Goal: Contribute content: Contribute content

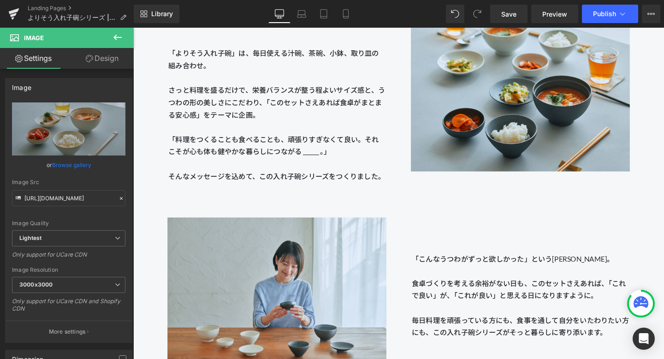
scroll to position [1198, 0]
click at [544, 13] on span "Preview" at bounding box center [555, 14] width 25 height 10
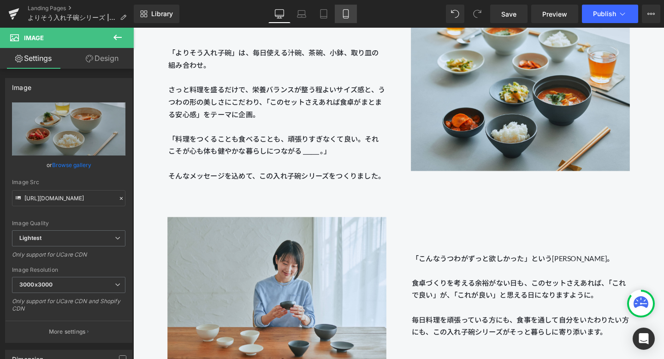
click at [346, 17] on icon at bounding box center [345, 17] width 5 height 0
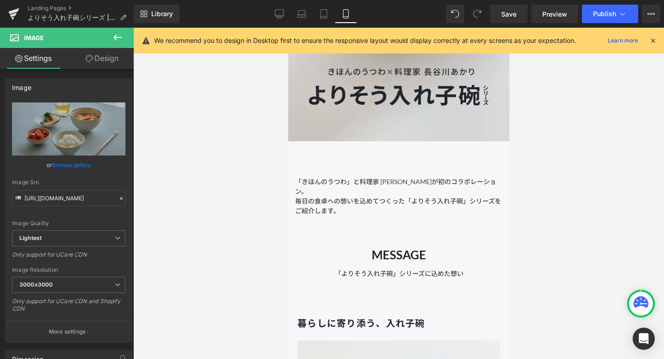
scroll to position [238, 0]
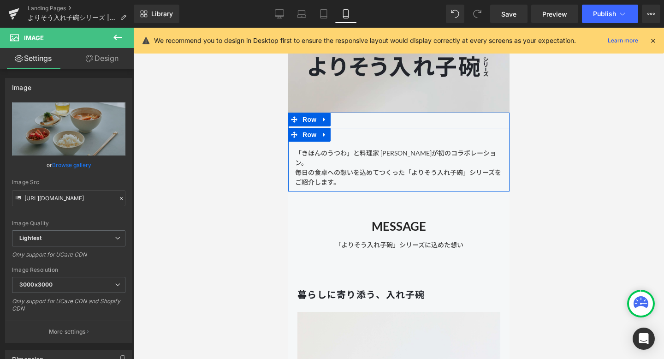
click at [391, 134] on div "「きほんのうつわ」と料理家 長谷川あかりさんが初のコラボレーション。 毎日の食卓への想いを込めてつくった「よりそう入れ子碗」シリーズをご紹介します。 Text…" at bounding box center [398, 160] width 221 height 64
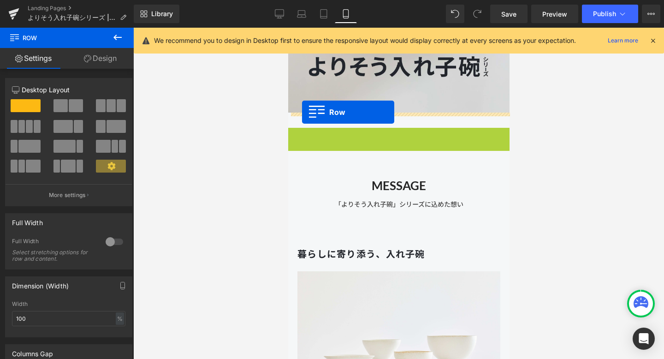
drag, startPoint x: 293, startPoint y: 135, endPoint x: 301, endPoint y: 112, distance: 24.4
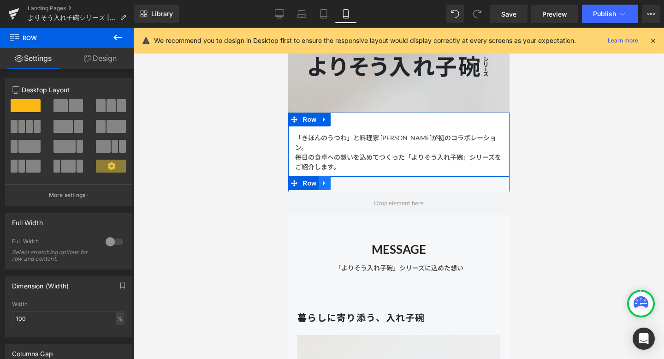
click at [326, 182] on icon at bounding box center [324, 183] width 6 height 7
click at [351, 183] on icon at bounding box center [348, 183] width 6 height 6
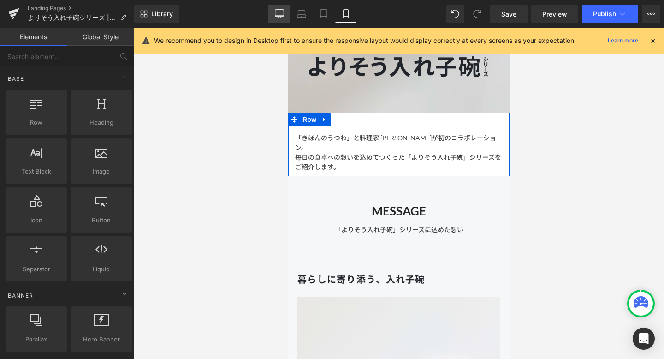
click at [279, 15] on icon at bounding box center [279, 15] width 9 height 0
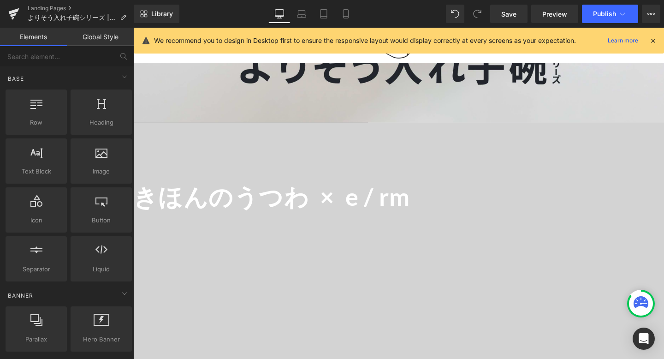
scroll to position [347, 0]
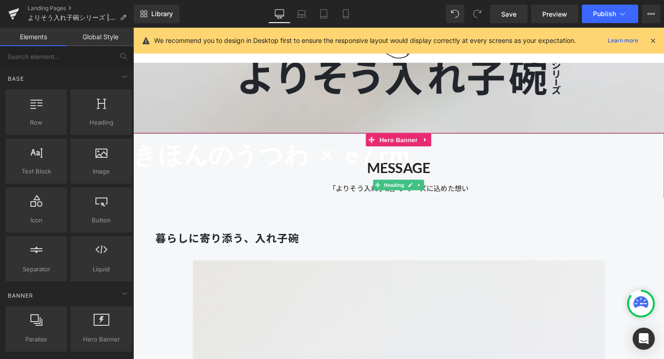
click at [274, 167] on span "きほんのうつわ ×" at bounding box center [239, 160] width 212 height 30
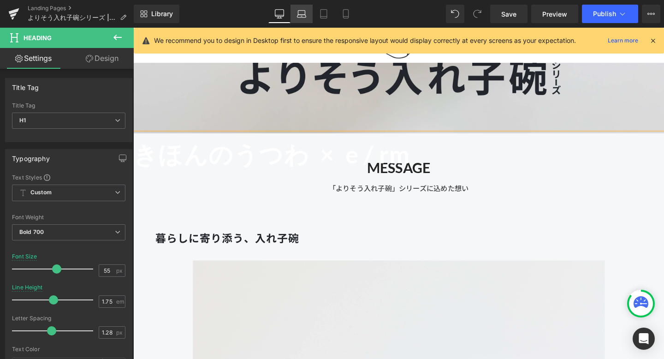
click at [303, 12] on icon at bounding box center [301, 13] width 9 height 9
type input "1.5"
type input "100"
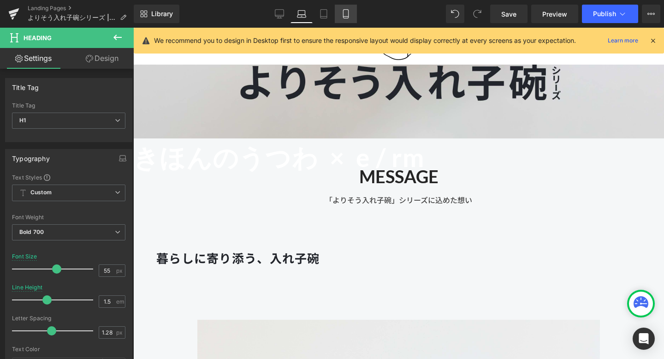
click at [346, 18] on icon at bounding box center [345, 14] width 5 height 9
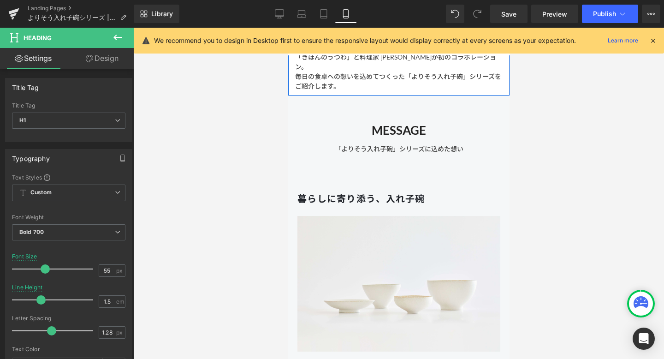
type input "41"
type input "1.3"
type input "100"
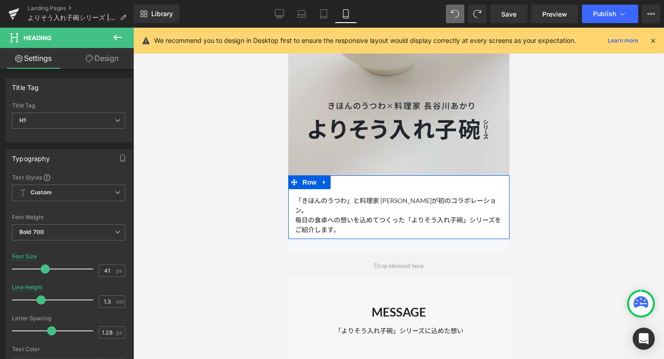
scroll to position [275, 0]
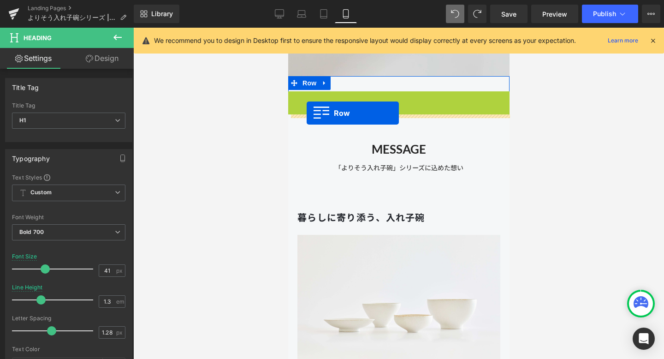
drag, startPoint x: 294, startPoint y: 99, endPoint x: 306, endPoint y: 113, distance: 18.3
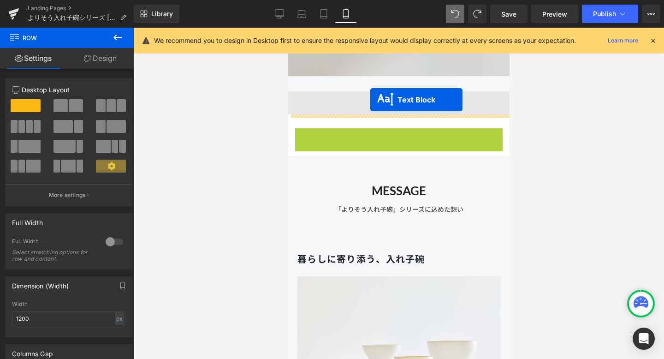
drag, startPoint x: 372, startPoint y: 148, endPoint x: 369, endPoint y: 100, distance: 48.5
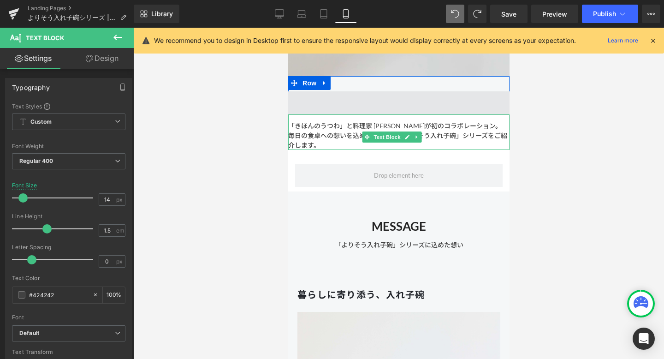
click at [356, 96] on span at bounding box center [398, 102] width 221 height 23
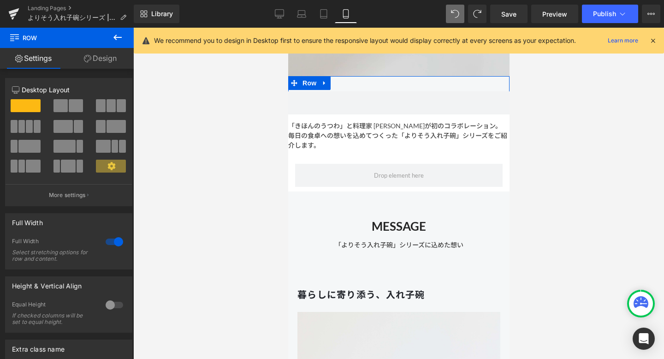
click at [115, 61] on link "Design" at bounding box center [100, 58] width 67 height 21
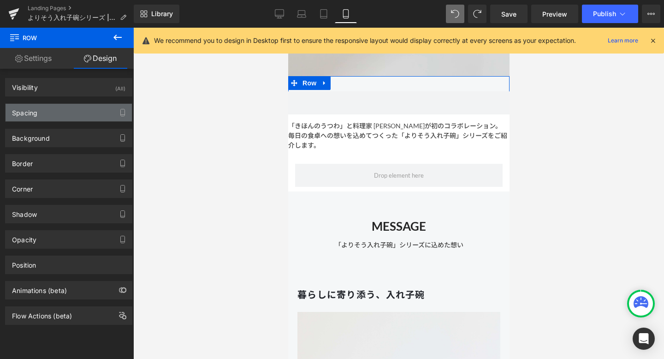
click at [84, 113] on div "Spacing" at bounding box center [69, 113] width 126 height 18
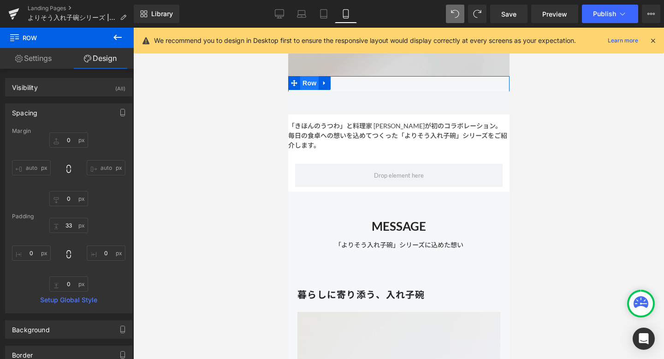
click at [308, 80] on span "Row" at bounding box center [309, 83] width 18 height 14
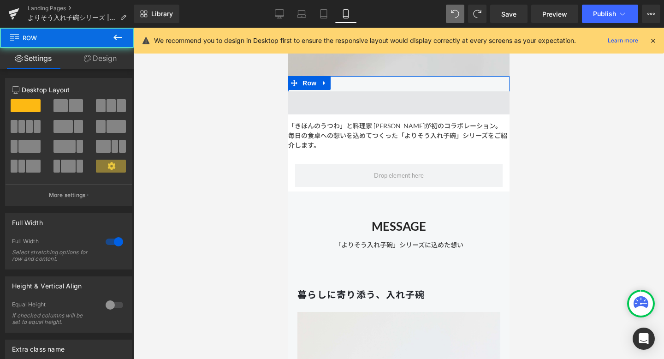
click at [317, 103] on span at bounding box center [398, 102] width 221 height 23
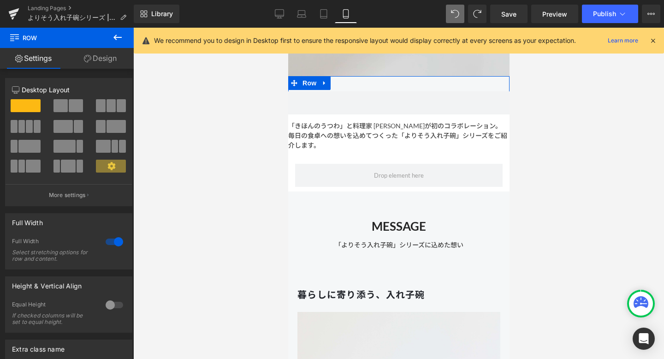
click at [132, 60] on link "Design" at bounding box center [100, 58] width 67 height 21
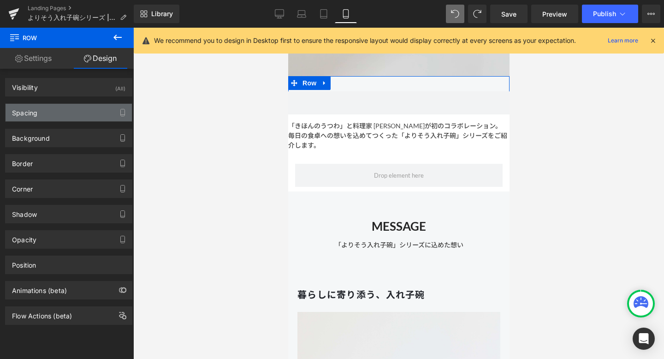
click at [89, 104] on div "Spacing" at bounding box center [69, 113] width 126 height 18
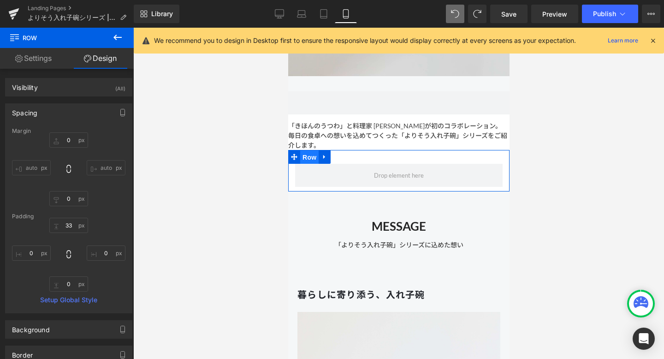
click at [309, 159] on span "Row" at bounding box center [309, 157] width 18 height 14
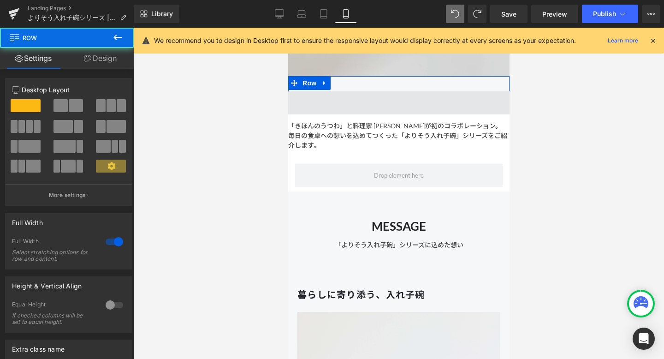
click at [341, 101] on span at bounding box center [398, 102] width 221 height 23
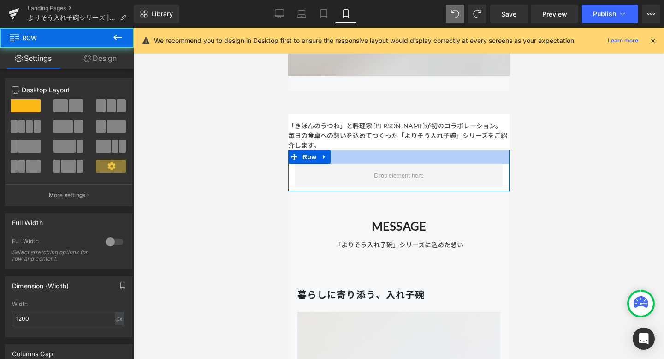
click at [337, 162] on div at bounding box center [398, 157] width 221 height 14
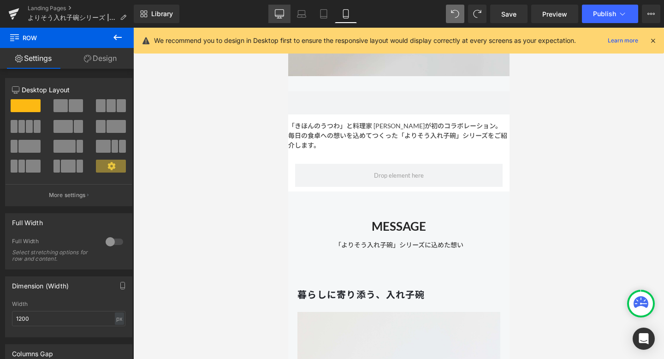
click at [269, 10] on link "Desktop" at bounding box center [280, 14] width 22 height 18
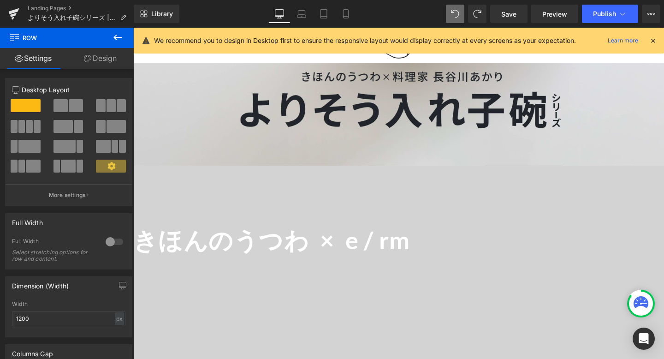
scroll to position [244, 0]
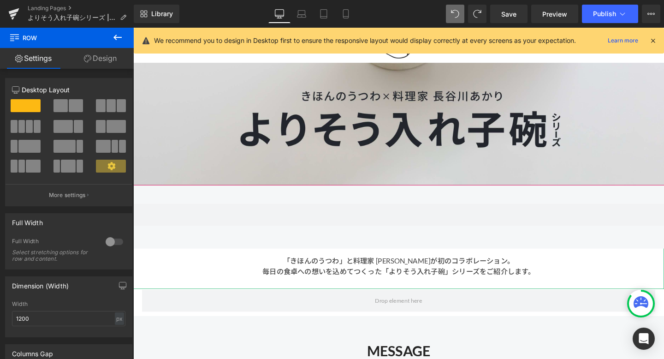
click at [282, 281] on div at bounding box center [412, 282] width 558 height 13
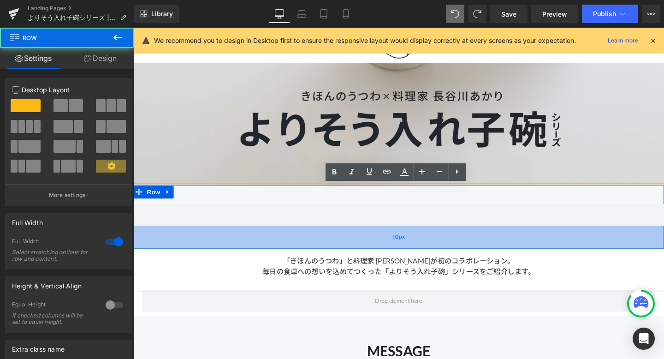
click at [269, 239] on div "52px" at bounding box center [412, 248] width 558 height 24
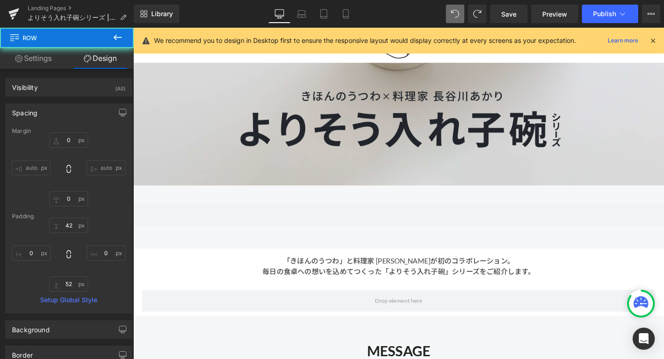
click at [263, 277] on div at bounding box center [412, 282] width 558 height 13
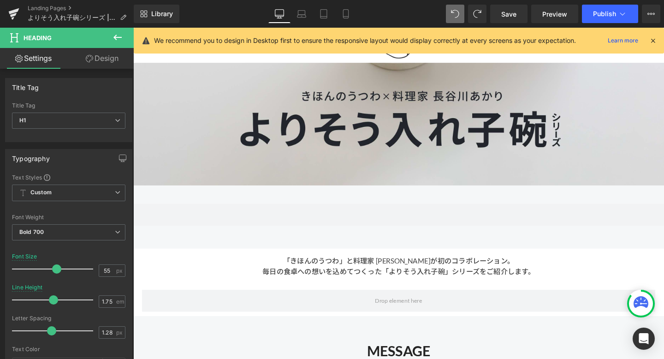
click at [111, 53] on link "Design" at bounding box center [102, 58] width 67 height 21
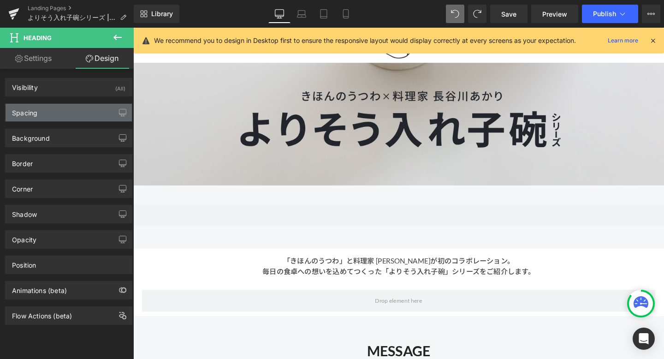
click at [91, 113] on div "Spacing" at bounding box center [69, 113] width 126 height 18
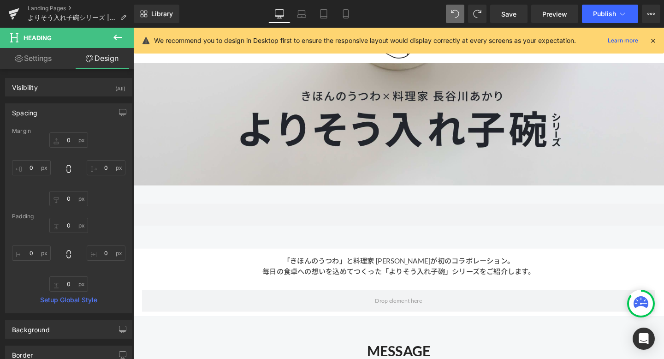
click at [117, 34] on icon at bounding box center [117, 37] width 11 height 11
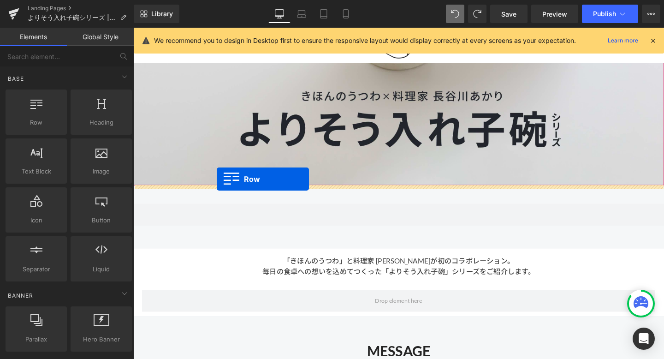
drag, startPoint x: 175, startPoint y: 139, endPoint x: 218, endPoint y: 186, distance: 63.7
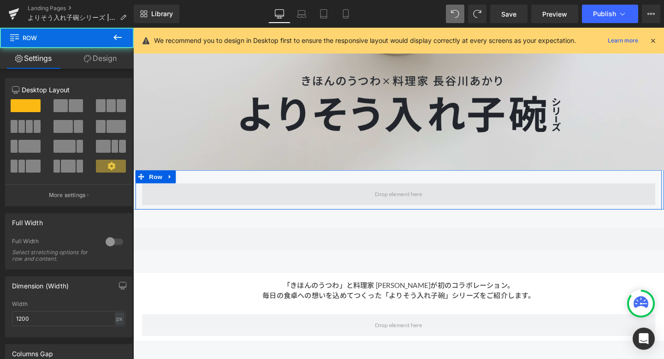
scroll to position [261, 0]
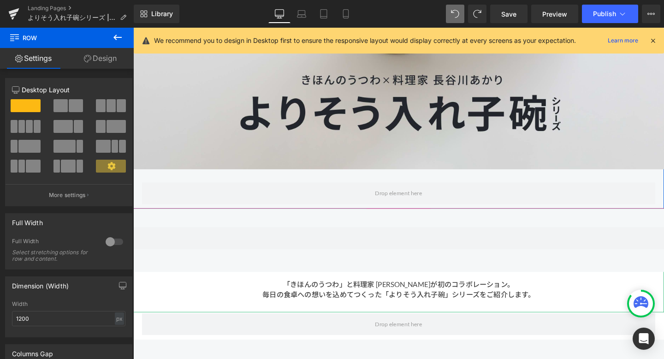
click at [392, 299] on div at bounding box center [412, 294] width 558 height 13
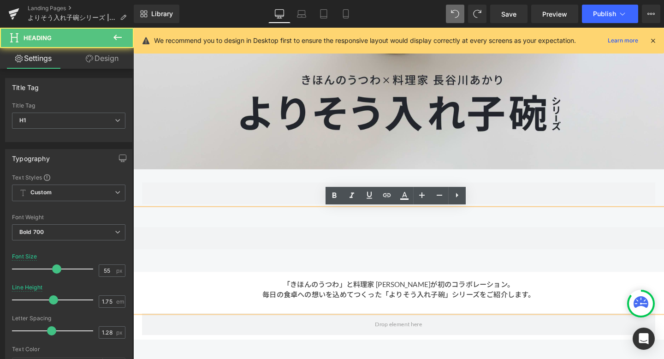
click at [133, 28] on div "52px" at bounding box center [133, 28] width 0 height 0
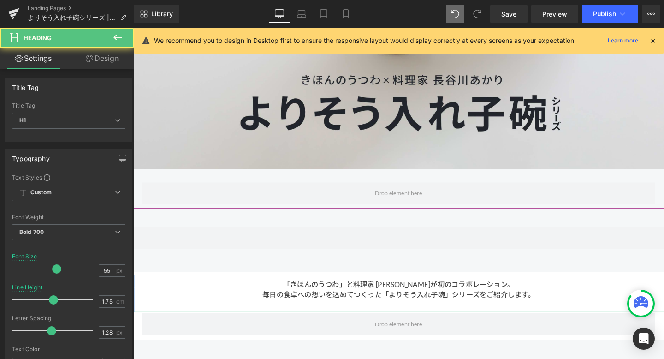
drag, startPoint x: 372, startPoint y: 300, endPoint x: 341, endPoint y: 320, distance: 36.3
click at [341, 320] on div "きほんのうつわ × e / rm" at bounding box center [412, 272] width 558 height 109
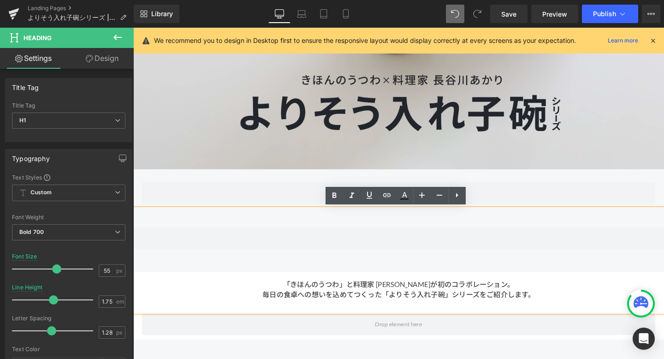
click at [409, 308] on div at bounding box center [412, 307] width 558 height 13
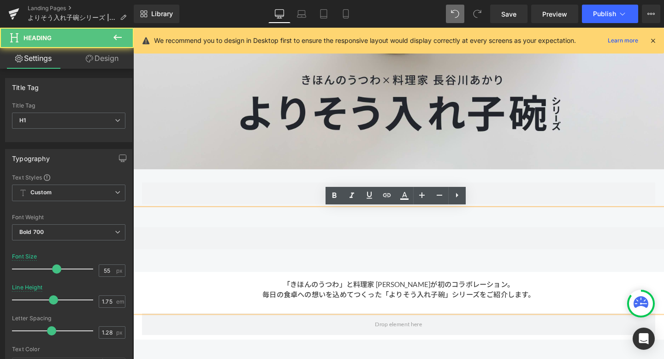
click at [561, 308] on div at bounding box center [412, 307] width 558 height 13
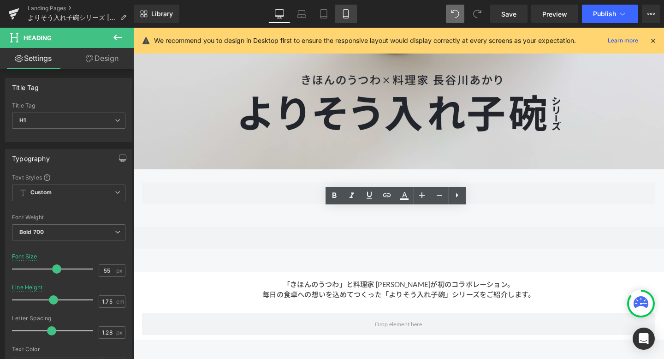
click at [345, 12] on icon at bounding box center [345, 13] width 9 height 9
type input "41"
type input "1.3"
type input "100"
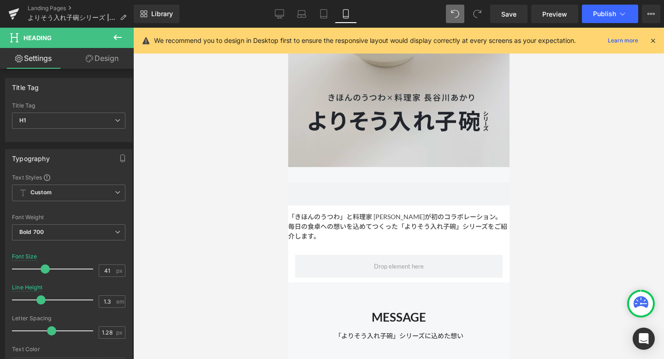
scroll to position [191, 0]
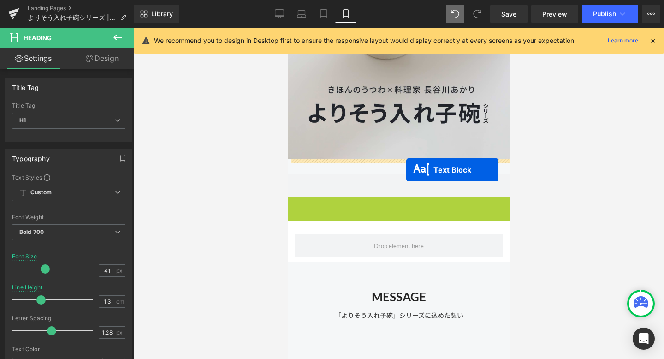
drag, startPoint x: 372, startPoint y: 215, endPoint x: 405, endPoint y: 170, distance: 56.1
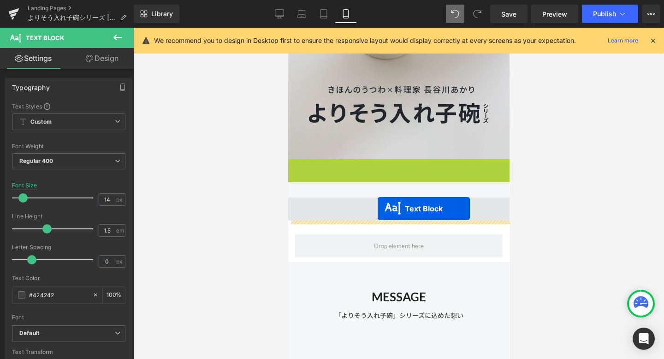
drag, startPoint x: 373, startPoint y: 177, endPoint x: 377, endPoint y: 209, distance: 31.6
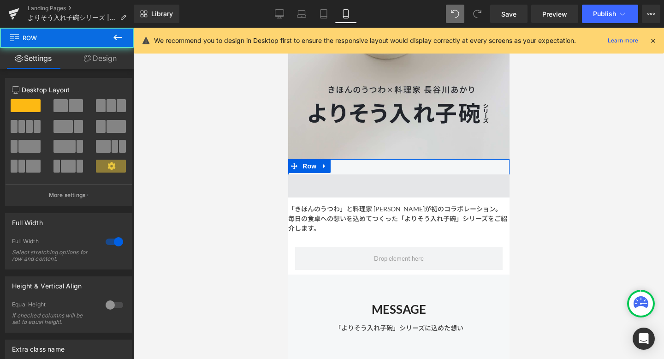
click at [369, 189] on span at bounding box center [398, 185] width 221 height 23
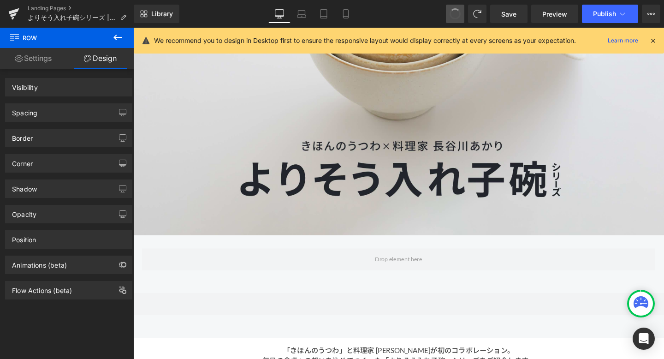
scroll to position [319, 0]
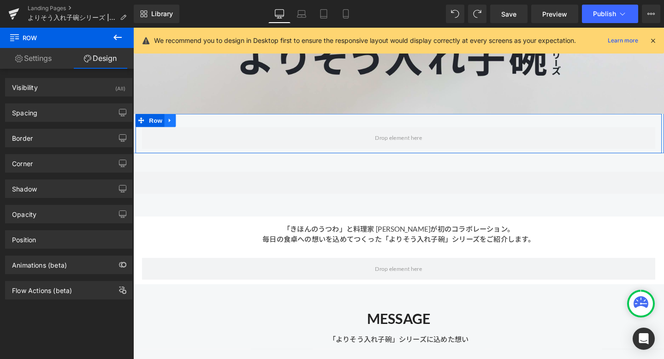
click at [175, 126] on icon at bounding box center [172, 124] width 6 height 7
click at [199, 125] on icon at bounding box center [196, 125] width 6 height 6
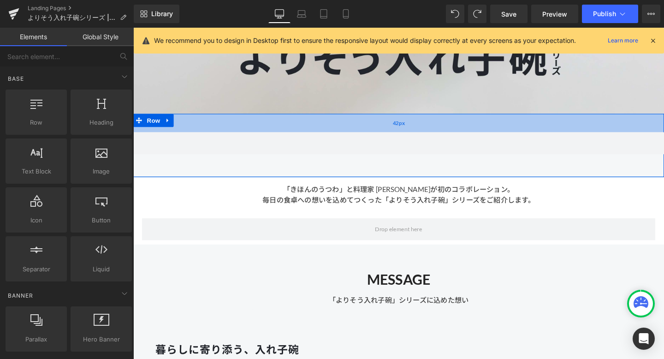
click at [201, 128] on div "42px" at bounding box center [412, 127] width 558 height 19
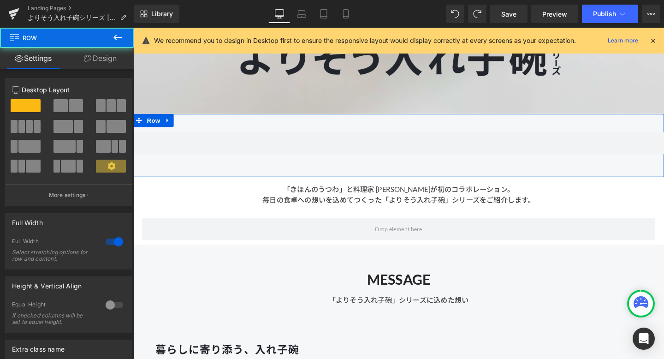
click at [91, 55] on link "Design" at bounding box center [100, 58] width 67 height 21
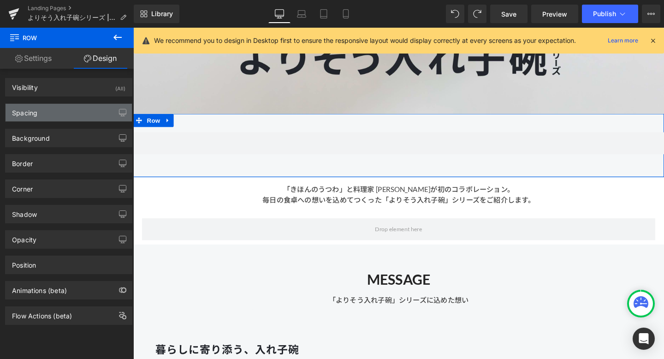
type input "0"
type input "42"
type input "0"
type input "52"
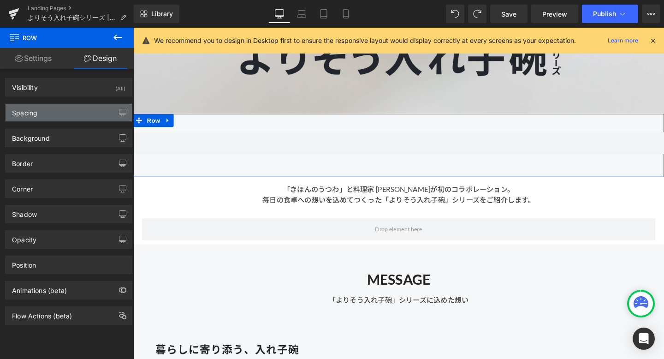
type input "0"
click at [69, 113] on div "Spacing" at bounding box center [69, 113] width 126 height 18
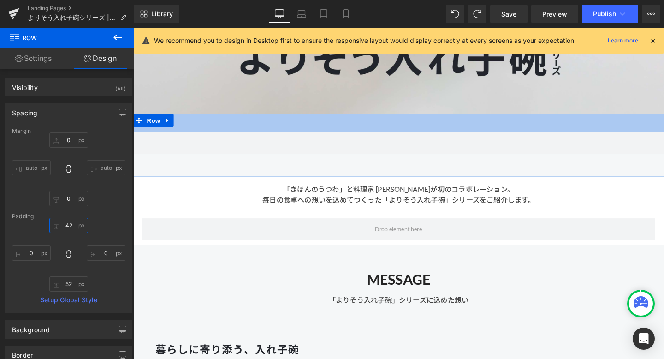
click at [69, 226] on input "42" at bounding box center [68, 225] width 39 height 15
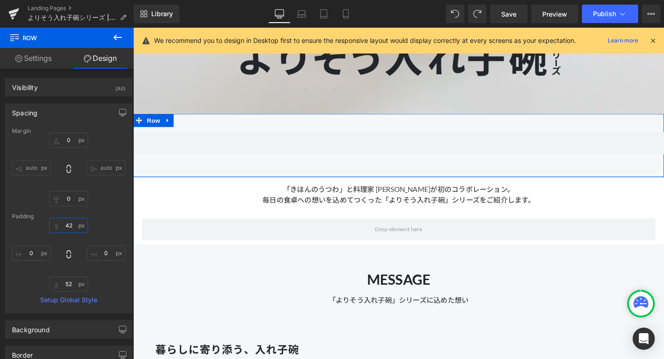
click at [67, 225] on input "42" at bounding box center [68, 225] width 39 height 15
type input "2"
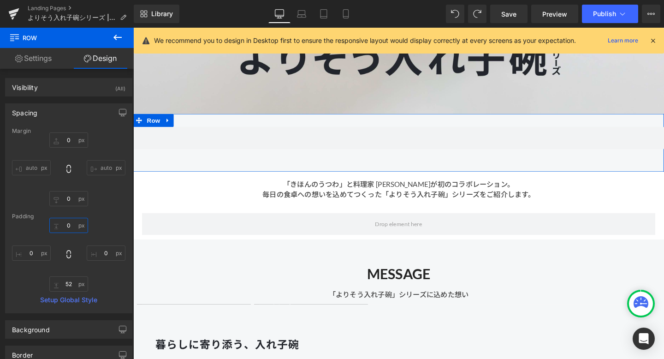
type input "０"
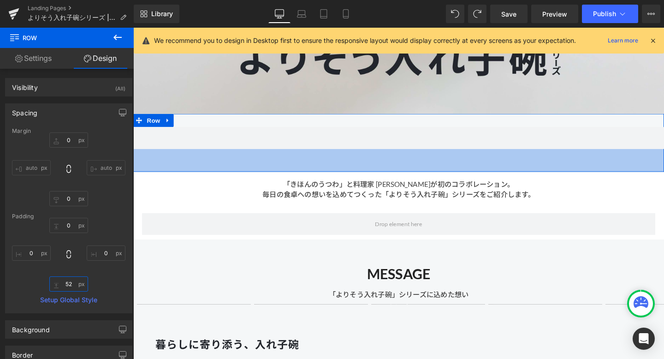
click at [71, 284] on input "52" at bounding box center [68, 283] width 39 height 15
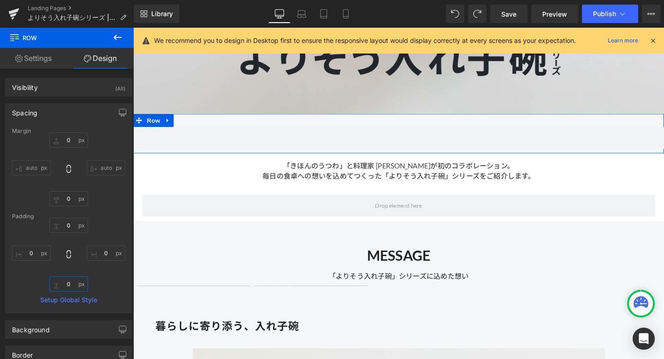
type input "０"
click at [117, 281] on div "0px 0 0px 0" at bounding box center [69, 255] width 114 height 74
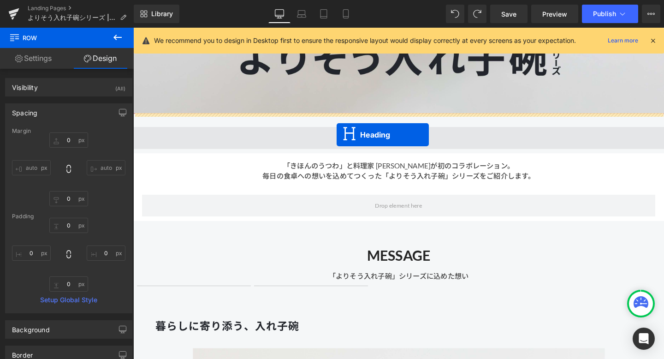
drag, startPoint x: 391, startPoint y: 171, endPoint x: 347, endPoint y: 140, distance: 53.0
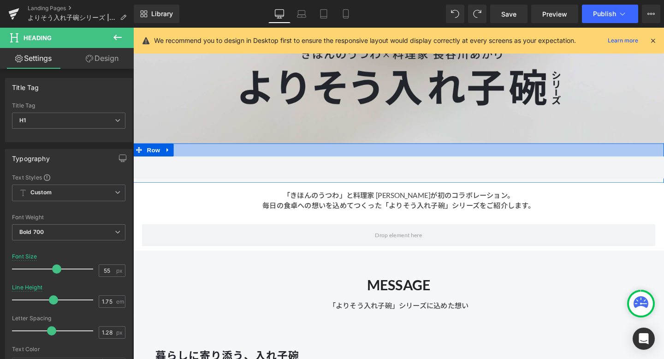
scroll to position [292, 0]
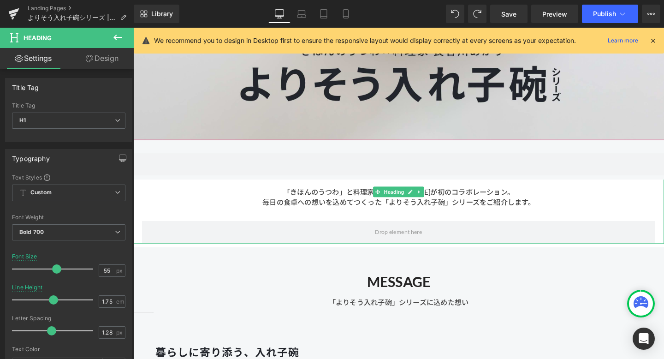
click at [329, 243] on div at bounding box center [412, 248] width 558 height 13
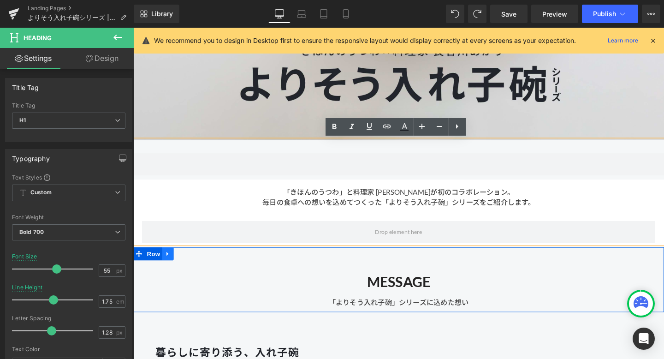
click at [171, 265] on icon at bounding box center [170, 265] width 6 height 7
click at [182, 266] on icon at bounding box center [182, 265] width 6 height 6
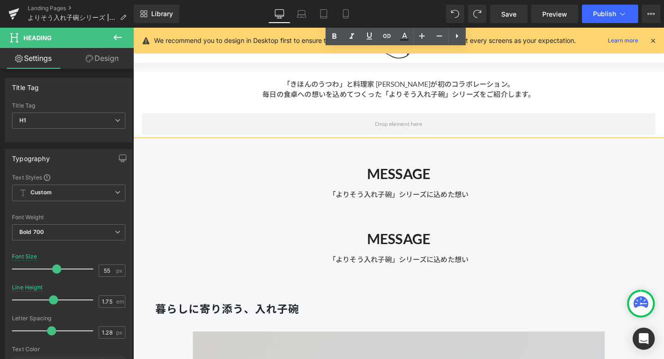
scroll to position [376, 0]
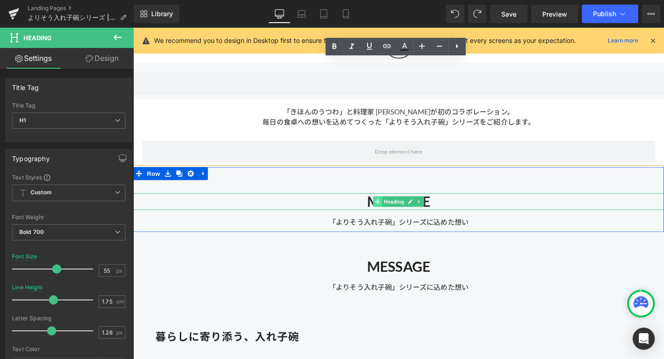
click at [386, 215] on span at bounding box center [391, 210] width 10 height 11
click at [437, 210] on link at bounding box center [435, 210] width 10 height 11
click at [441, 210] on icon at bounding box center [439, 210] width 5 height 5
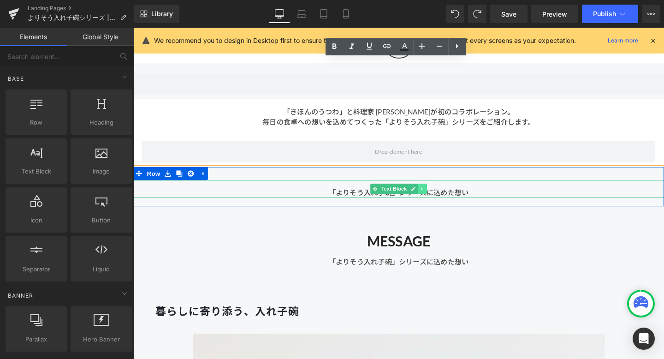
click at [436, 197] on icon at bounding box center [436, 196] width 1 height 3
click at [442, 197] on icon at bounding box center [442, 196] width 5 height 5
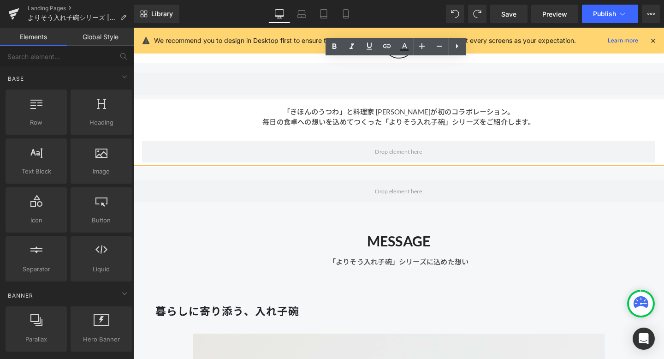
click at [374, 113] on div at bounding box center [412, 112] width 558 height 13
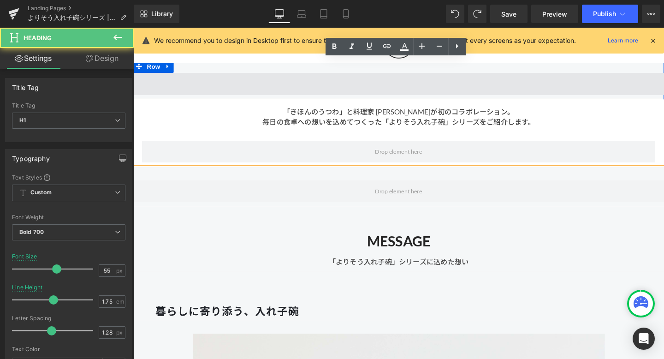
click at [403, 95] on span at bounding box center [412, 86] width 558 height 23
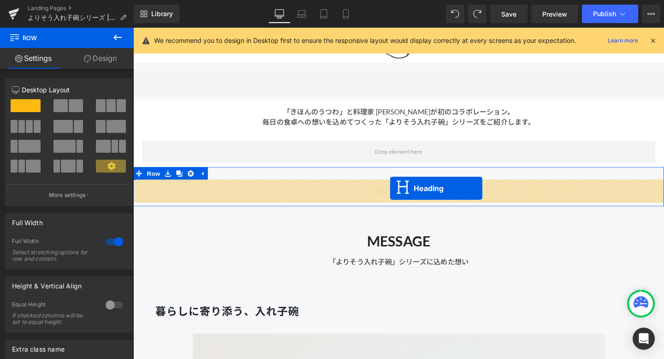
drag, startPoint x: 389, startPoint y: 114, endPoint x: 404, endPoint y: 197, distance: 84.4
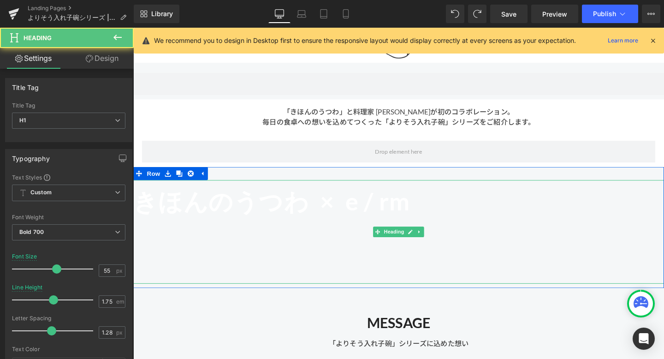
click at [403, 202] on span "e / rm" at bounding box center [390, 210] width 68 height 30
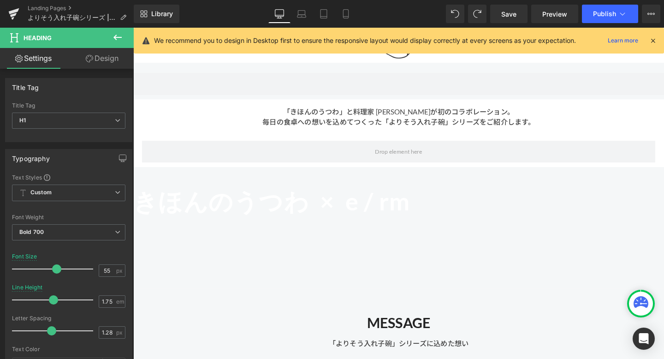
click at [104, 62] on link "Design" at bounding box center [102, 58] width 67 height 21
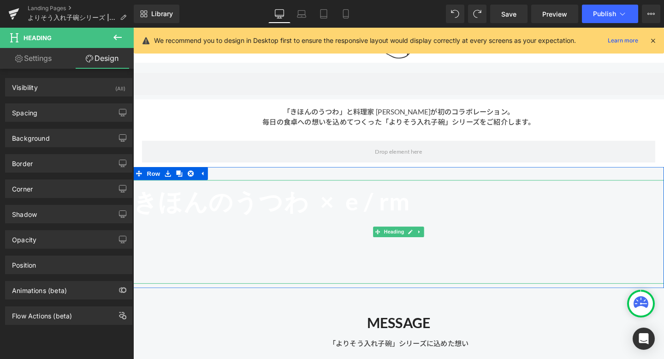
click at [184, 202] on span "きほんのうつわ ×" at bounding box center [239, 210] width 212 height 30
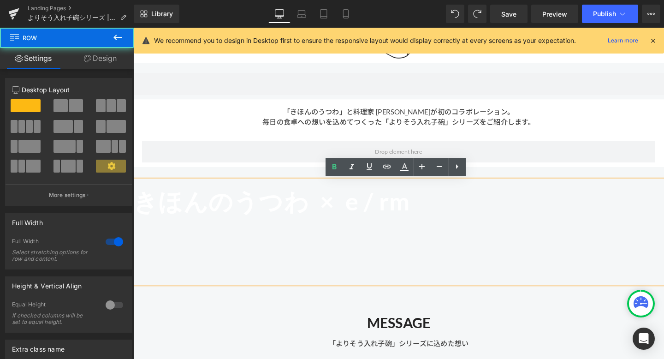
click at [200, 177] on div "きほんのうつわ × e / rm Heading Row" at bounding box center [412, 237] width 558 height 127
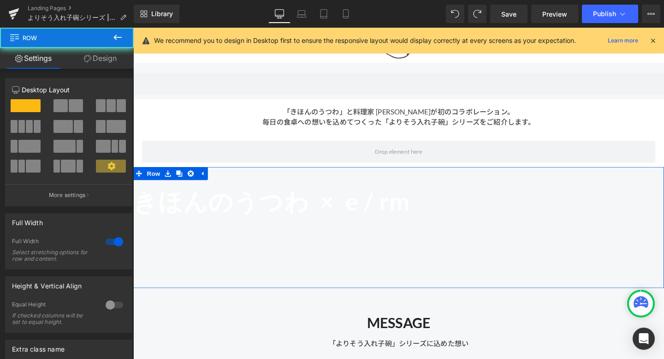
click at [200, 180] on div "きほんのうつわ × e / rm Heading Row" at bounding box center [412, 237] width 558 height 127
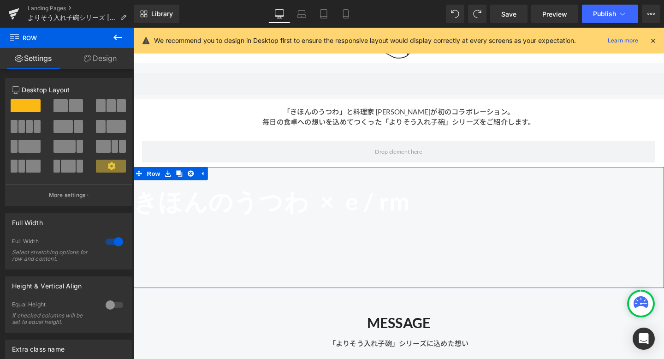
click at [101, 56] on link "Design" at bounding box center [100, 58] width 67 height 21
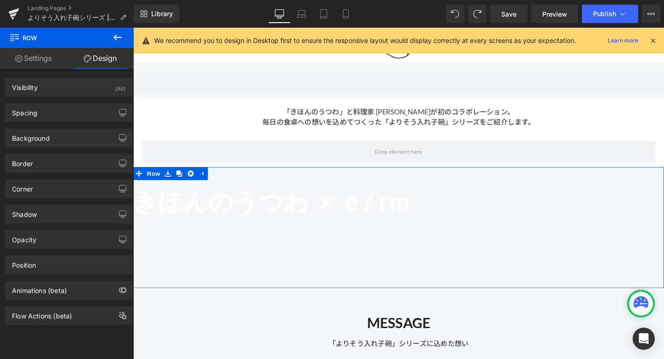
click at [55, 62] on link "Settings" at bounding box center [33, 58] width 67 height 21
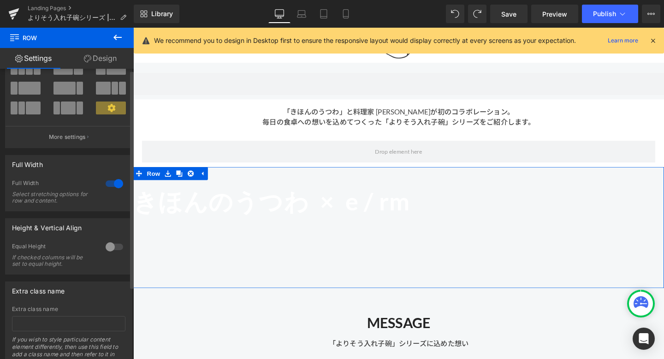
scroll to position [0, 0]
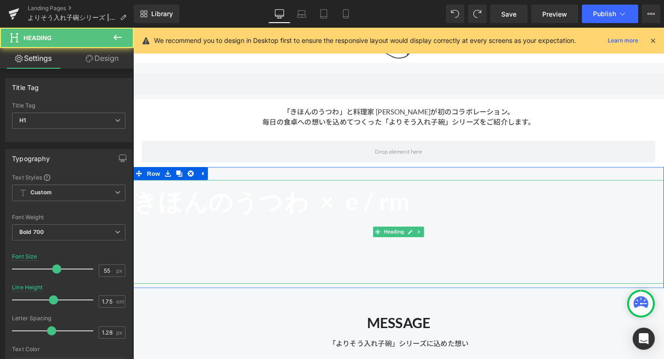
click at [177, 205] on span "きほんのうつわ ×" at bounding box center [239, 210] width 212 height 30
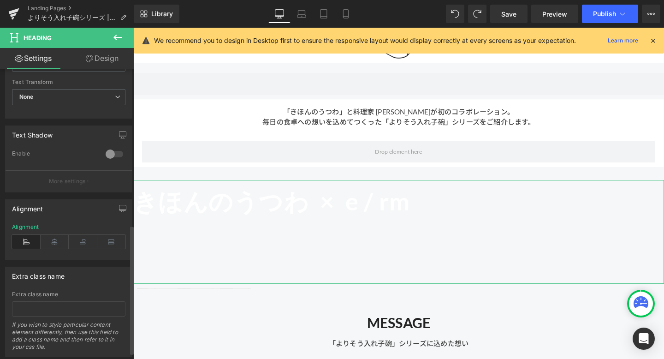
scroll to position [365, 0]
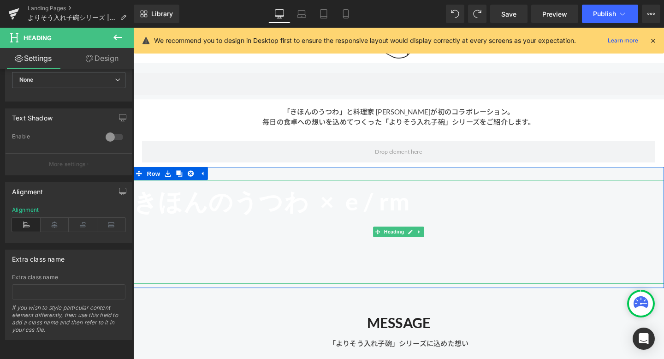
click at [343, 249] on div at bounding box center [412, 251] width 558 height 13
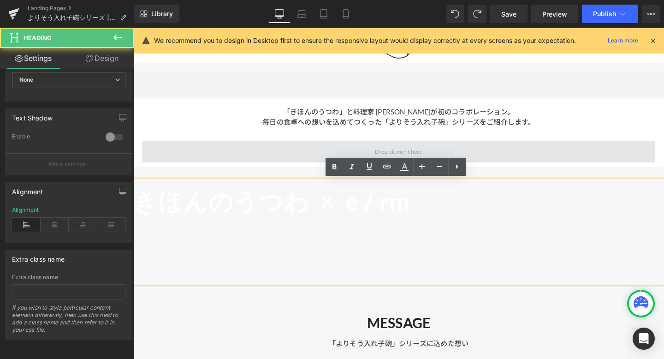
click at [277, 151] on span at bounding box center [413, 157] width 540 height 23
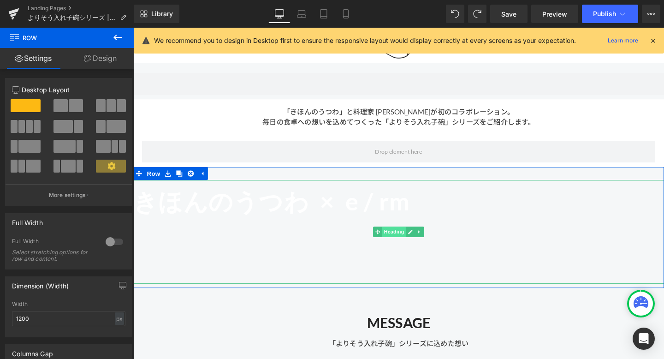
click at [405, 242] on span "Heading" at bounding box center [407, 242] width 25 height 11
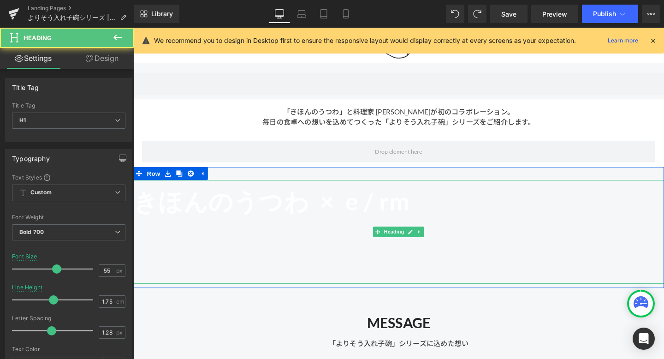
click at [293, 212] on span "きほんのうつわ ×" at bounding box center [239, 210] width 212 height 30
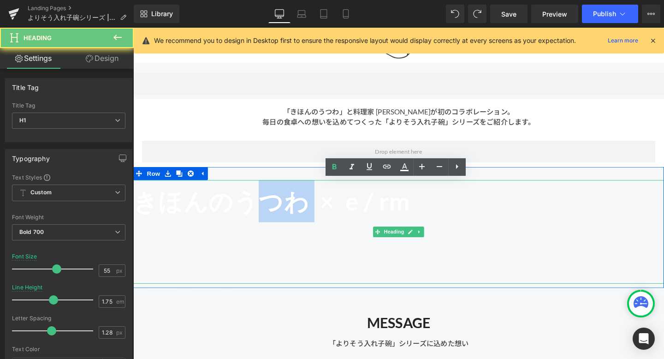
click at [293, 212] on span "きほんのうつわ ×" at bounding box center [239, 210] width 212 height 30
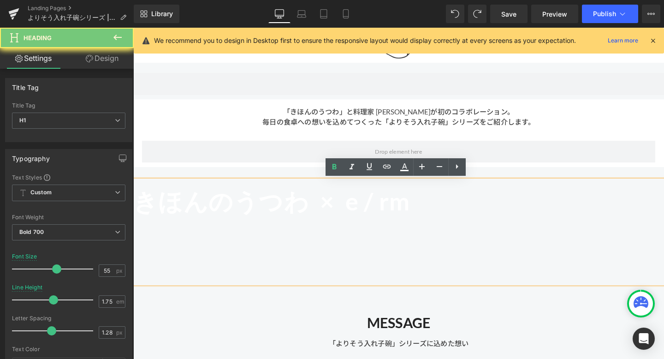
click at [338, 216] on span "きほんのうつわ ×" at bounding box center [239, 210] width 212 height 30
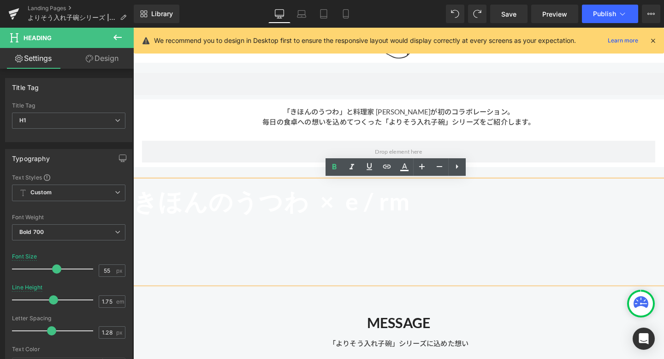
click at [468, 214] on h1 "きほんのうつわ × e / rm" at bounding box center [412, 210] width 558 height 44
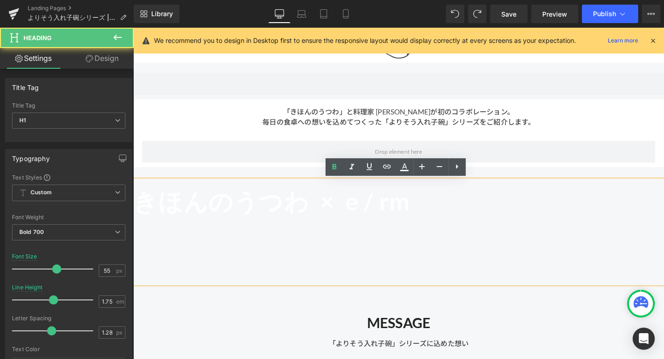
click at [424, 214] on span "e / rm" at bounding box center [390, 210] width 68 height 30
click at [424, 215] on span "e / rm" at bounding box center [390, 210] width 68 height 30
click at [442, 261] on div at bounding box center [412, 264] width 558 height 13
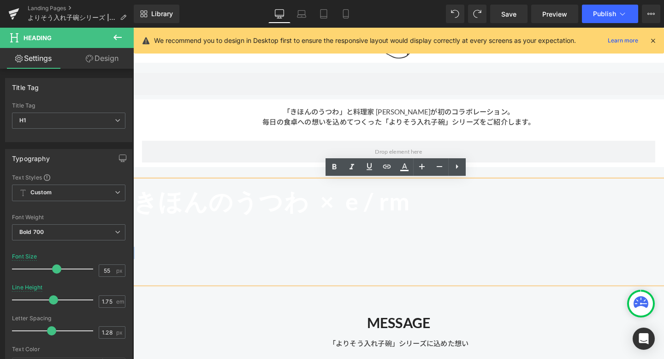
click at [441, 261] on div at bounding box center [412, 264] width 558 height 13
click at [425, 235] on div at bounding box center [412, 238] width 558 height 13
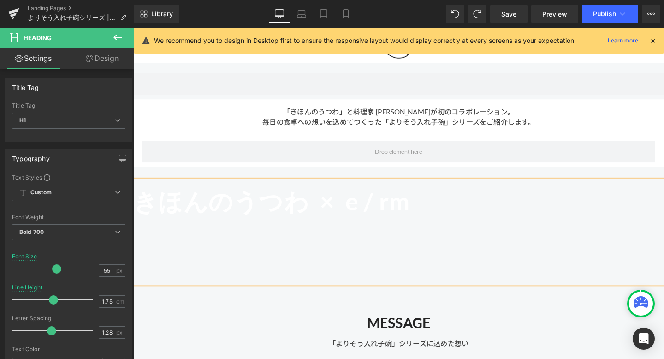
click at [119, 59] on link "Design" at bounding box center [102, 58] width 67 height 21
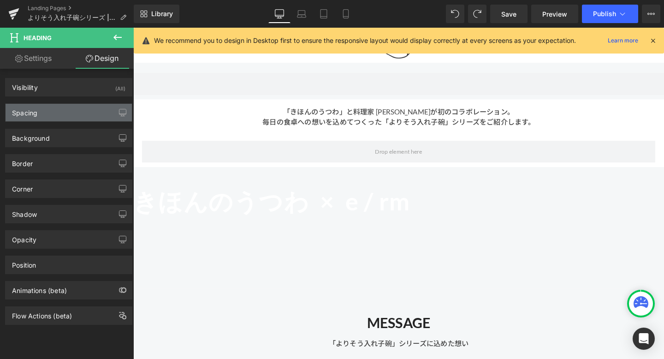
click at [80, 114] on div "Spacing" at bounding box center [69, 113] width 126 height 18
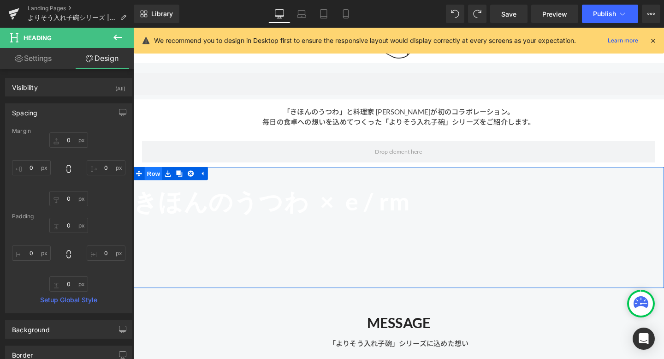
click at [150, 182] on span "Row" at bounding box center [154, 181] width 18 height 14
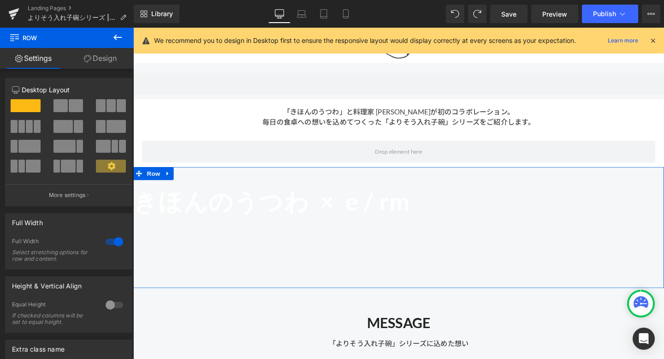
click at [104, 61] on link "Design" at bounding box center [100, 58] width 67 height 21
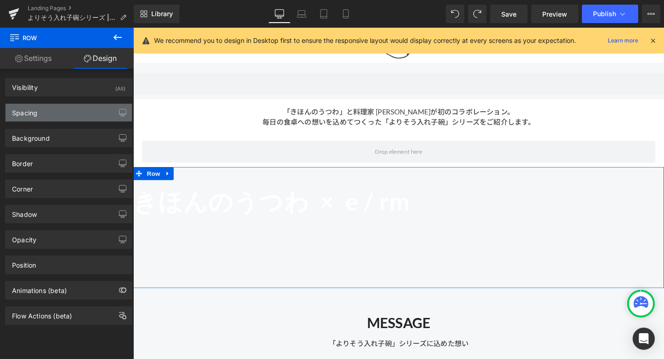
click at [84, 113] on div "Spacing" at bounding box center [69, 113] width 126 height 18
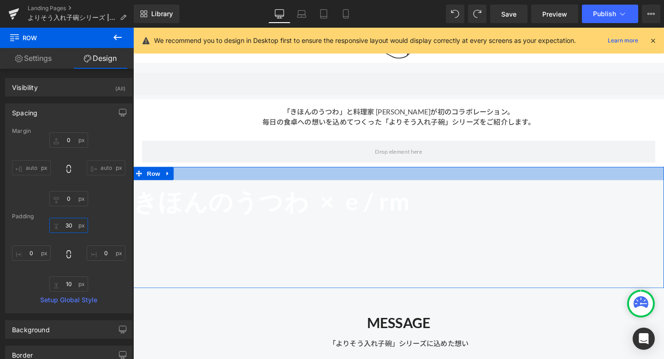
click at [70, 223] on input "30" at bounding box center [68, 225] width 39 height 15
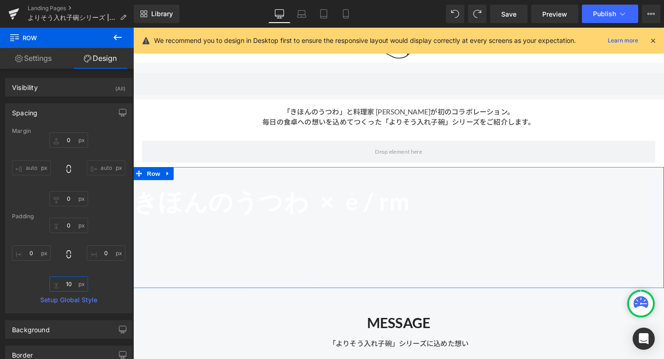
click at [72, 281] on input "10" at bounding box center [68, 283] width 39 height 15
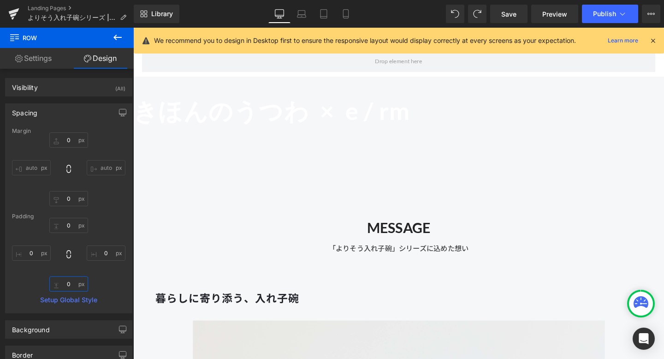
scroll to position [472, 0]
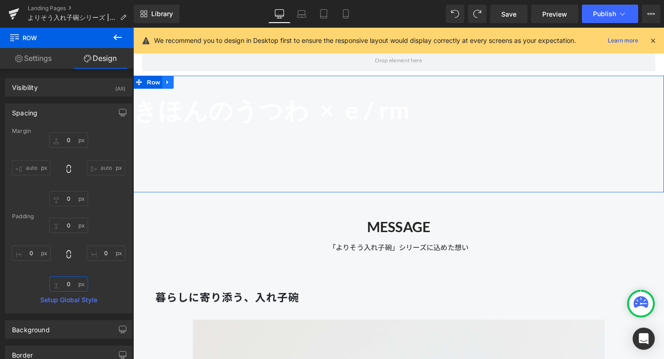
type input "0"
click at [170, 84] on icon at bounding box center [169, 85] width 2 height 4
click at [195, 84] on icon at bounding box center [194, 84] width 6 height 7
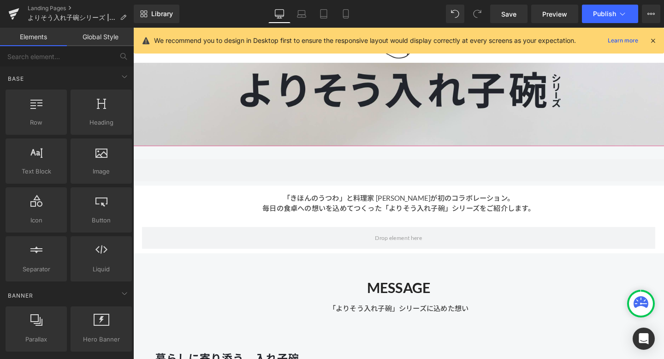
scroll to position [284, 0]
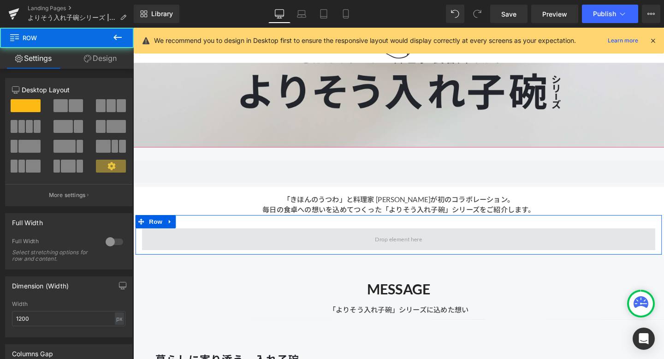
click at [232, 245] on span at bounding box center [413, 250] width 540 height 23
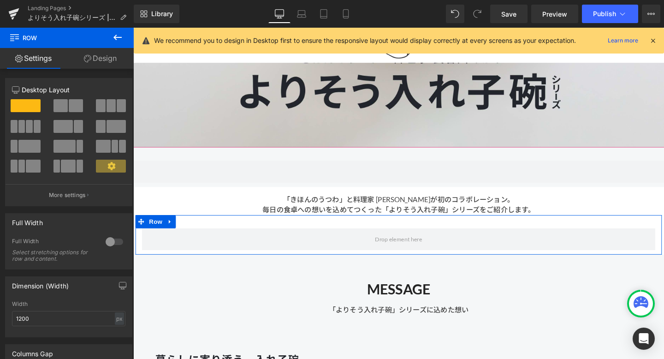
click at [108, 242] on div at bounding box center [114, 241] width 22 height 15
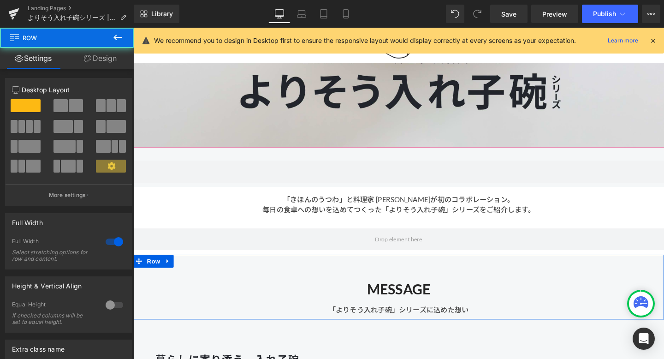
click at [152, 290] on div "MESSAGE Heading 「よりそう入れ子碗」シリーズに込めた想い Text Block" at bounding box center [412, 305] width 558 height 50
click at [105, 62] on link "Design" at bounding box center [100, 58] width 67 height 21
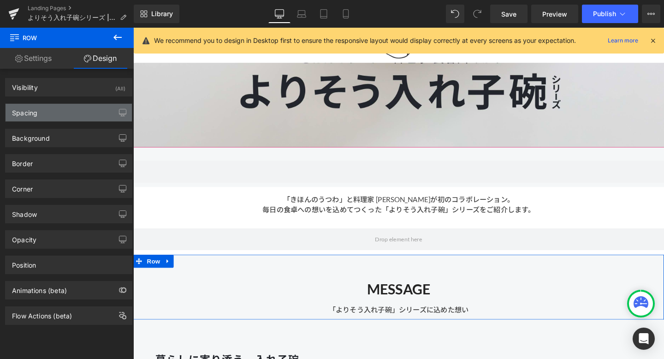
click at [73, 118] on div "Spacing" at bounding box center [69, 113] width 126 height 18
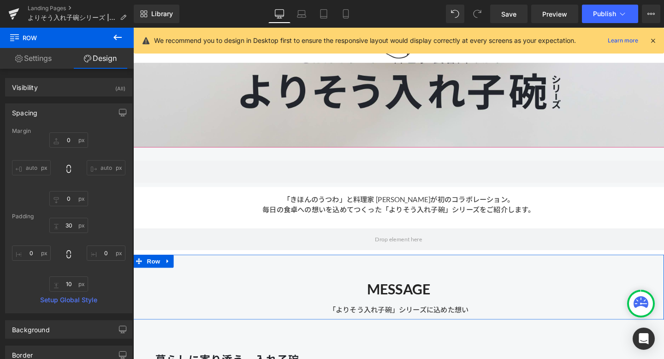
click at [89, 109] on div "Spacing" at bounding box center [69, 113] width 126 height 18
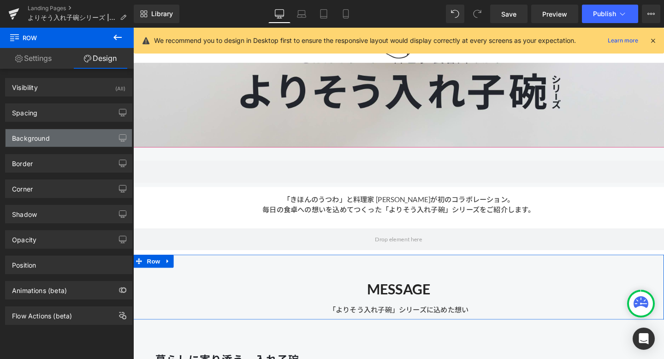
click at [84, 133] on div "Background" at bounding box center [69, 138] width 126 height 18
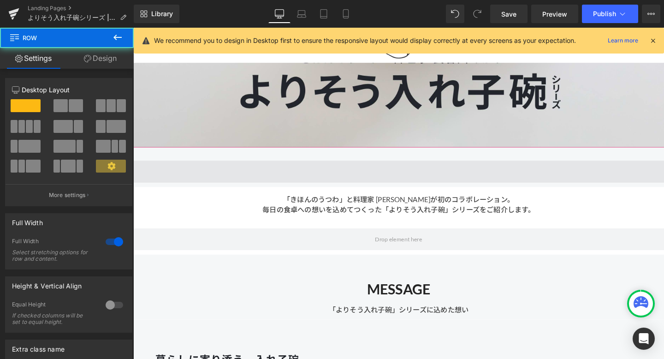
click at [196, 171] on span at bounding box center [412, 178] width 558 height 23
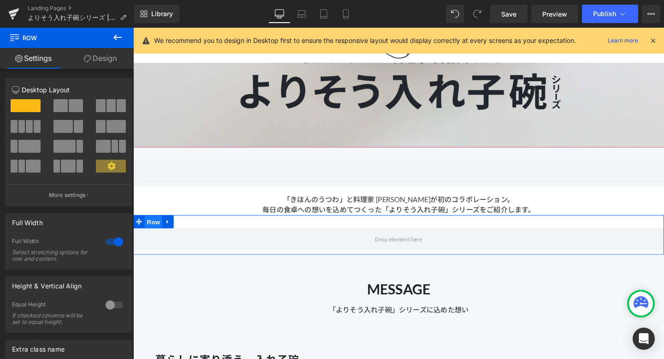
click at [152, 230] on span "Row" at bounding box center [154, 232] width 18 height 14
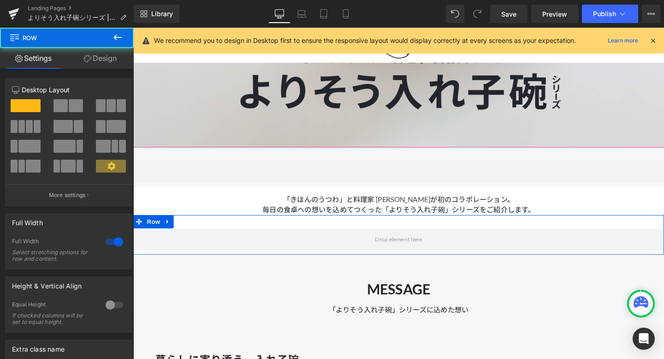
click at [102, 57] on link "Design" at bounding box center [100, 58] width 67 height 21
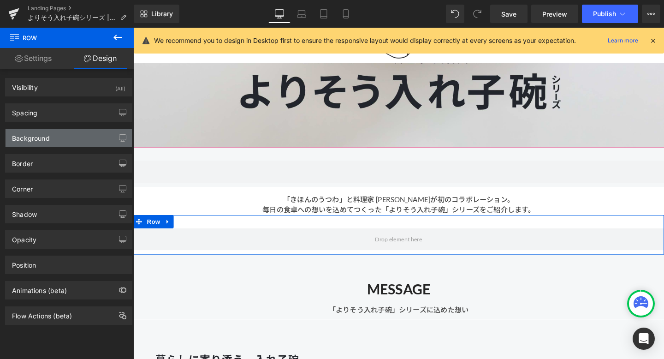
click at [69, 138] on div "Background" at bounding box center [69, 138] width 126 height 18
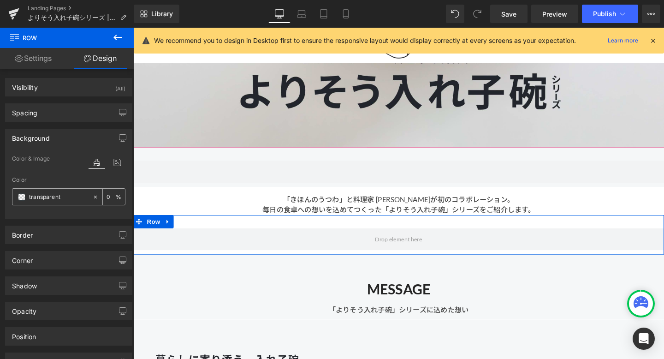
click at [94, 198] on icon at bounding box center [95, 196] width 3 height 3
click at [72, 200] on input "none" at bounding box center [58, 197] width 59 height 10
paste input "#f5f7f8"
type input "#f5f7f8"
type input "100"
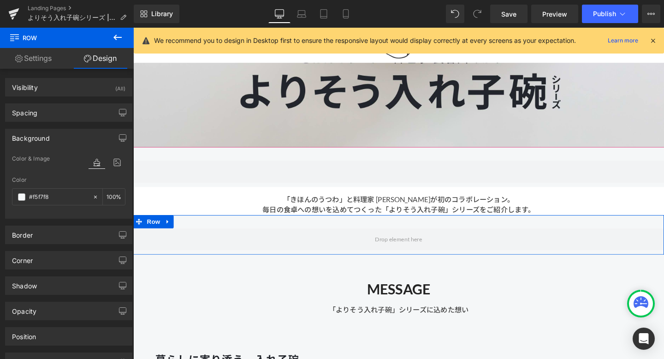
type input "#f5f7f8"
click at [72, 214] on div at bounding box center [69, 213] width 114 height 6
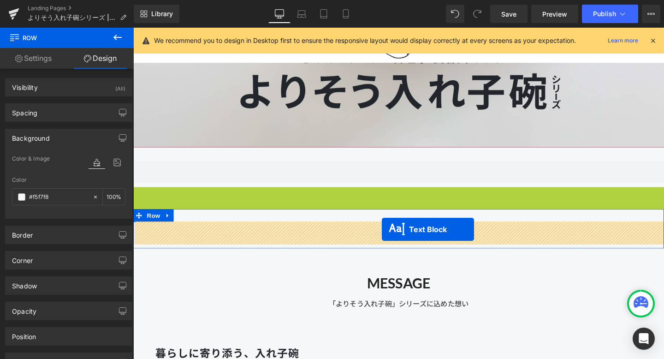
drag, startPoint x: 386, startPoint y: 209, endPoint x: 395, endPoint y: 239, distance: 31.8
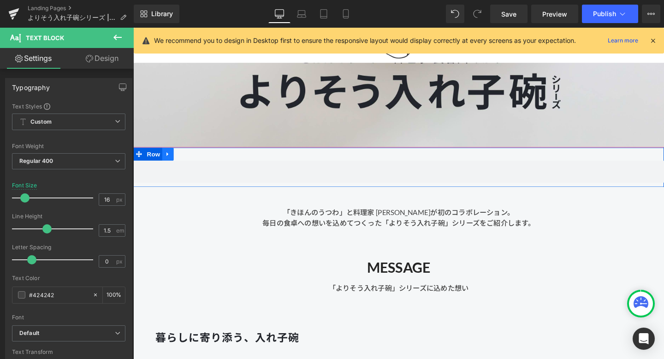
click at [174, 161] on link at bounding box center [170, 161] width 12 height 14
click at [196, 160] on icon at bounding box center [194, 160] width 6 height 6
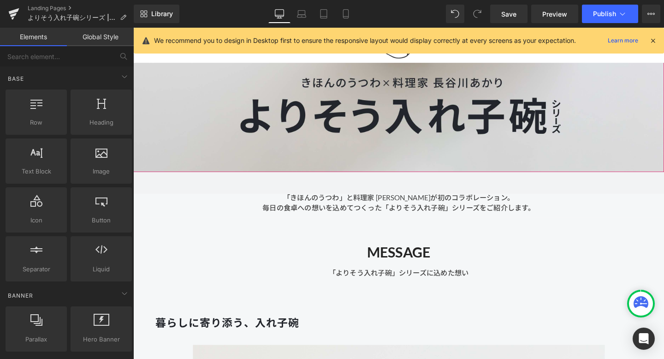
scroll to position [251, 0]
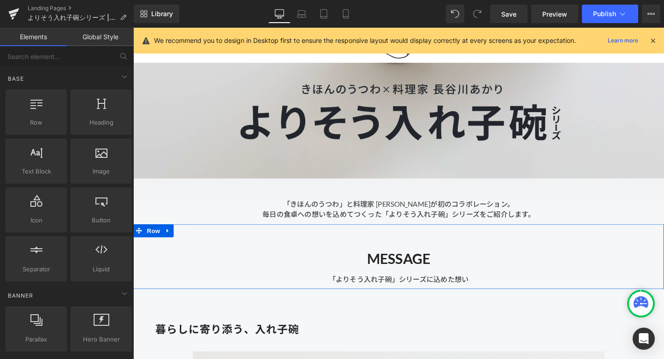
click at [398, 253] on div "MESSAGE Heading 「よりそう入れ子碗」シリーズに込めた想い Text Block" at bounding box center [412, 273] width 558 height 50
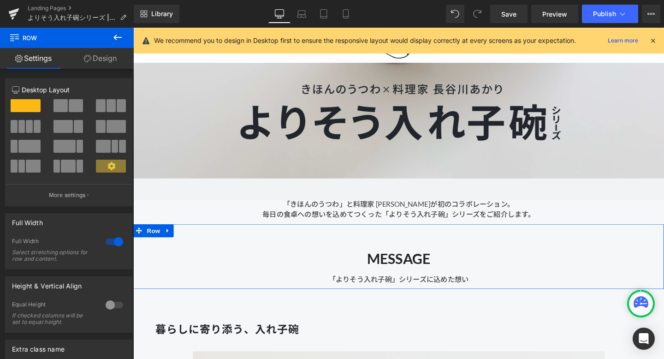
click at [111, 62] on link "Design" at bounding box center [100, 58] width 67 height 21
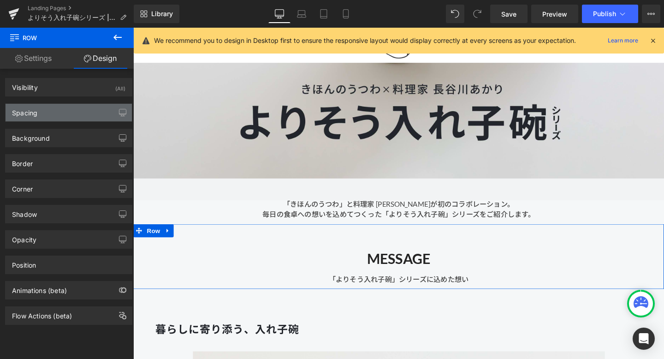
click at [90, 117] on div "Spacing" at bounding box center [69, 113] width 126 height 18
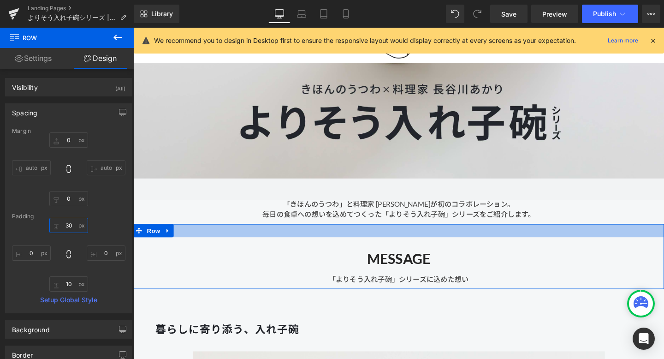
click at [69, 228] on input "30" at bounding box center [68, 225] width 39 height 15
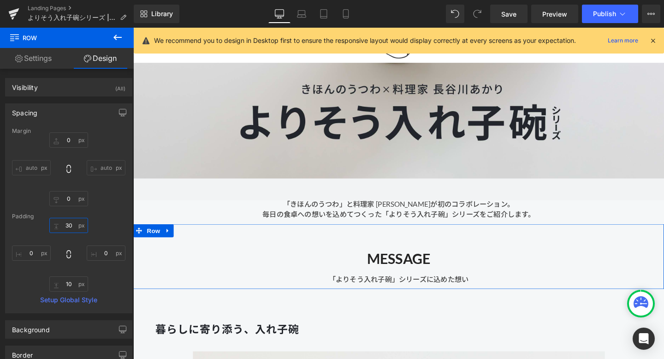
click at [66, 227] on input "30" at bounding box center [68, 225] width 39 height 15
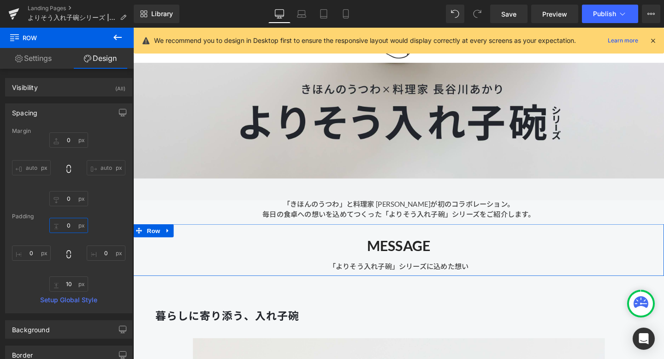
type input "20"
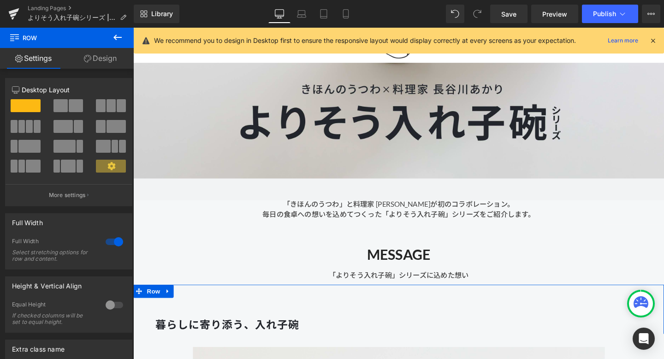
click at [111, 58] on link "Design" at bounding box center [100, 58] width 67 height 21
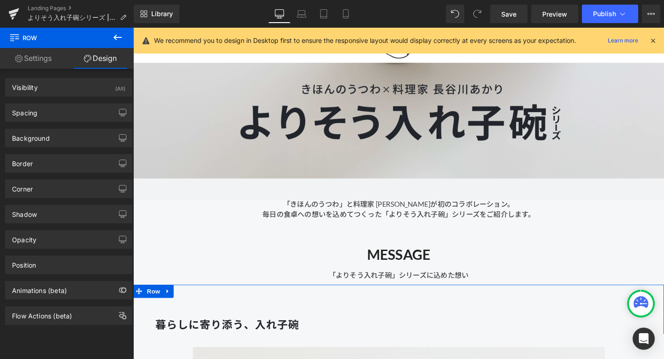
click at [86, 102] on div "Spacing Margin 0px 0 auto auto 0px 0 auto auto Padding 30px 30 50px 50 10px 10 …" at bounding box center [69, 108] width 138 height 25
click at [86, 108] on div "Spacing" at bounding box center [69, 113] width 126 height 18
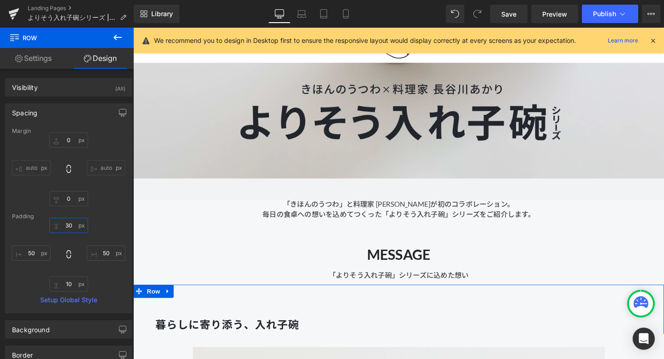
click at [68, 227] on input "30" at bounding box center [68, 225] width 39 height 15
type input "0"
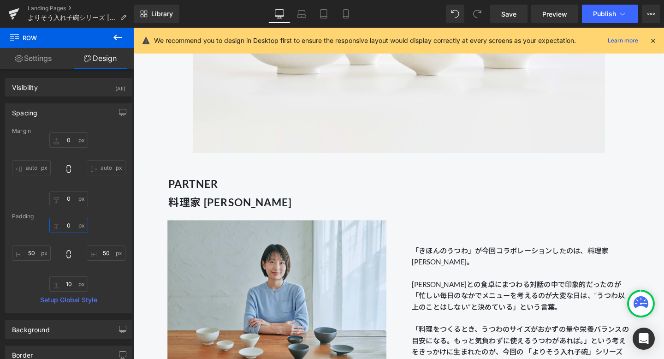
scroll to position [731, 0]
click at [151, 178] on span "Row" at bounding box center [154, 180] width 18 height 14
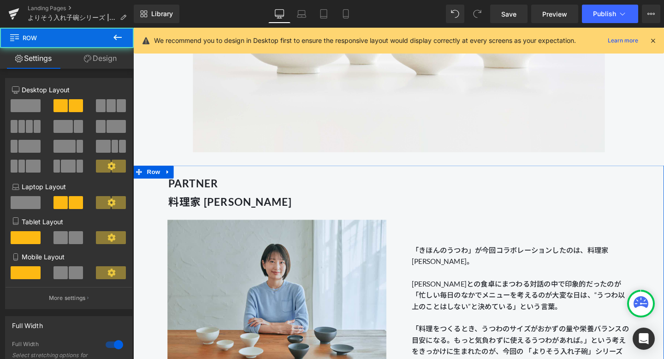
click at [90, 57] on icon at bounding box center [87, 58] width 7 height 7
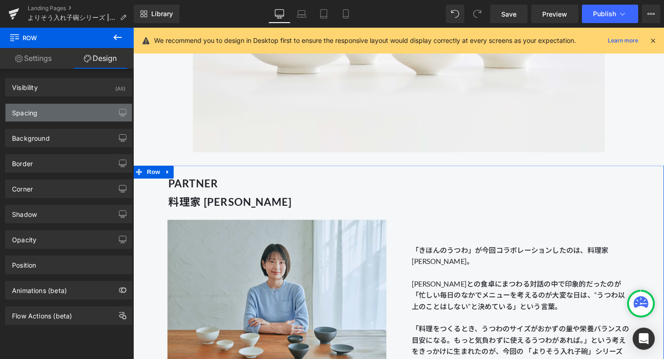
click at [72, 114] on div "Spacing" at bounding box center [69, 113] width 126 height 18
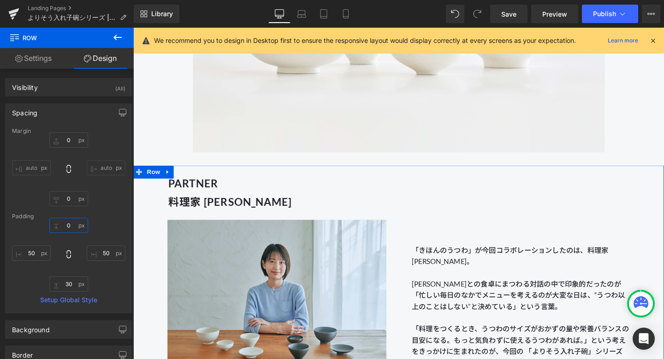
click at [70, 225] on input "0" at bounding box center [68, 225] width 39 height 15
click at [71, 139] on input "0" at bounding box center [68, 139] width 39 height 15
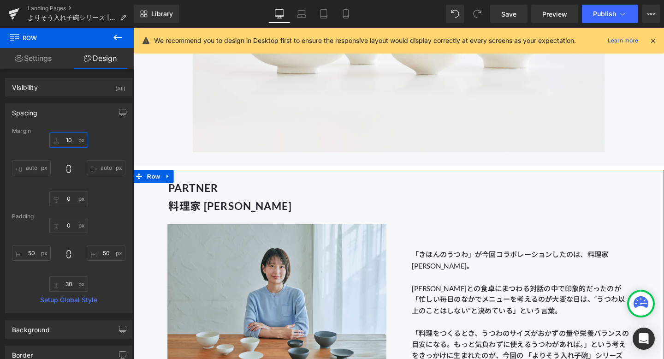
type input "1"
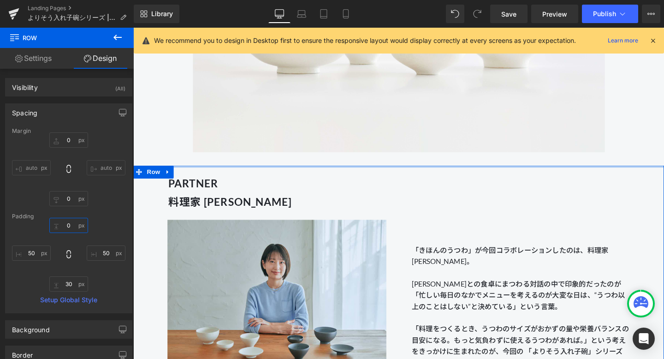
click at [70, 227] on input "0" at bounding box center [68, 225] width 39 height 15
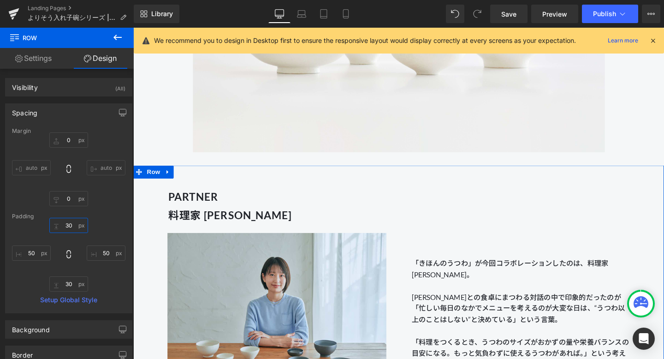
type input "30"
click at [112, 211] on div "Margin auto auto 0px 0 auto auto Padding 30 30 50px 50 30px 30 50px 50 Setup Gl…" at bounding box center [69, 220] width 126 height 185
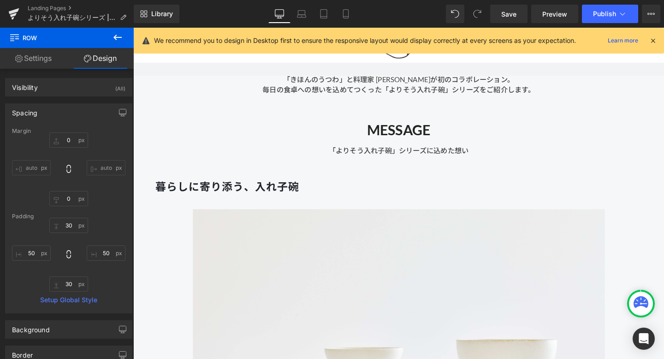
scroll to position [380, 0]
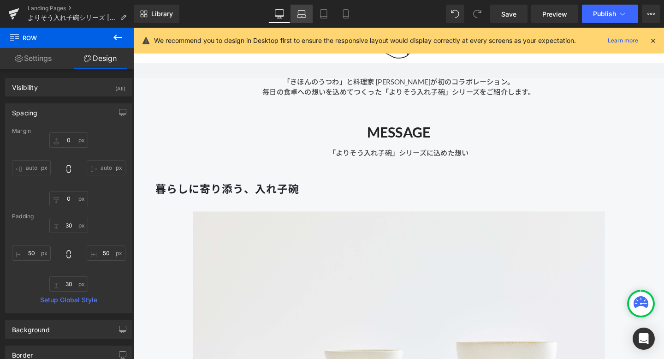
click at [304, 14] on icon at bounding box center [301, 13] width 9 height 9
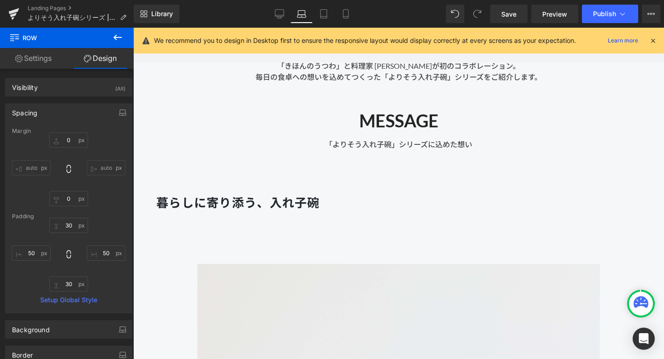
type input "0"
type input "90"
type input "0"
type input "30"
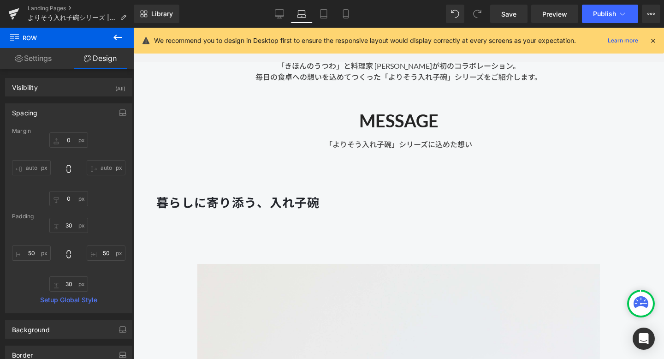
type input "0"
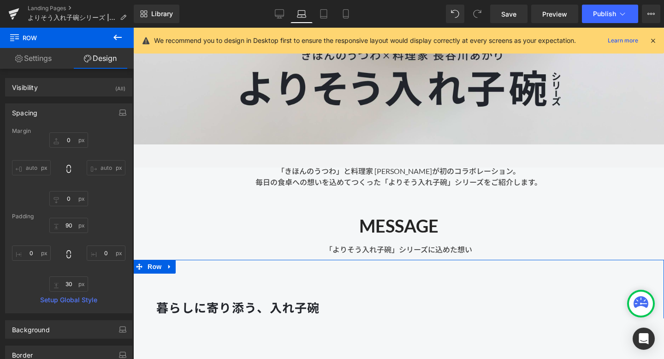
scroll to position [0, 0]
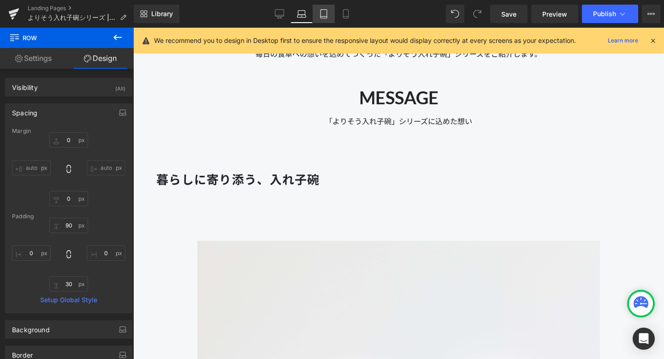
click at [326, 14] on icon at bounding box center [323, 13] width 9 height 9
type input "0"
type input "90"
type input "30"
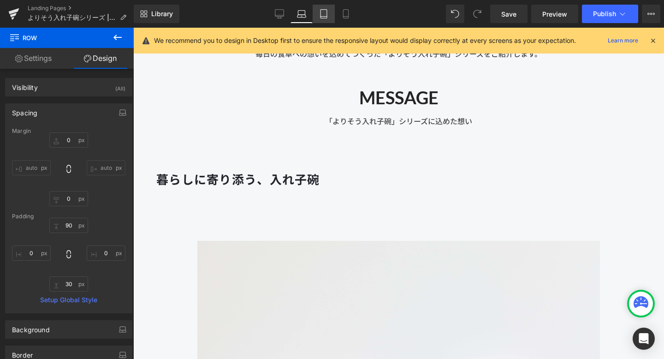
type input "30"
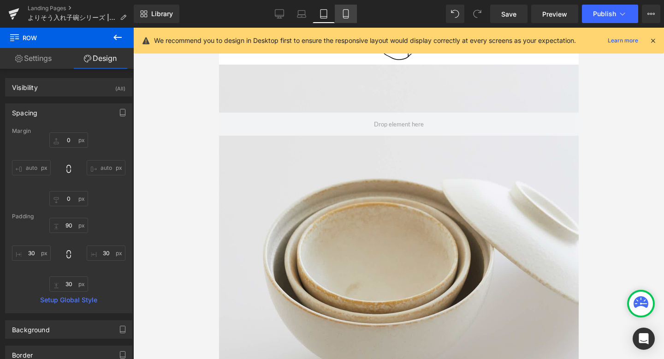
click at [347, 18] on link "Mobile" at bounding box center [346, 14] width 22 height 18
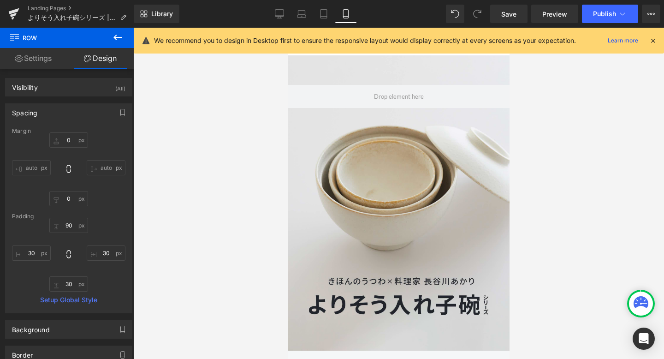
type input "0"
type input "10"
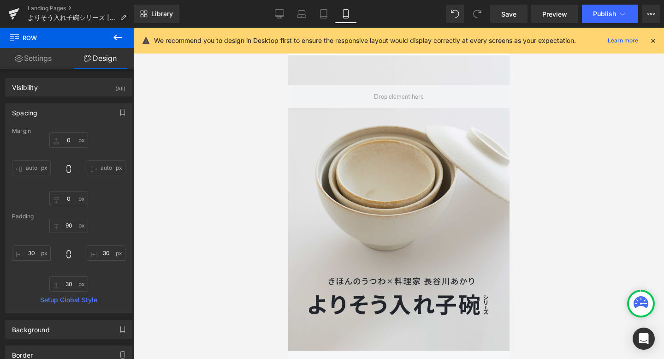
type input "0"
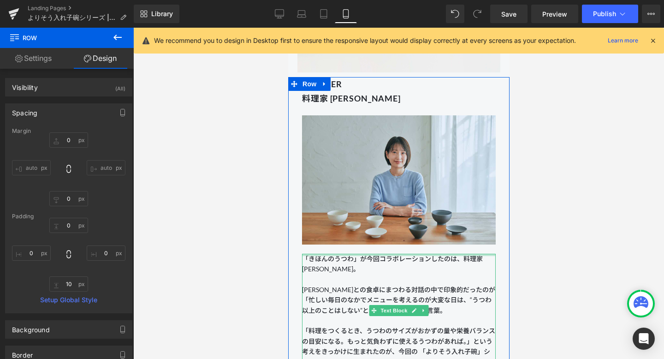
scroll to position [658, 0]
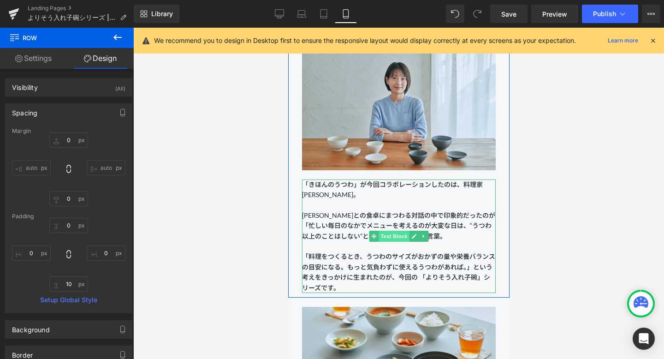
click at [385, 236] on span "Text Block" at bounding box center [393, 236] width 30 height 11
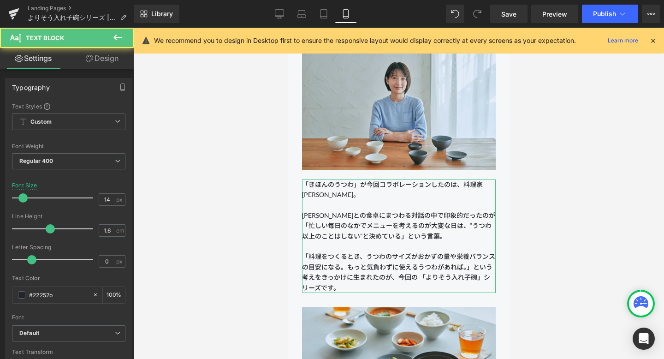
click at [109, 62] on link "Design" at bounding box center [102, 58] width 67 height 21
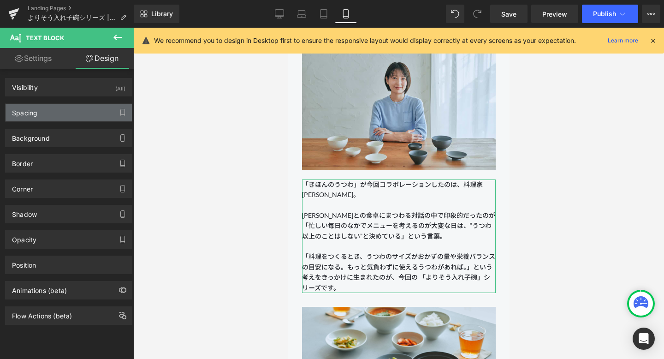
click at [90, 108] on div "Spacing" at bounding box center [69, 113] width 126 height 18
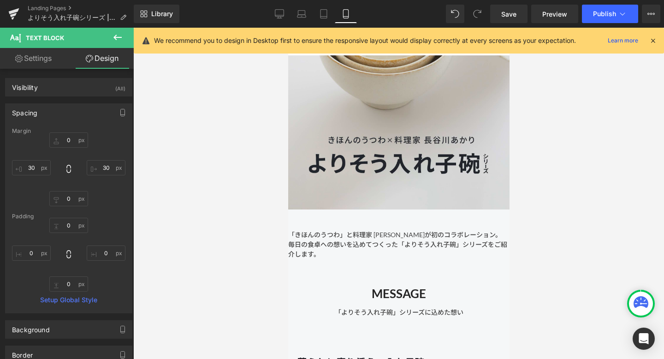
scroll to position [143, 0]
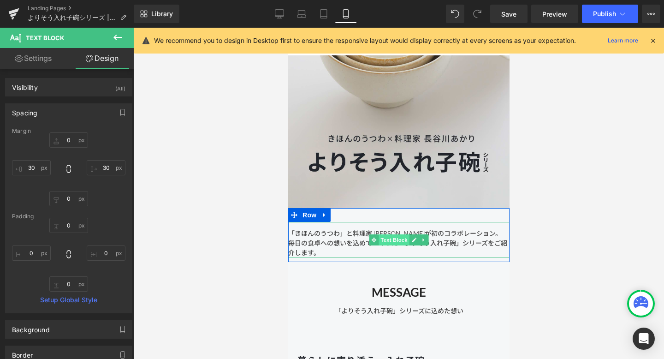
click at [390, 237] on span "Text Block" at bounding box center [393, 239] width 30 height 11
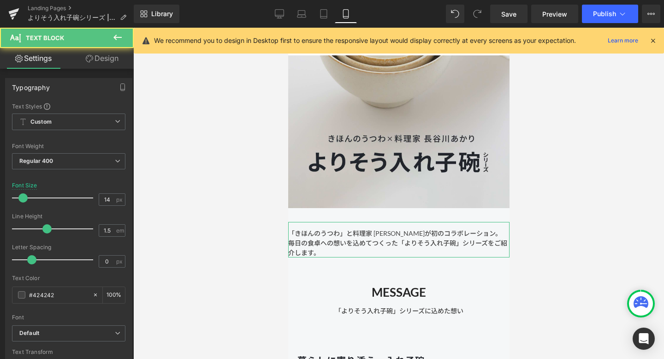
click at [118, 58] on link "Design" at bounding box center [102, 58] width 67 height 21
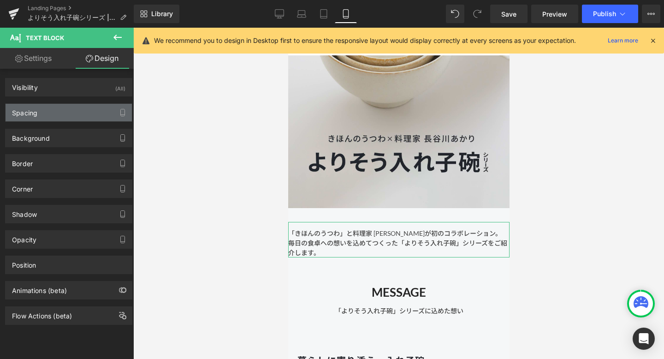
click at [76, 111] on div "Spacing" at bounding box center [69, 113] width 126 height 18
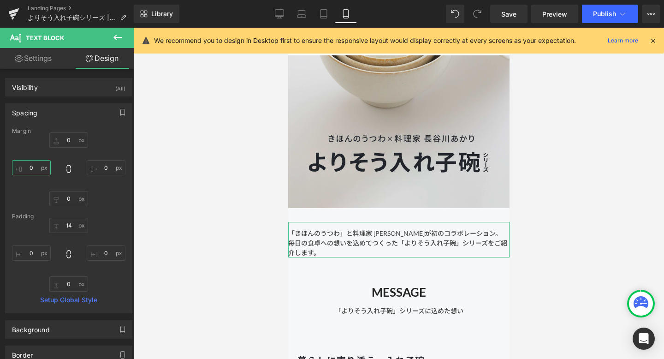
click at [42, 166] on input "0" at bounding box center [31, 167] width 39 height 15
type input "3-"
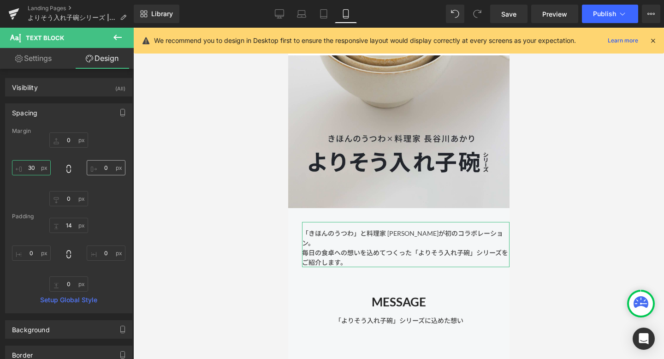
type input "30"
click at [103, 166] on input "0" at bounding box center [106, 167] width 39 height 15
type input "30"
click at [105, 208] on div "Margin 0px 0 30 30 0px 0 30 30 Padding 14px 14 0px 0 0px 0 0px 0 Setup Global S…" at bounding box center [69, 220] width 126 height 185
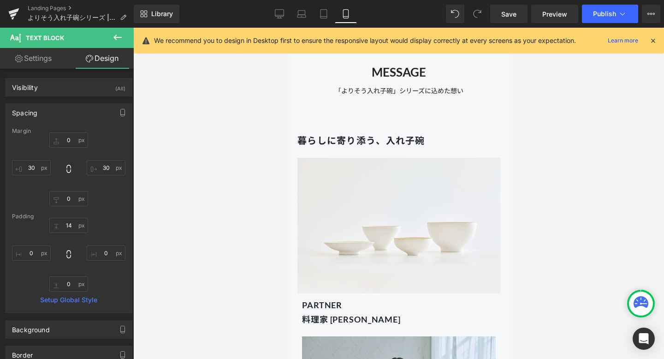
scroll to position [420, 0]
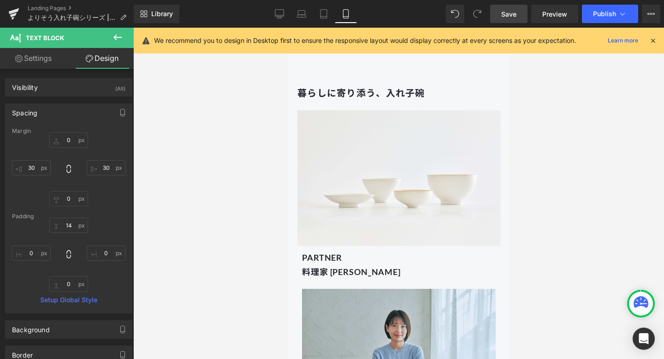
click at [499, 12] on link "Save" at bounding box center [508, 14] width 37 height 18
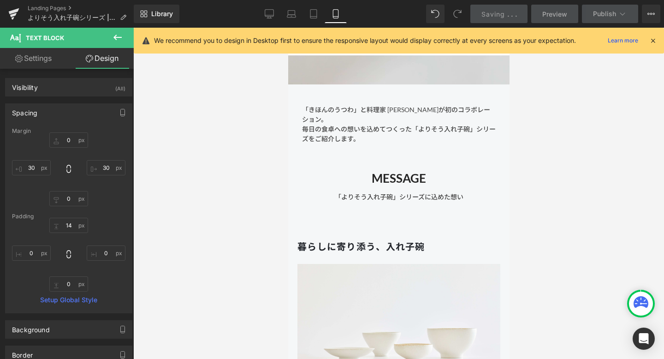
scroll to position [210, 0]
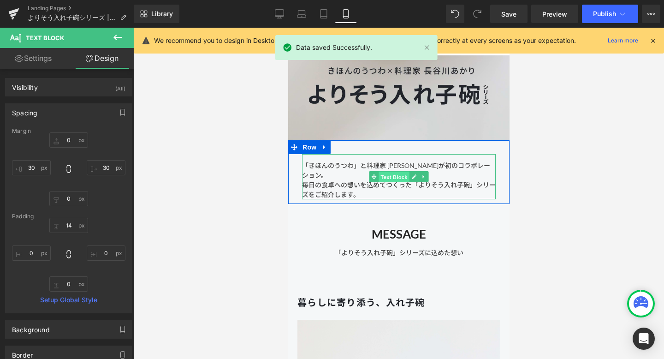
click at [387, 175] on span "Text Block" at bounding box center [393, 177] width 30 height 11
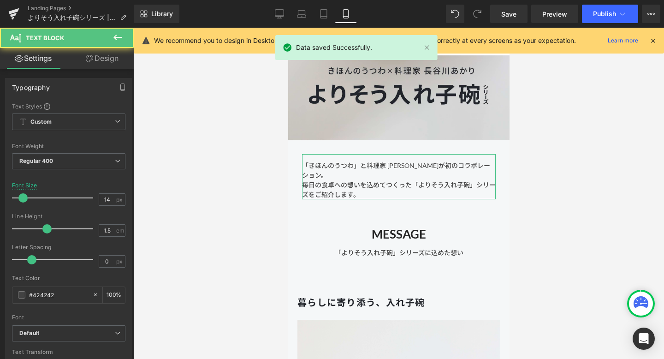
click at [109, 59] on link "Design" at bounding box center [102, 58] width 67 height 21
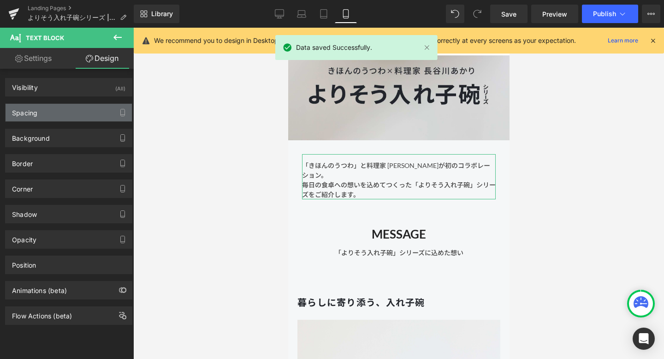
click at [78, 105] on div "Spacing" at bounding box center [69, 113] width 126 height 18
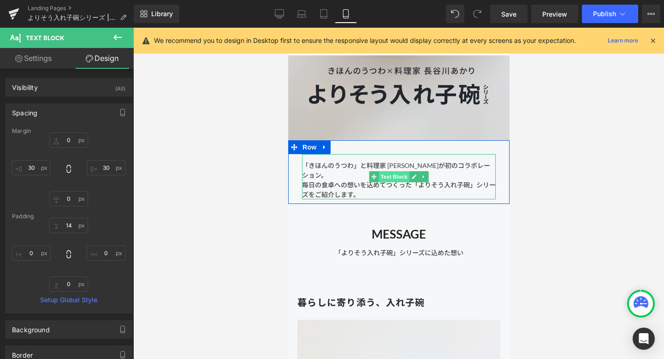
click at [386, 176] on span "Text Block" at bounding box center [393, 176] width 30 height 11
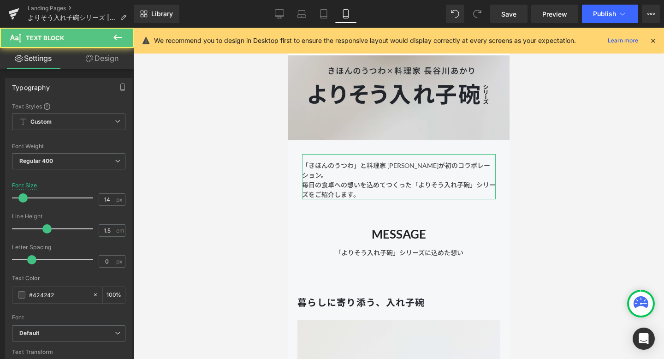
click at [114, 61] on link "Design" at bounding box center [102, 58] width 67 height 21
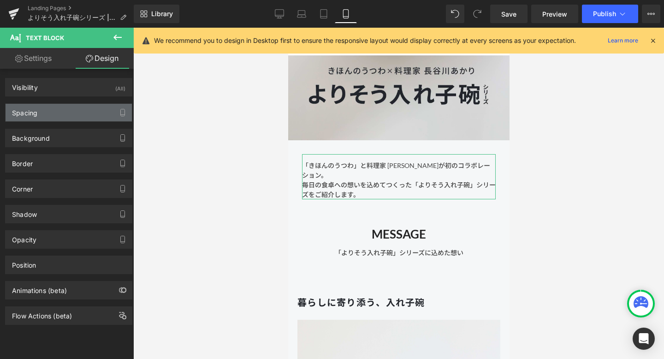
click at [77, 114] on div "Spacing" at bounding box center [69, 113] width 126 height 18
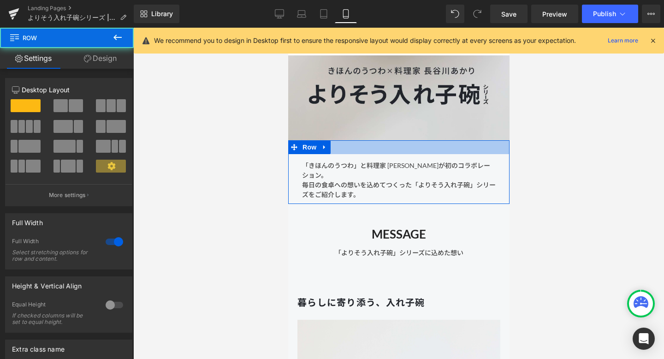
click at [355, 149] on div at bounding box center [398, 147] width 221 height 14
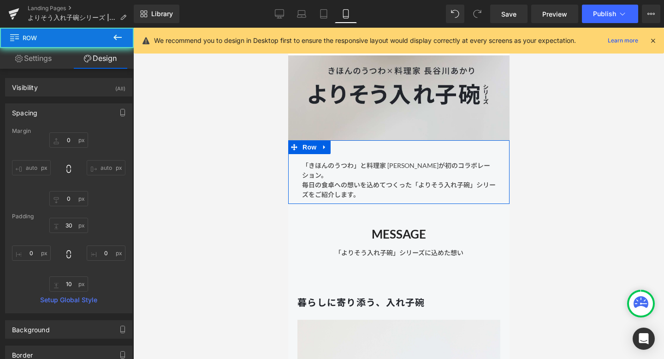
click at [120, 61] on link "Design" at bounding box center [100, 58] width 67 height 21
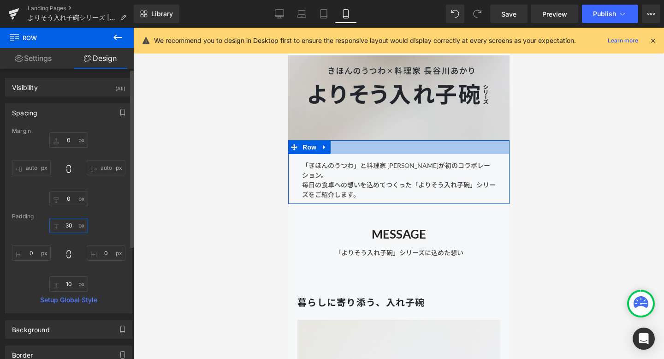
click at [68, 227] on input "30" at bounding box center [68, 225] width 39 height 15
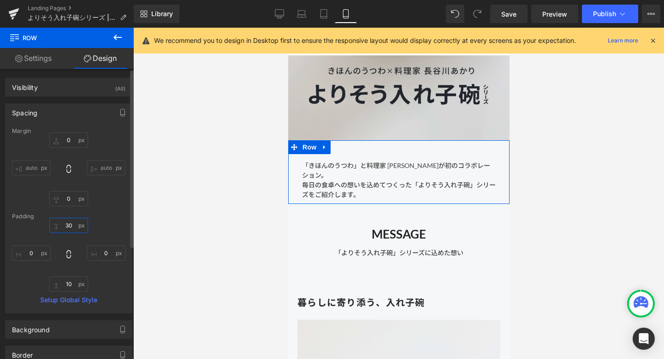
click at [66, 225] on input "30" at bounding box center [68, 225] width 39 height 15
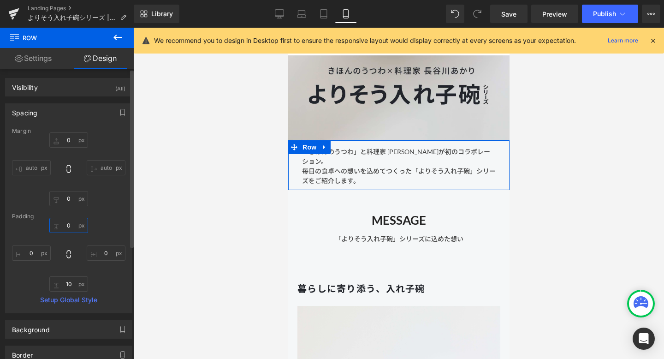
type input "10"
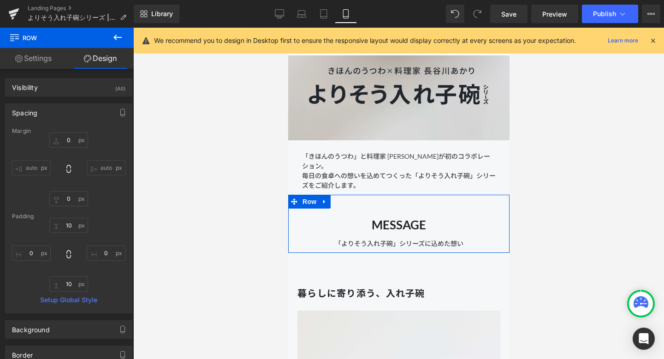
click at [359, 205] on div "MESSAGE Heading 「よりそう入れ子碗」シリーズに込めた想い Text Block" at bounding box center [398, 226] width 221 height 44
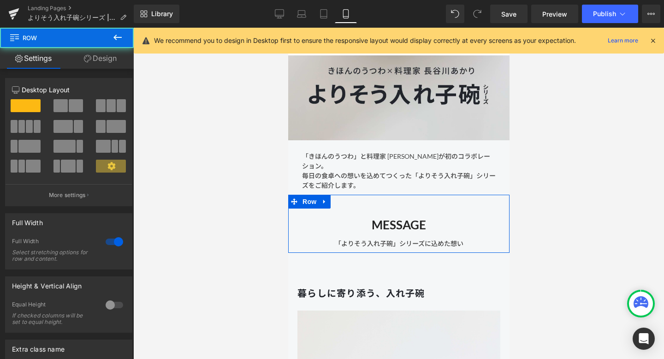
click at [103, 54] on link "Design" at bounding box center [100, 58] width 67 height 21
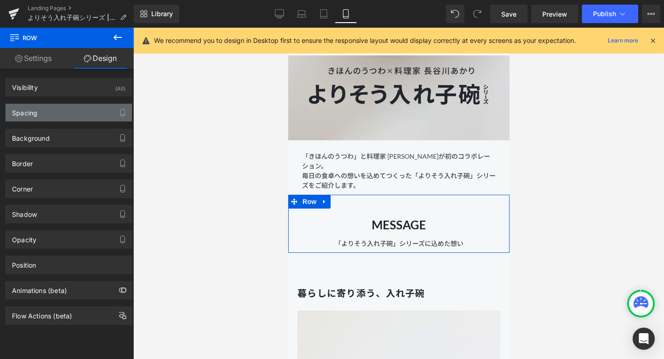
click at [61, 115] on div "Spacing" at bounding box center [69, 113] width 126 height 18
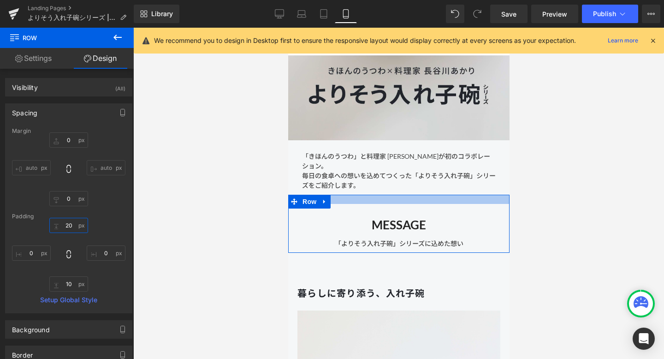
click at [68, 225] on input "20" at bounding box center [68, 225] width 39 height 15
click at [66, 224] on input "20" at bounding box center [68, 225] width 39 height 15
type input "0"
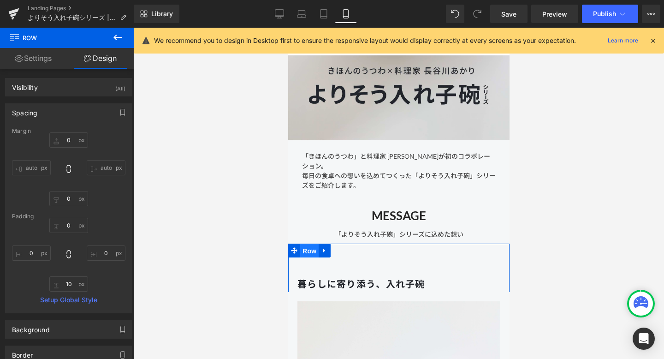
click at [312, 249] on span "Row" at bounding box center [309, 251] width 18 height 14
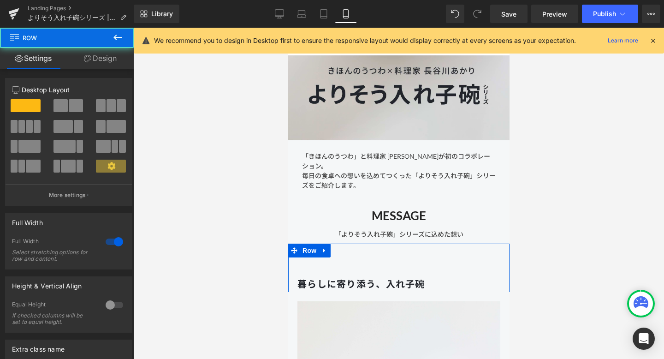
click at [117, 64] on link "Design" at bounding box center [100, 58] width 67 height 21
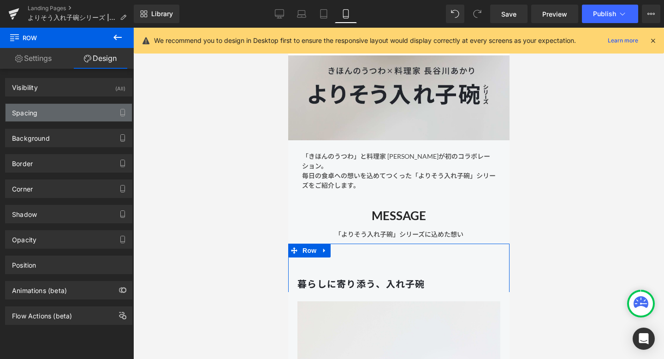
click at [84, 111] on div "Spacing" at bounding box center [69, 113] width 126 height 18
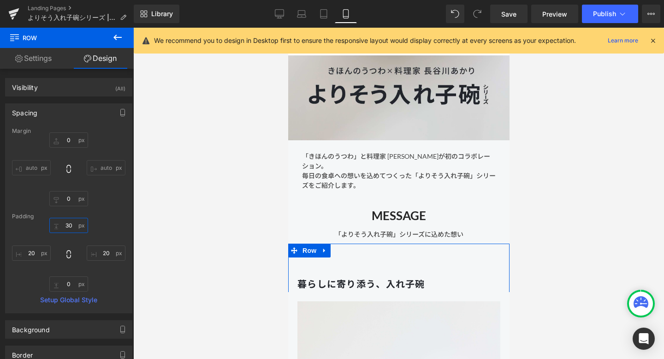
click at [66, 227] on input "30" at bounding box center [68, 225] width 39 height 15
click at [65, 226] on input "30" at bounding box center [68, 225] width 39 height 15
type input "0"
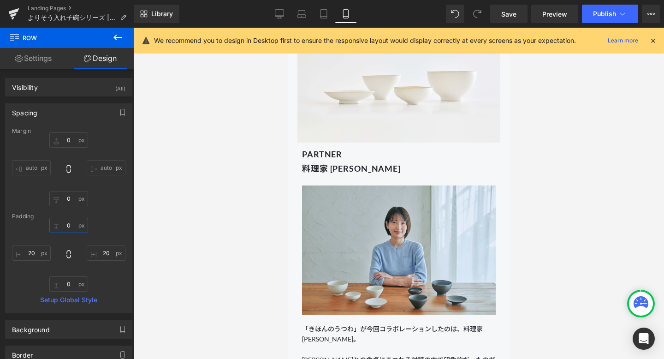
scroll to position [495, 0]
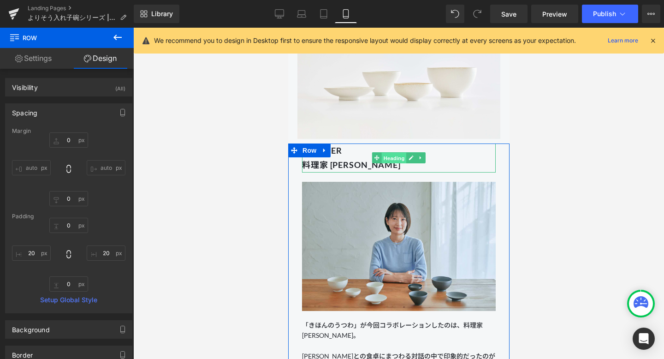
click at [390, 156] on span "Heading" at bounding box center [394, 158] width 25 height 11
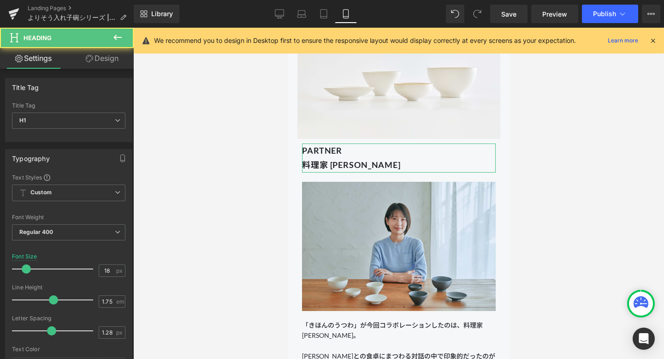
click at [110, 59] on link "Design" at bounding box center [102, 58] width 67 height 21
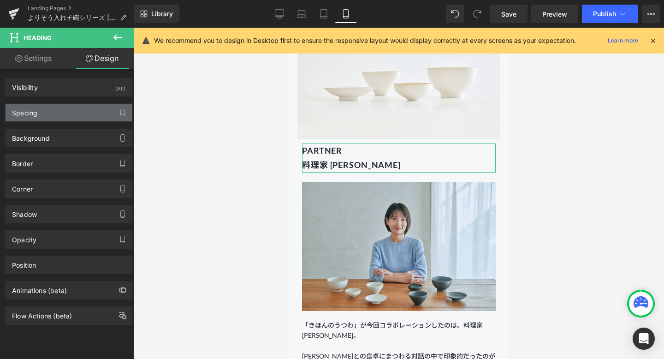
click at [74, 115] on div "Spacing" at bounding box center [69, 113] width 126 height 18
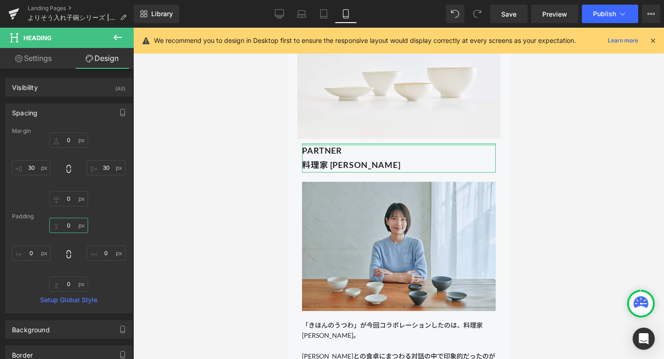
click at [69, 224] on input "0" at bounding box center [68, 225] width 39 height 15
type input "20"
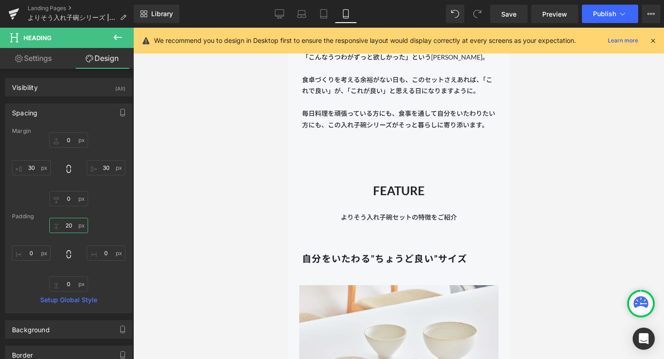
scroll to position [1291, 0]
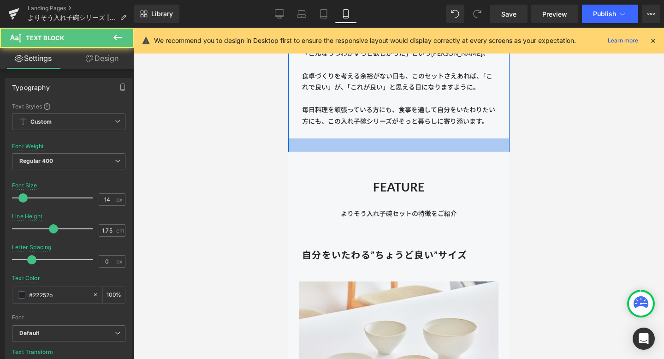
click at [349, 137] on div "「こんなうつわがずっと欲しかった」という長谷川あかりさん。 食卓づくりを考える余裕がない日も、このセットさえあれば、「これで良い」が、「これが良い」と思える日…" at bounding box center [399, 93] width 194 height 90
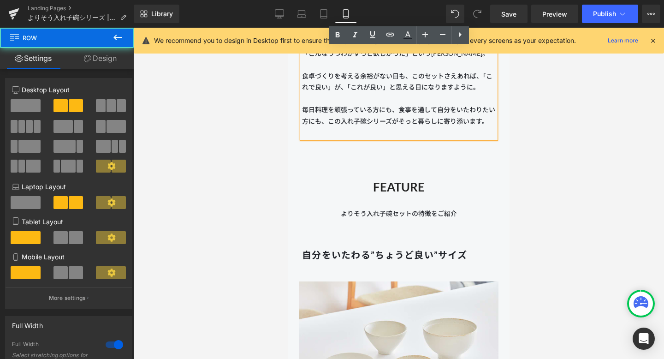
click at [335, 150] on div "Image 「こんなうつわがずっと欲しかった」という長谷川あかりさん。 食卓づくりを考える余裕がない日も、このセットさえあれば、「これで良い」が、「これが良い…" at bounding box center [398, 26] width 221 height 252
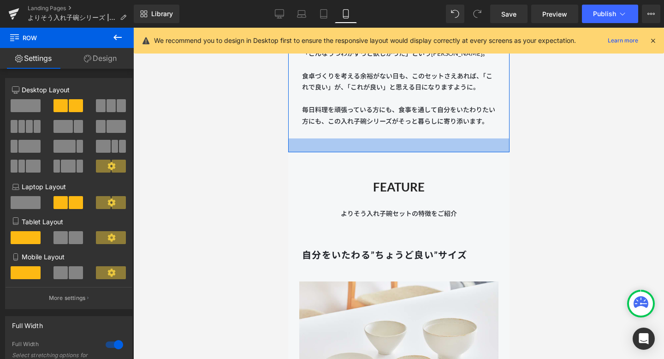
click at [360, 147] on div at bounding box center [398, 145] width 221 height 14
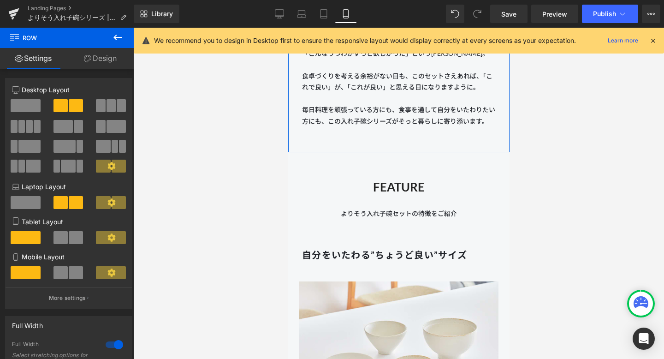
click at [106, 54] on link "Design" at bounding box center [100, 58] width 67 height 21
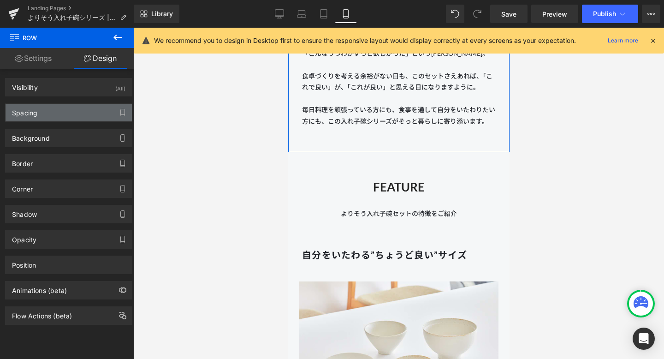
click at [78, 107] on div "Spacing" at bounding box center [69, 113] width 126 height 18
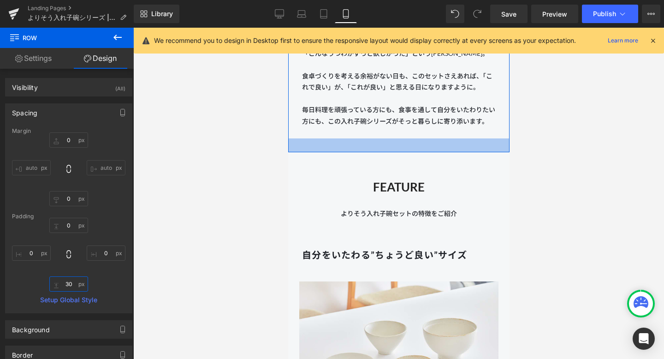
click at [68, 283] on input "30" at bounding box center [68, 283] width 39 height 15
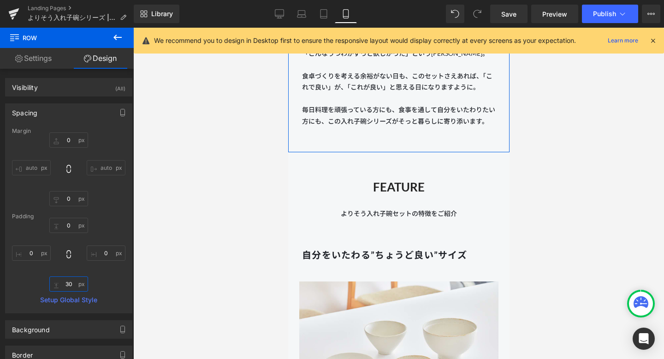
type input "0"
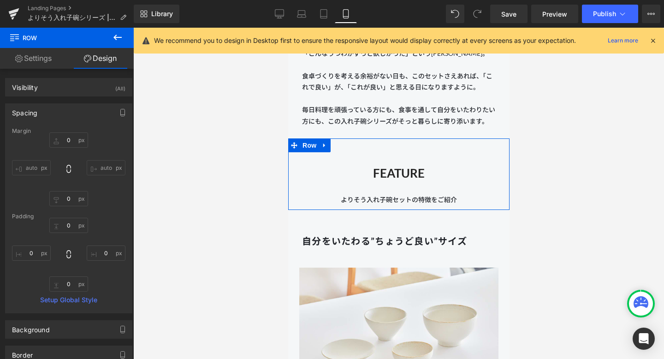
click at [356, 161] on div "FEATURE Heading よりそう入れ子碗セットの特徴をご紹介 Text Block" at bounding box center [398, 179] width 221 height 54
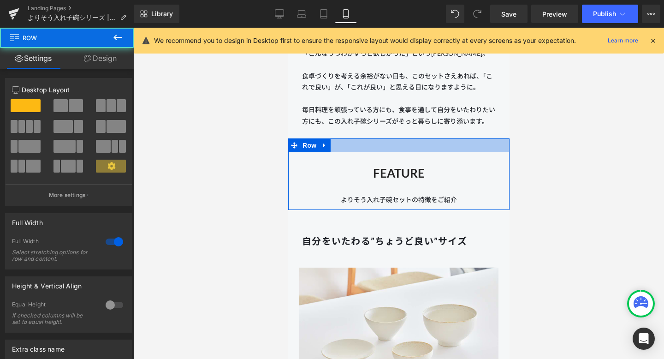
click at [355, 151] on div at bounding box center [398, 145] width 221 height 14
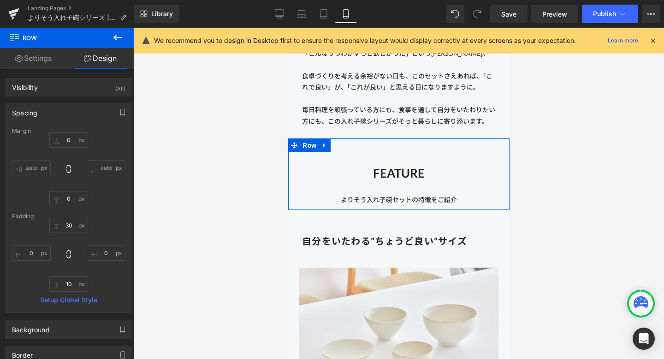
click at [111, 57] on link "Design" at bounding box center [100, 58] width 67 height 21
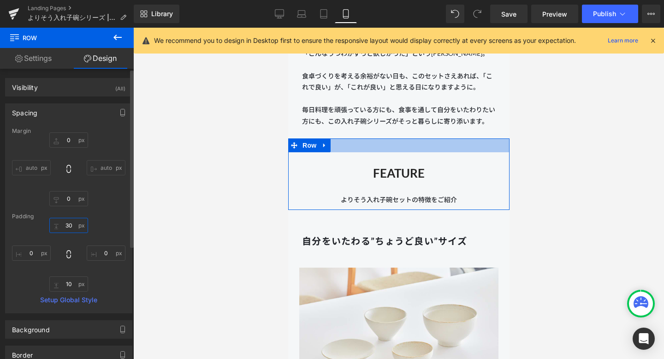
click at [68, 226] on input "30" at bounding box center [68, 225] width 39 height 15
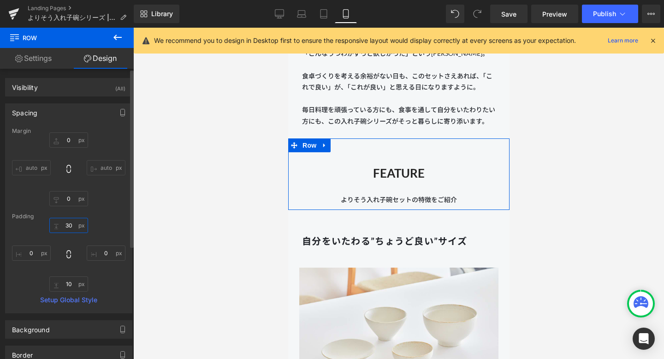
click at [66, 225] on input "30" at bounding box center [68, 225] width 39 height 15
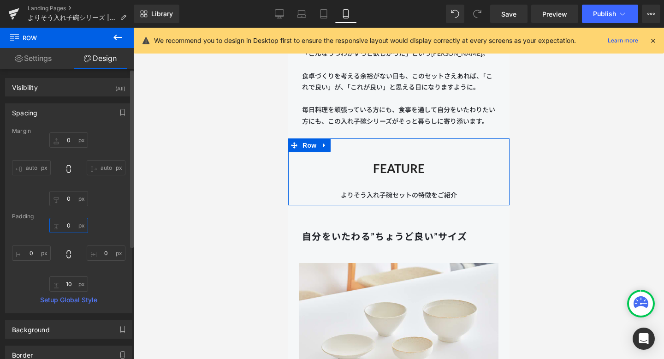
type input "10"
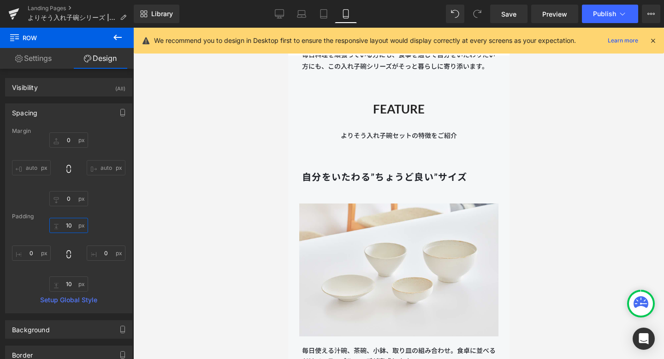
scroll to position [1324, 0]
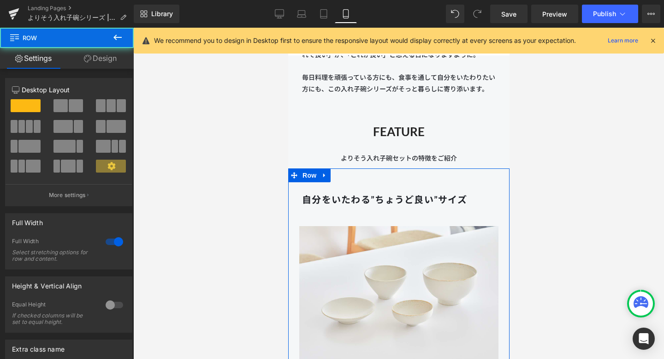
click at [106, 53] on link "Design" at bounding box center [100, 58] width 67 height 21
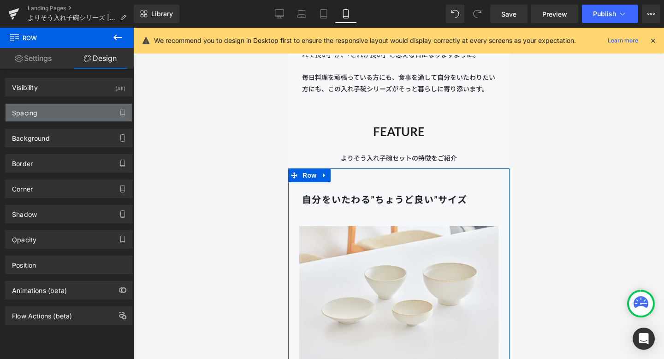
click at [63, 114] on div "Spacing" at bounding box center [69, 113] width 126 height 18
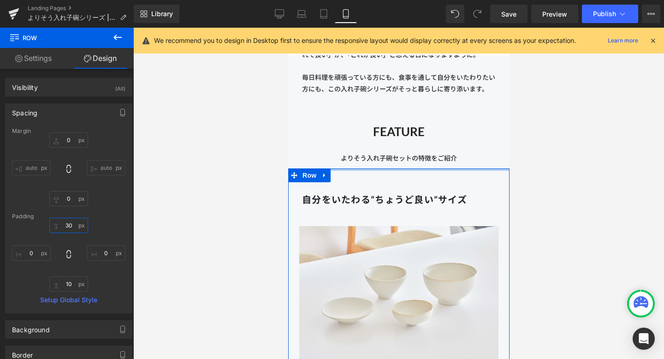
click at [66, 225] on input "30" at bounding box center [68, 225] width 39 height 15
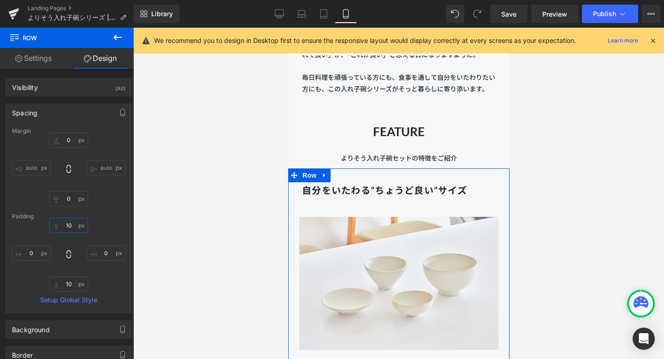
type input "10"
click at [94, 238] on div "10 10 0px 0 10px 10 0px 0" at bounding box center [69, 255] width 114 height 74
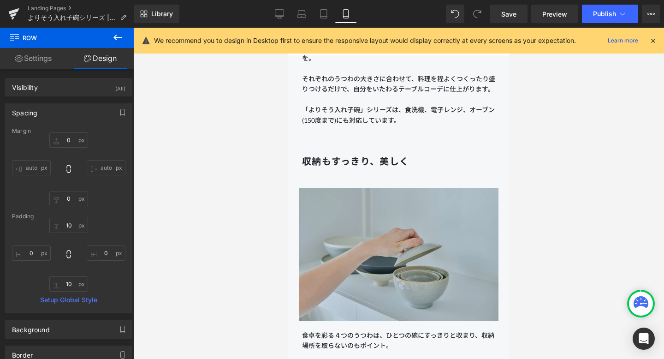
scroll to position [1835, 0]
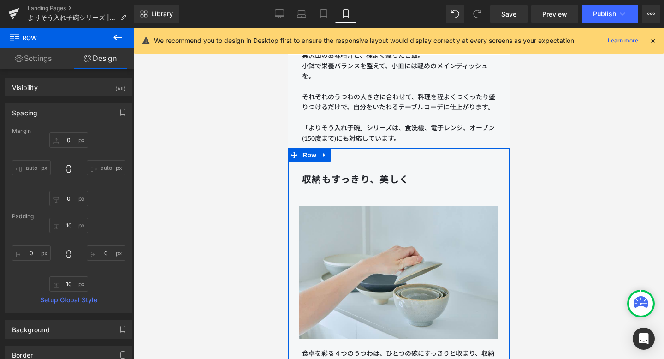
click at [336, 158] on div "収納もすっきり、美しく Heading Image 食卓を彩る４つのうつわは、ひとつの碗にすっきりと収まり、収納場所を取らないのもポイント。 うつわを重ねた時…" at bounding box center [398, 276] width 221 height 257
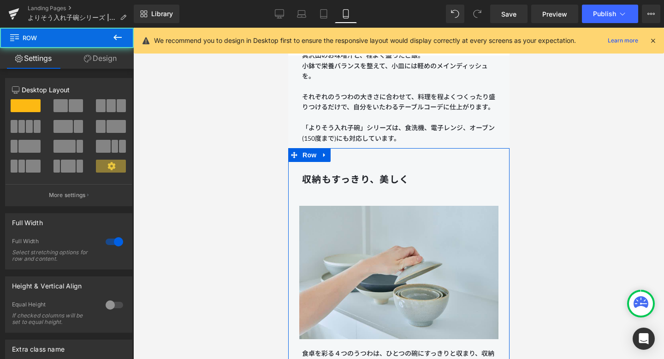
click at [97, 49] on link "Design" at bounding box center [100, 58] width 67 height 21
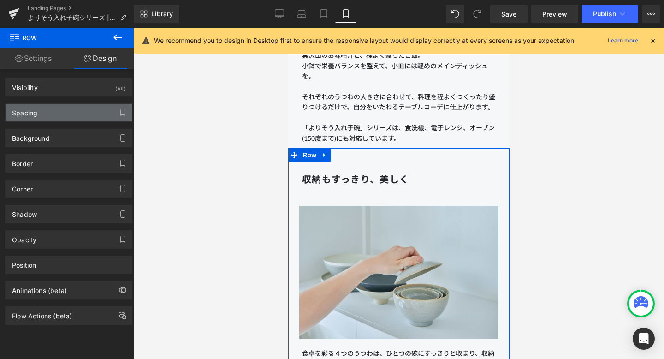
click at [73, 111] on div "Spacing" at bounding box center [69, 113] width 126 height 18
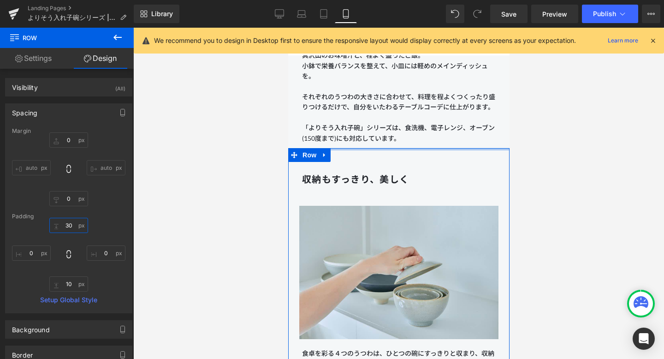
click at [67, 225] on input "30" at bounding box center [68, 225] width 39 height 15
type input "10"
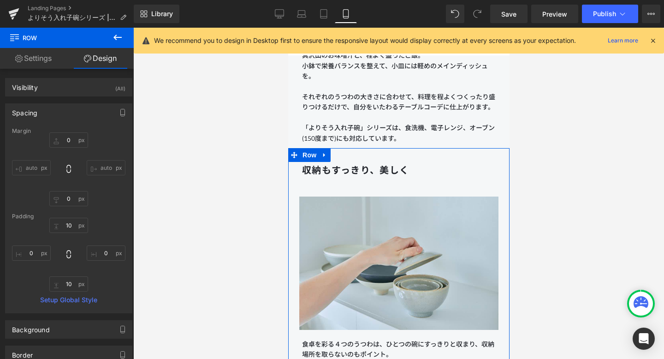
click at [357, 181] on div "収納もすっきり、美しく Heading Image 食卓を彩る４つのうつわは、ひとつの碗にすっきりと収まり、収納場所を取らないのもポイント。 うつわを重ねた時…" at bounding box center [398, 272] width 221 height 238
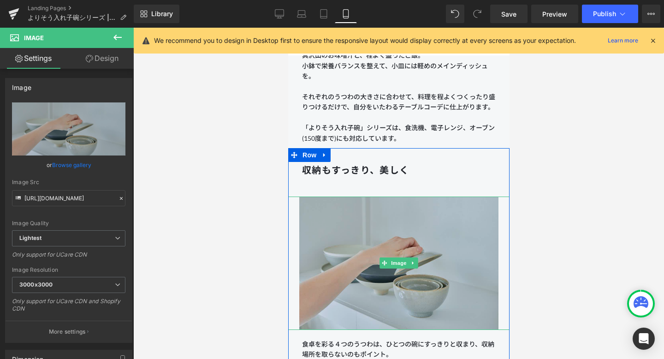
click at [339, 204] on img at bounding box center [398, 263] width 199 height 133
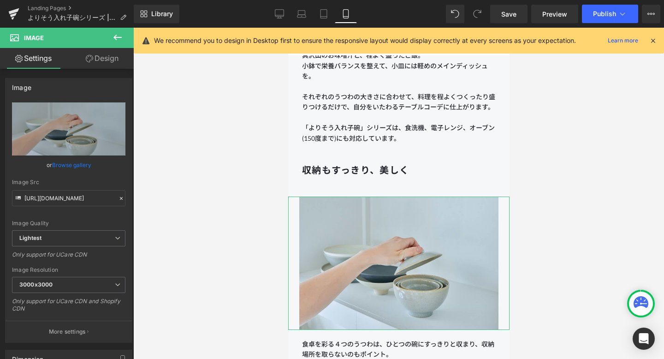
click at [103, 56] on link "Design" at bounding box center [102, 58] width 67 height 21
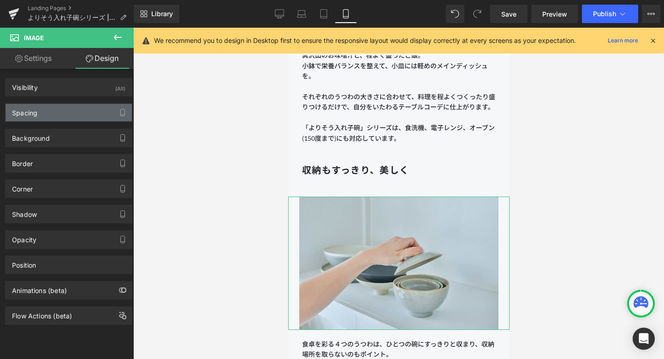
click at [77, 120] on div "Spacing" at bounding box center [69, 113] width 126 height 18
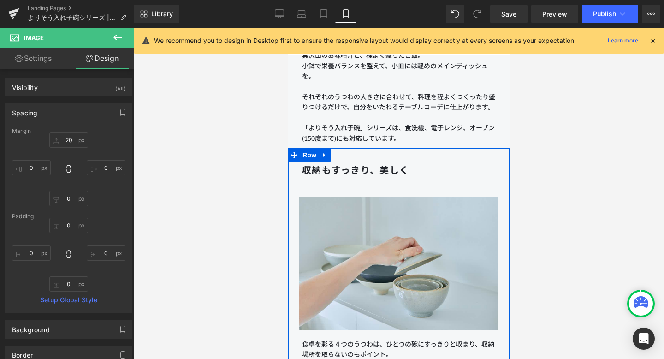
click at [334, 183] on div "収納もすっきり、美しく Heading Image 食卓を彩る４つのうつわは、ひとつの碗にすっきりと収まり、収納場所を取らないのもポイント。 うつわを重ねた時…" at bounding box center [398, 272] width 221 height 238
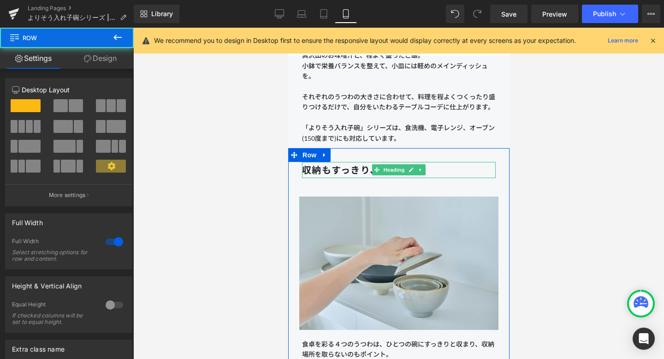
click at [316, 166] on strong "収納もすっきり、美しく" at bounding box center [355, 169] width 107 height 11
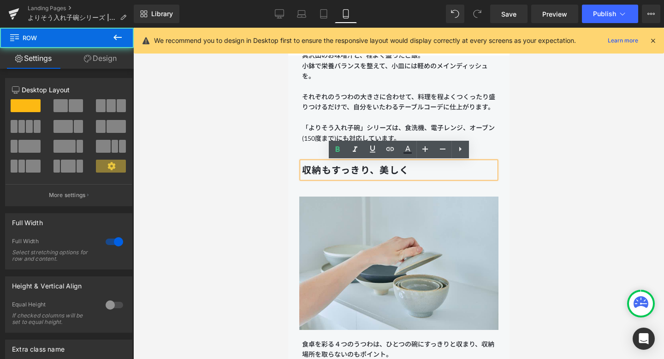
click at [382, 194] on div "収納もすっきり、美しく Heading Image 食卓を彩る４つのうつわは、ひとつの碗にすっきりと収まり、収納場所を取らないのもポイント。 うつわを重ねた時…" at bounding box center [398, 272] width 221 height 238
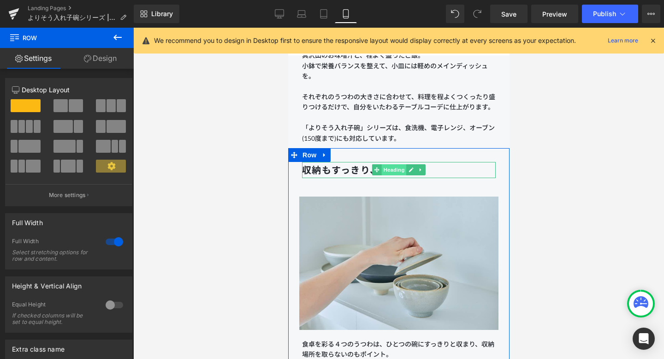
click at [392, 169] on span "Heading" at bounding box center [394, 169] width 25 height 11
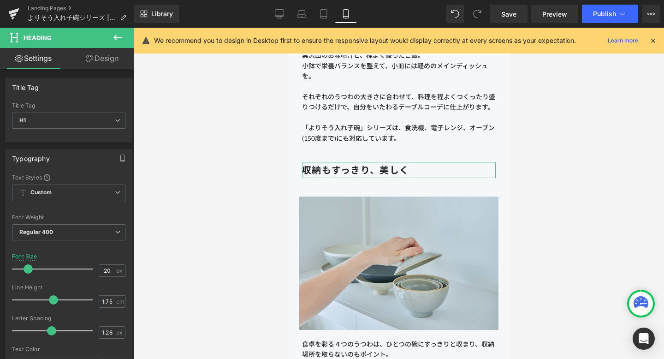
click at [117, 59] on link "Design" at bounding box center [102, 58] width 67 height 21
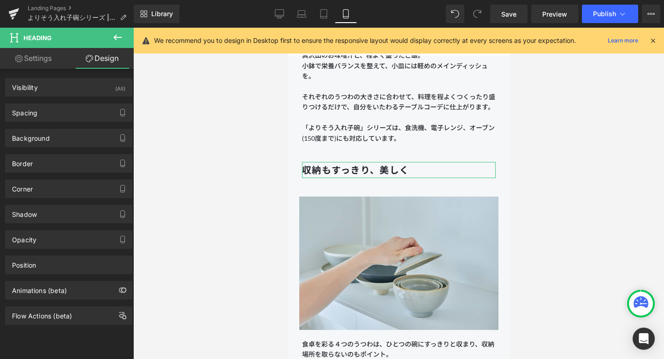
type input "20"
type input "30"
type input "20"
type input "30"
type input "0"
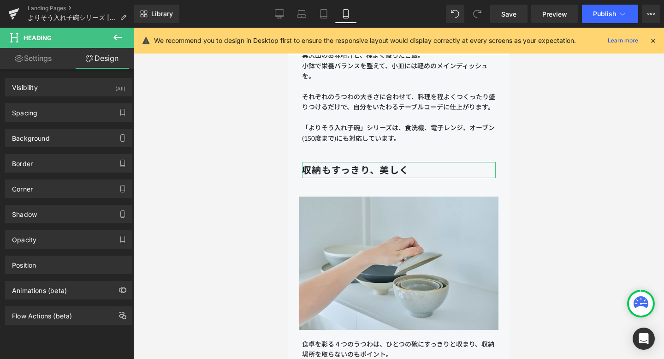
type input "0"
click at [83, 112] on div "Spacing" at bounding box center [69, 113] width 126 height 18
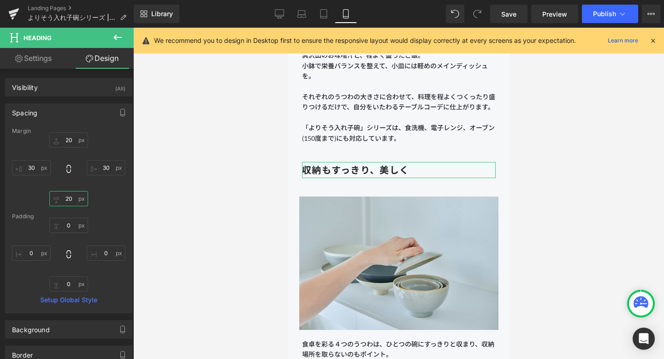
click at [70, 198] on input "20" at bounding box center [68, 198] width 39 height 15
click at [68, 198] on input "20" at bounding box center [68, 198] width 39 height 15
type input "0"
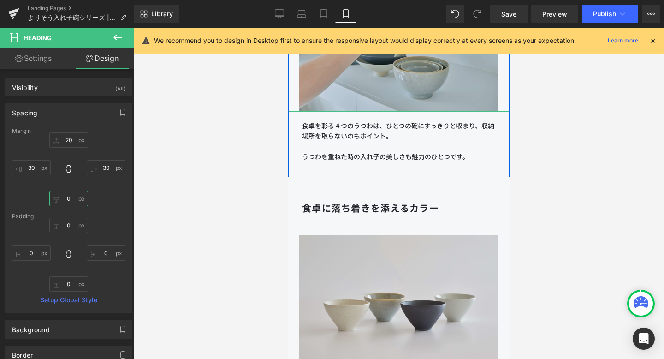
scroll to position [2062, 0]
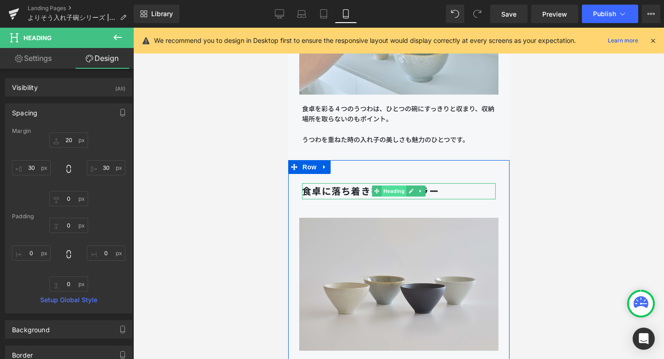
click at [389, 193] on span "Heading" at bounding box center [394, 190] width 25 height 11
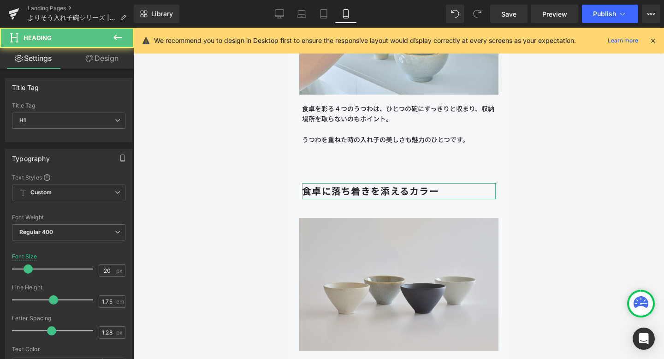
click at [99, 61] on link "Design" at bounding box center [102, 58] width 67 height 21
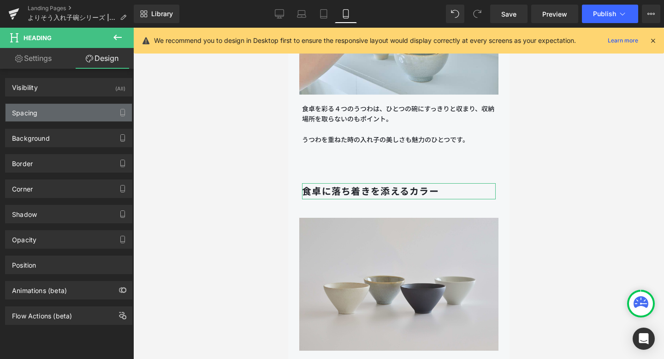
click at [75, 113] on div "Spacing" at bounding box center [69, 113] width 126 height 18
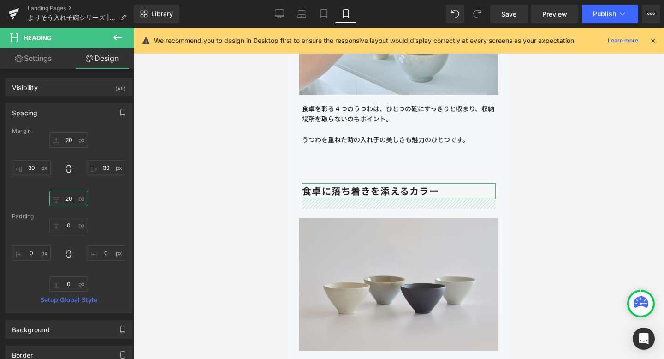
click at [67, 199] on input "20" at bounding box center [68, 198] width 39 height 15
click at [71, 137] on input "20" at bounding box center [68, 139] width 39 height 15
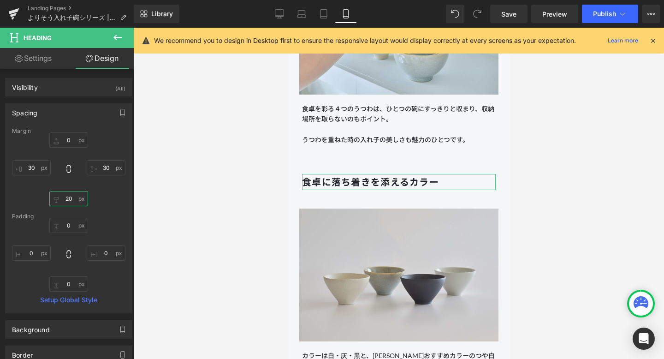
click at [72, 197] on input "20" at bounding box center [68, 198] width 39 height 15
click at [68, 198] on input "20" at bounding box center [68, 198] width 39 height 15
type input "0"
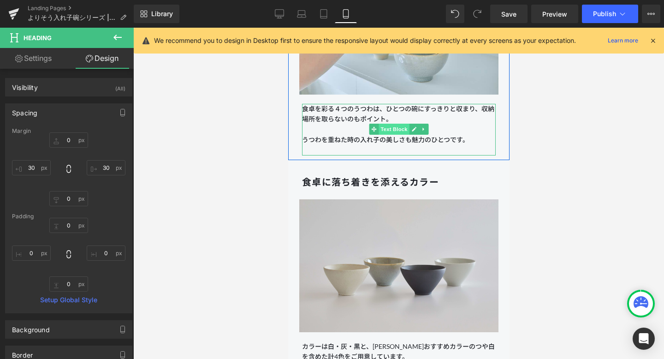
click at [394, 130] on span "Text Block" at bounding box center [393, 129] width 30 height 11
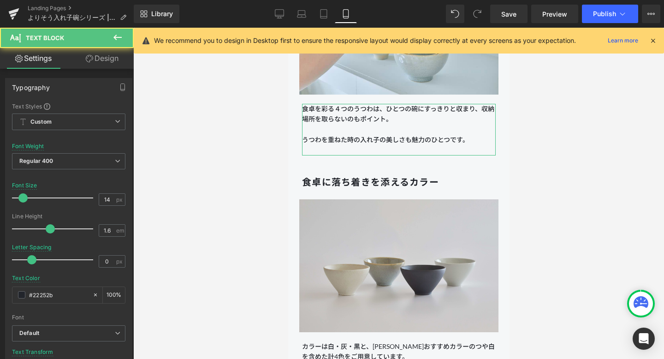
click at [115, 54] on link "Design" at bounding box center [102, 58] width 67 height 21
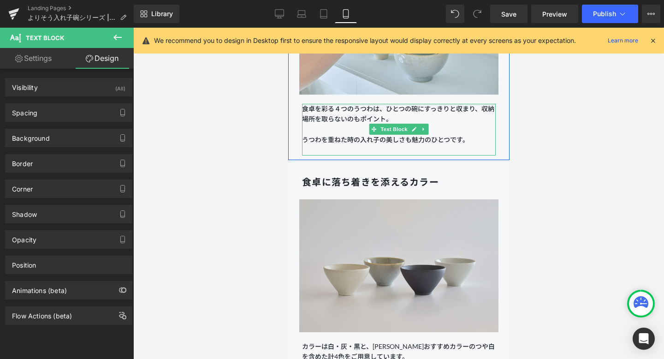
click at [326, 137] on span "うつわを重ねた時の入れ子の美しさも魅力のひとつです。" at bounding box center [385, 140] width 167 height 8
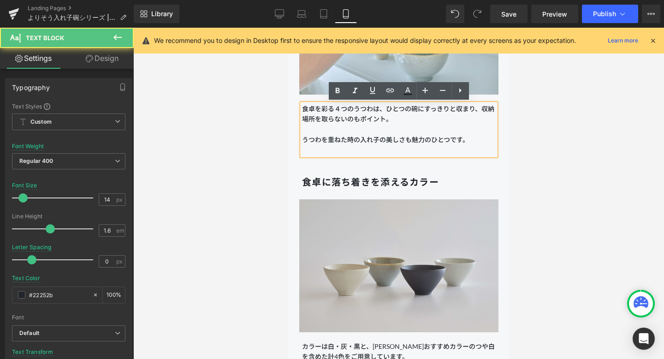
click at [323, 147] on p at bounding box center [399, 150] width 194 height 10
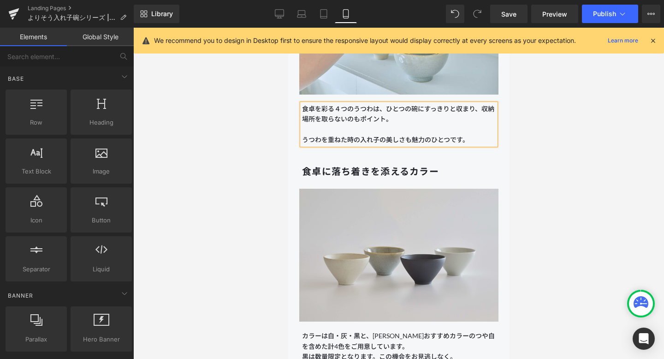
drag, startPoint x: 252, startPoint y: 137, endPoint x: 4, endPoint y: 107, distance: 250.5
click at [252, 137] on div at bounding box center [398, 193] width 531 height 331
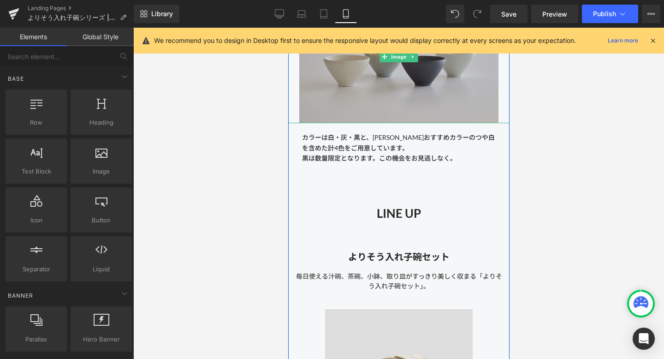
scroll to position [2343, 0]
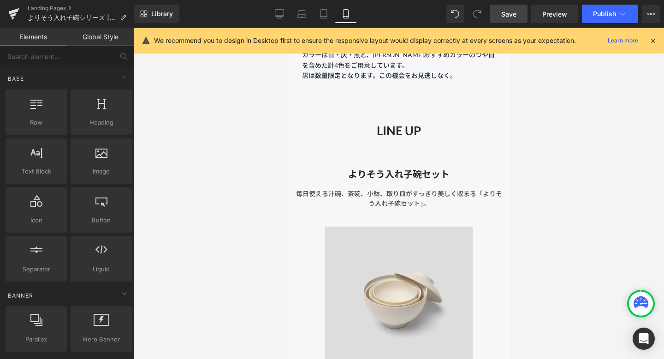
click at [501, 12] on link "Save" at bounding box center [508, 14] width 37 height 18
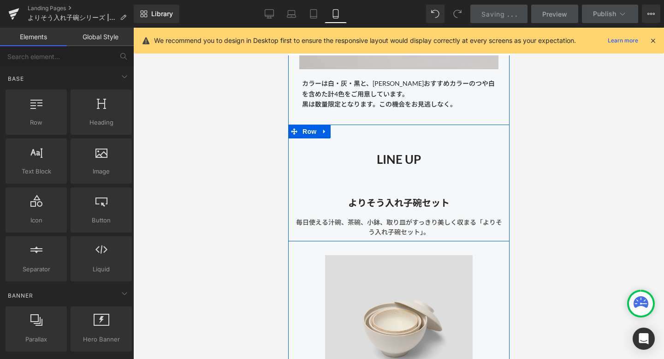
scroll to position [2272, 0]
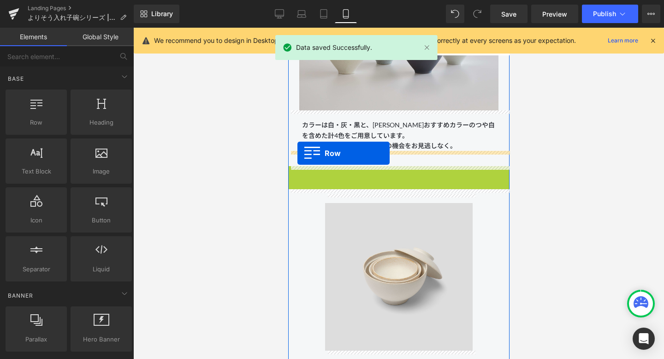
drag, startPoint x: 292, startPoint y: 172, endPoint x: 297, endPoint y: 153, distance: 19.1
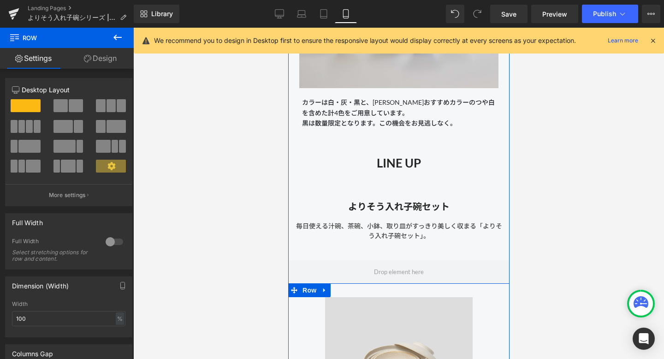
scroll to position [2296, 0]
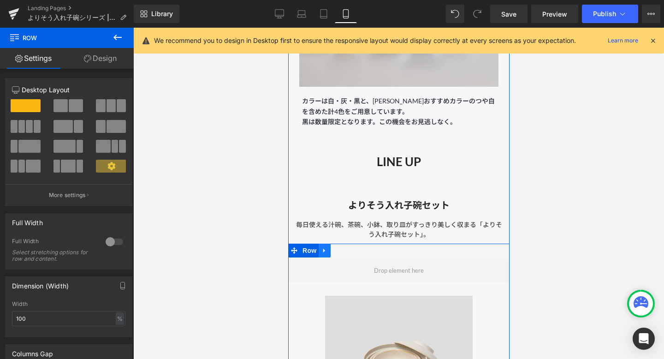
click at [325, 253] on icon at bounding box center [324, 250] width 6 height 7
click at [351, 250] on icon at bounding box center [348, 250] width 6 height 6
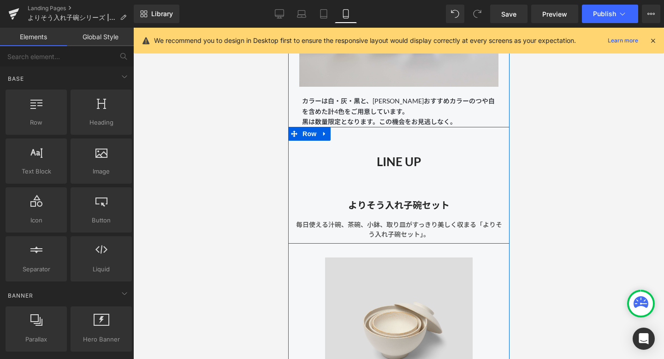
click at [348, 146] on div "LINE UP Heading よりそう入れ子碗セット Heading 毎日使える汁碗、茶碗、小鉢、取り皿がすっきり美しく収まる「よりそう入れ子碗セット」。 …" at bounding box center [398, 190] width 221 height 98
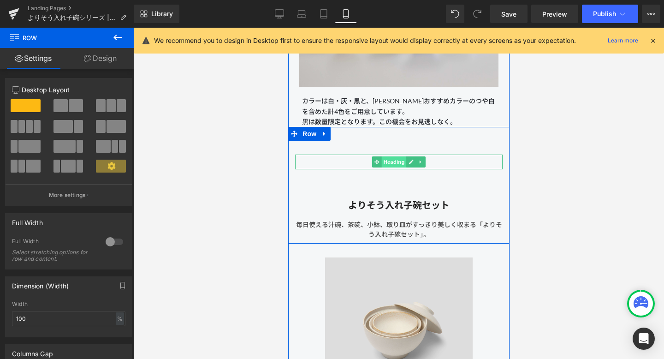
click at [392, 164] on span "Heading" at bounding box center [394, 161] width 25 height 11
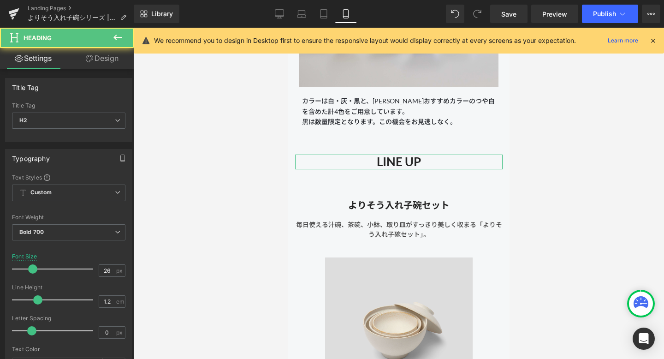
click at [116, 60] on link "Design" at bounding box center [102, 58] width 67 height 21
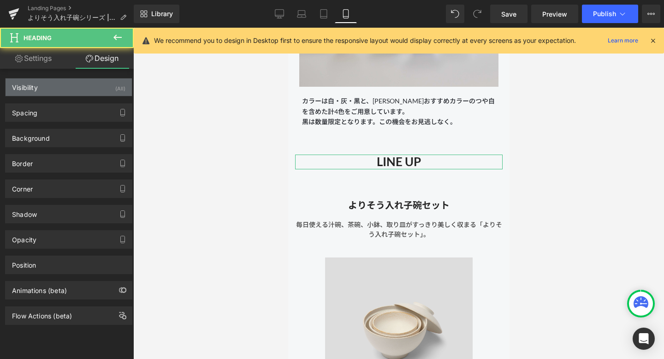
type input "30"
type input "0"
type input "30"
type input "0"
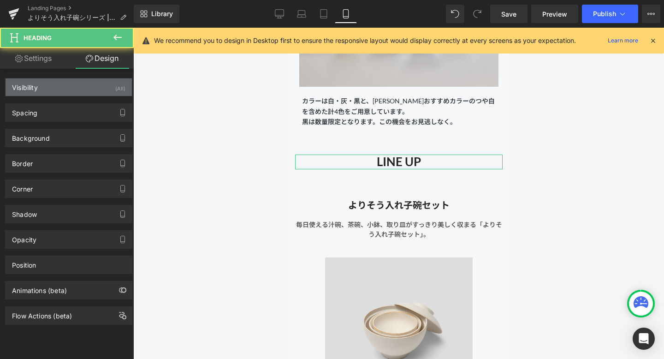
type input "0"
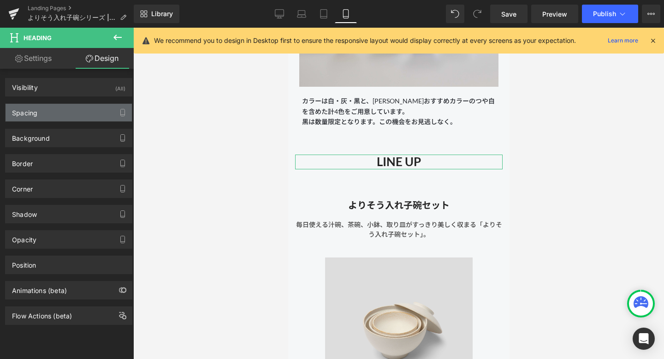
click at [86, 113] on div "Spacing" at bounding box center [69, 113] width 126 height 18
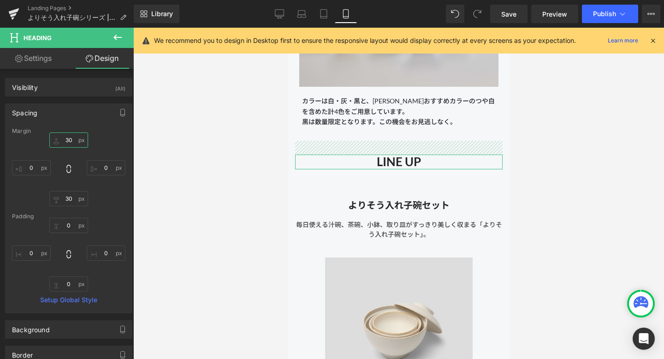
click at [67, 142] on input "30" at bounding box center [68, 139] width 39 height 15
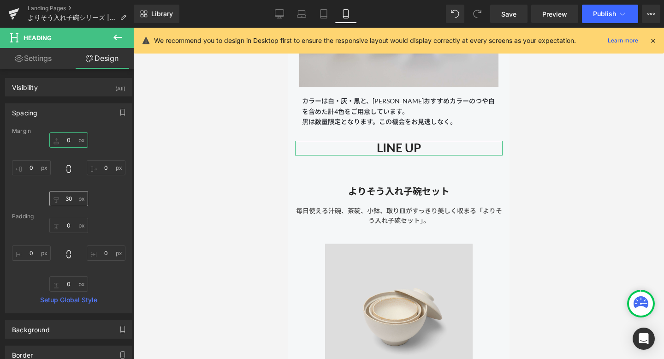
type input "0"
click at [68, 197] on input "30" at bounding box center [68, 198] width 39 height 15
type input "0"
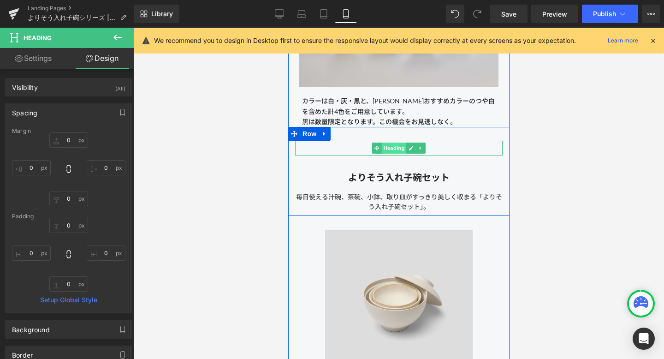
click at [393, 150] on span "Heading" at bounding box center [394, 148] width 25 height 11
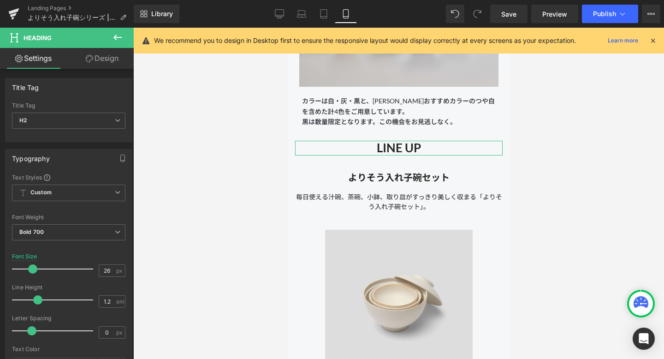
click at [109, 62] on link "Design" at bounding box center [102, 58] width 67 height 21
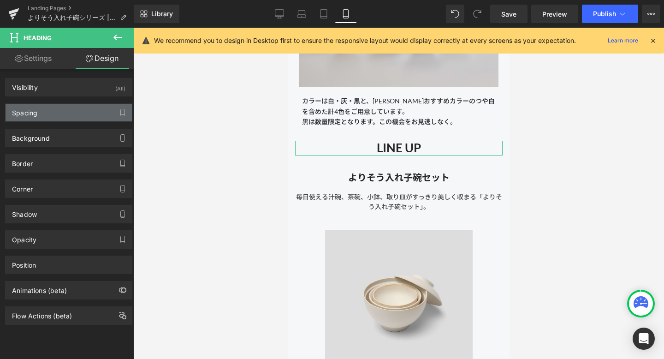
click at [78, 114] on div "Spacing" at bounding box center [69, 113] width 126 height 18
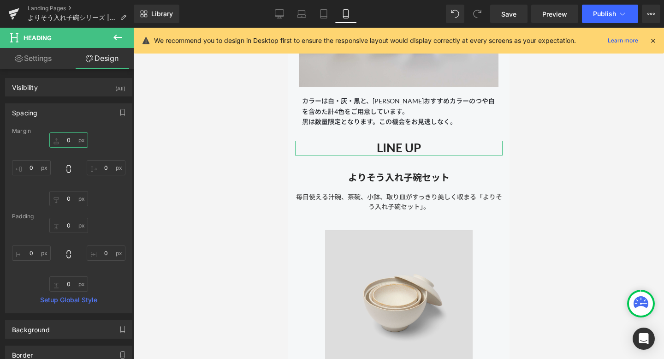
click at [69, 140] on input "0" at bounding box center [68, 139] width 39 height 15
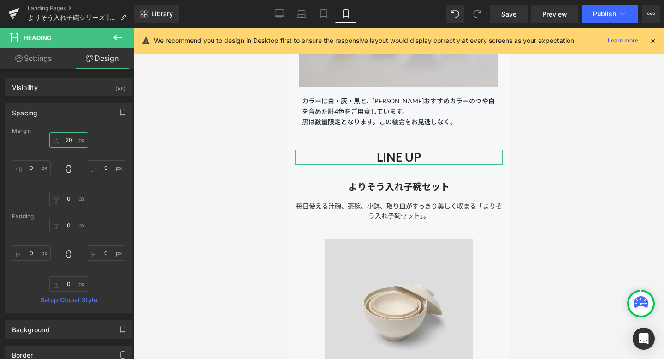
type input "20"
click at [124, 145] on div "Margin 20 20 0px 0 0px 0 0px 0 Padding 0px 0 0px 0 0px 0 0px 0 Setup Global Sty…" at bounding box center [69, 220] width 126 height 185
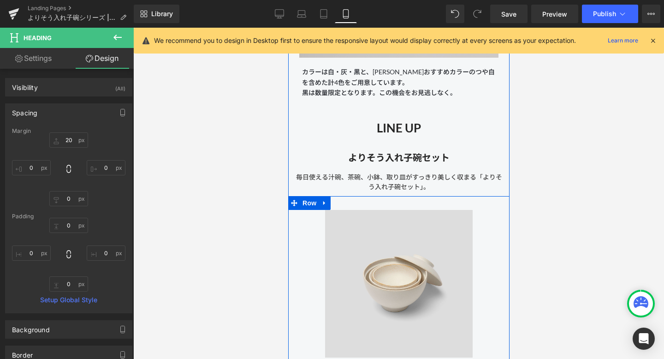
scroll to position [2399, 0]
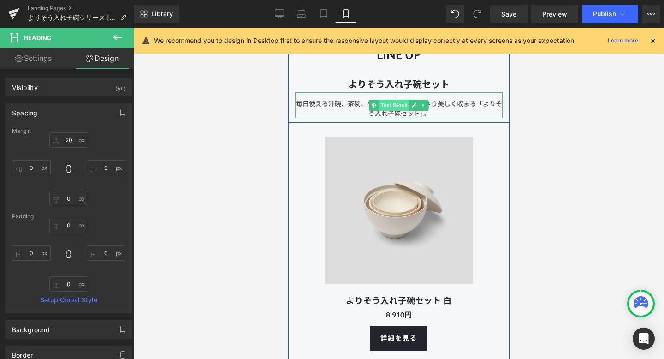
click at [397, 104] on span "Text Block" at bounding box center [393, 105] width 30 height 11
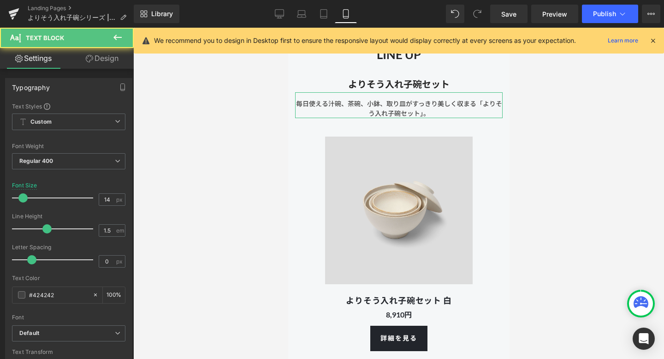
click at [103, 67] on link "Design" at bounding box center [102, 58] width 67 height 21
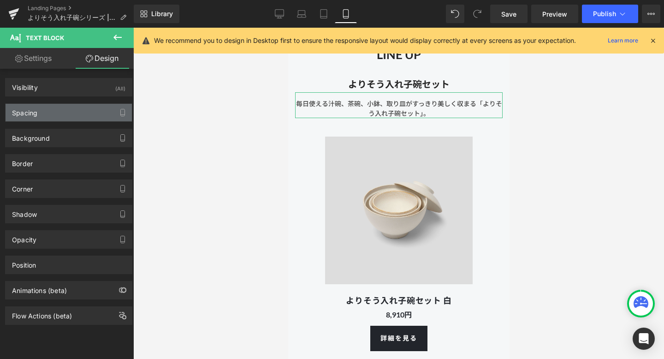
click at [76, 112] on div "Spacing" at bounding box center [69, 113] width 126 height 18
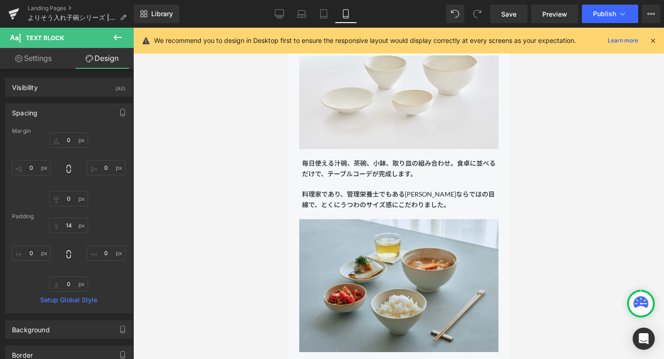
scroll to position [1523, 0]
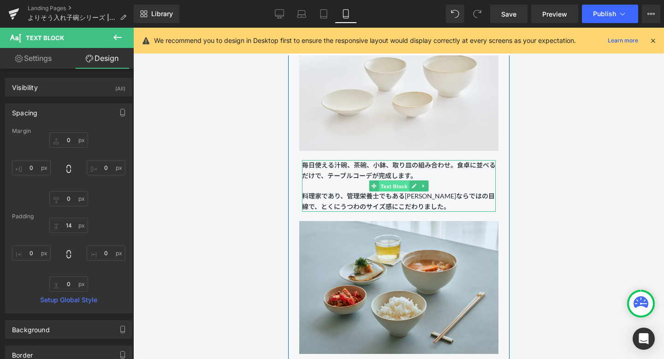
click at [397, 185] on span "Text Block" at bounding box center [393, 186] width 30 height 11
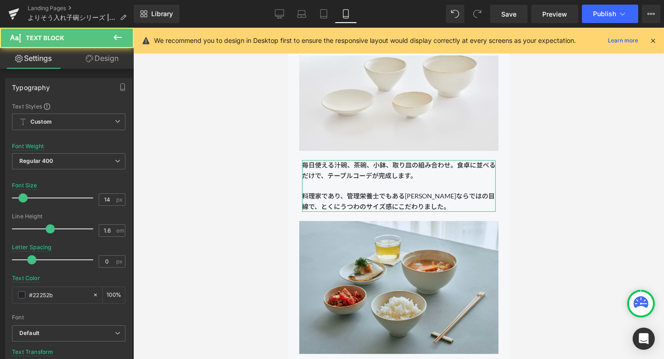
click at [103, 58] on link "Design" at bounding box center [102, 58] width 67 height 21
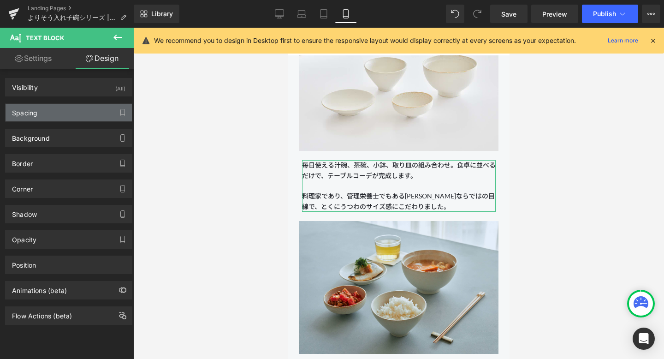
click at [85, 106] on div "Spacing" at bounding box center [69, 113] width 126 height 18
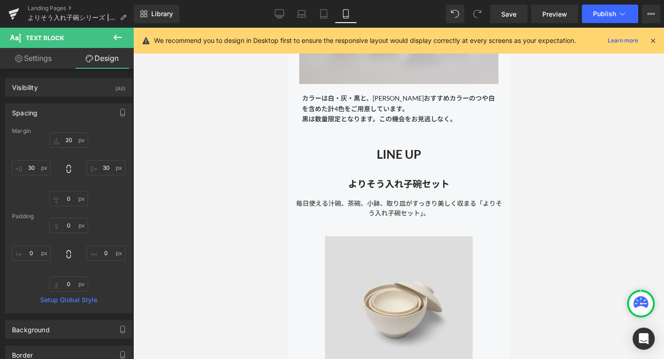
scroll to position [2298, 0]
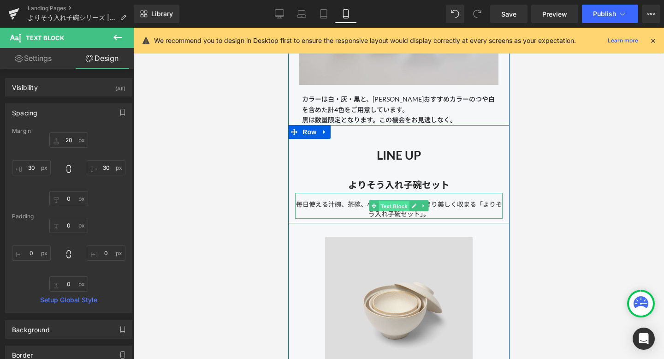
click at [403, 207] on span "Text Block" at bounding box center [393, 206] width 30 height 11
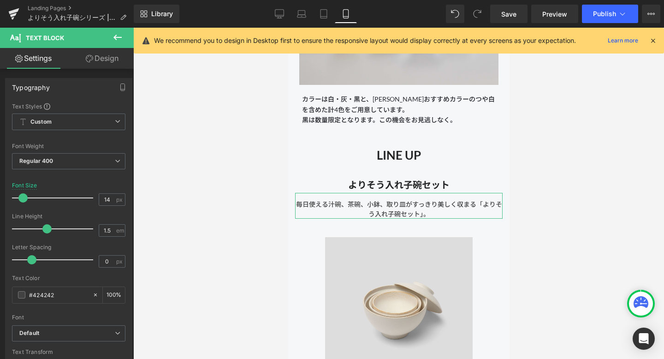
click at [108, 59] on link "Design" at bounding box center [102, 58] width 67 height 21
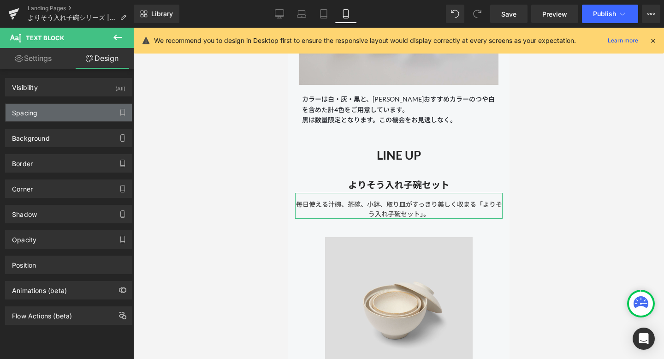
click at [69, 117] on div "Spacing" at bounding box center [69, 113] width 126 height 18
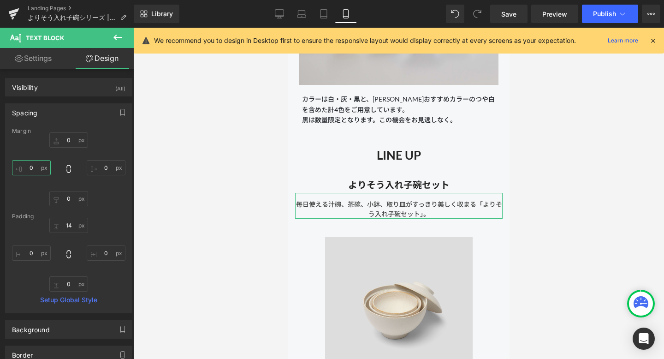
click at [36, 171] on input "0" at bounding box center [31, 167] width 39 height 15
type input "2"
type input "30"
click at [105, 168] on input "0" at bounding box center [106, 167] width 39 height 15
type input "30"
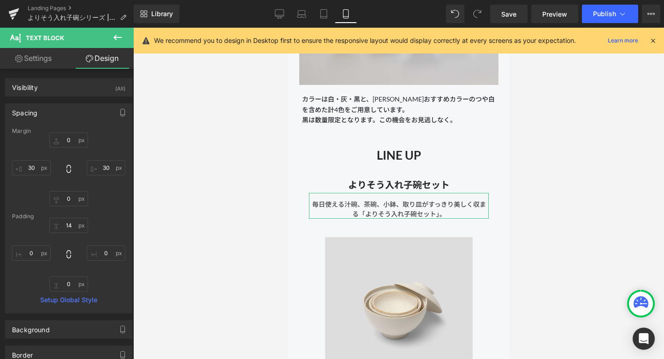
click at [107, 202] on div "0px 0 30 30 0px 0 30 30" at bounding box center [69, 169] width 114 height 74
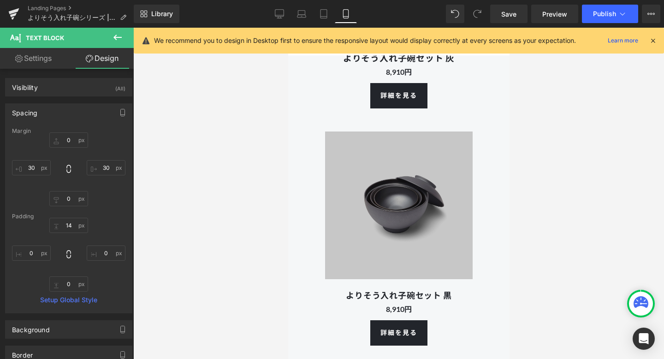
scroll to position [2852, 0]
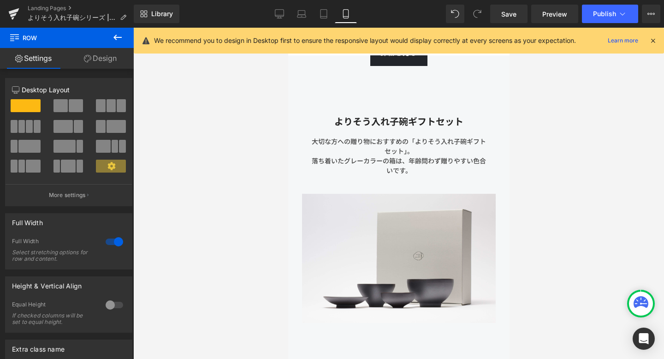
scroll to position [3389, 0]
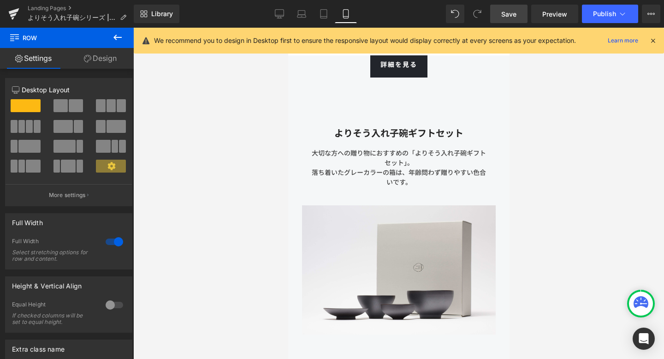
click at [498, 11] on link "Save" at bounding box center [508, 14] width 37 height 18
click at [652, 41] on icon at bounding box center [653, 40] width 8 height 8
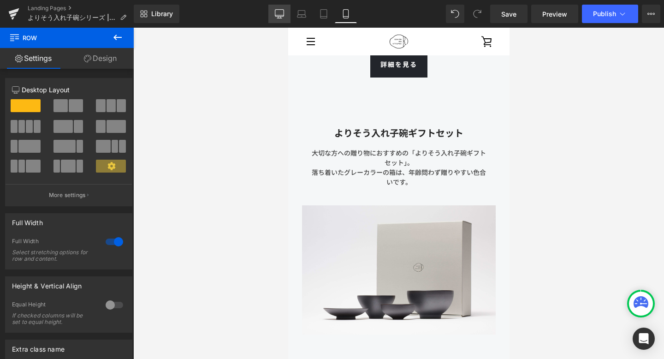
click at [272, 13] on link "Desktop" at bounding box center [280, 14] width 22 height 18
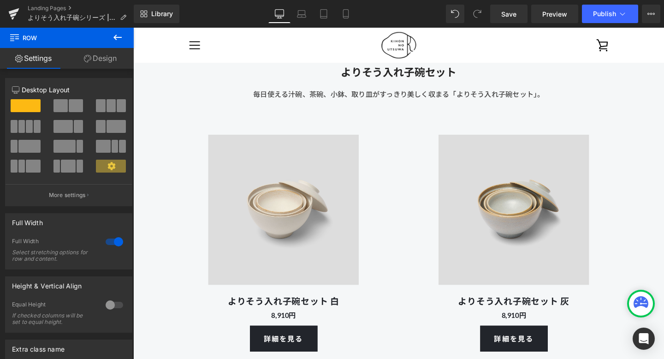
scroll to position [3835, 0]
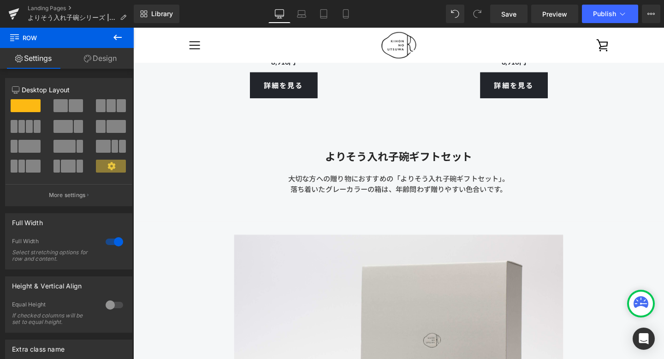
click at [246, 169] on h6 "よりそう入れ子碗ギフトセット" at bounding box center [413, 164] width 540 height 20
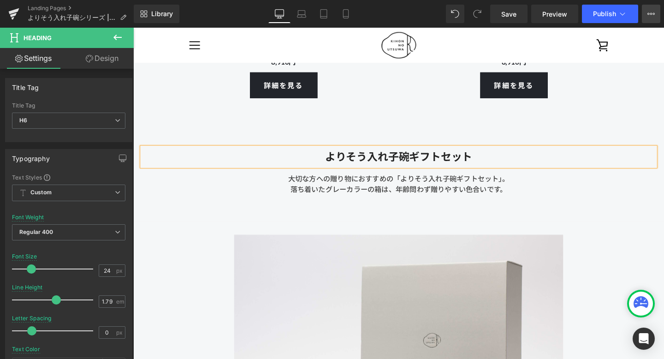
click at [652, 10] on icon at bounding box center [651, 13] width 7 height 7
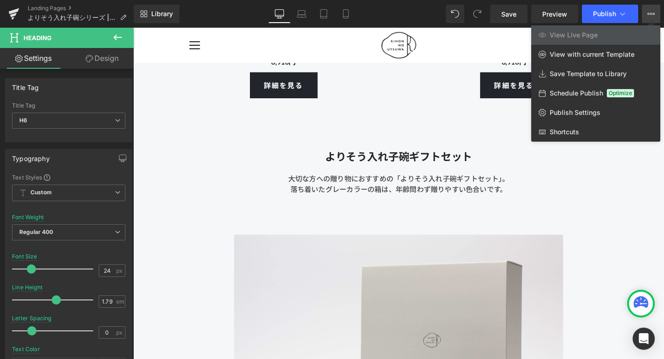
click at [430, 161] on div at bounding box center [398, 193] width 531 height 331
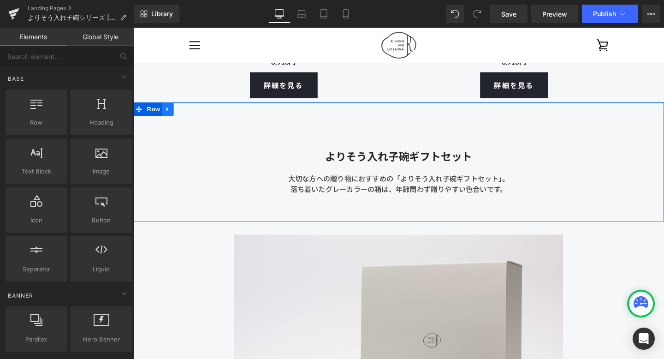
click at [168, 113] on icon at bounding box center [170, 113] width 6 height 7
click at [194, 114] on icon at bounding box center [194, 113] width 6 height 6
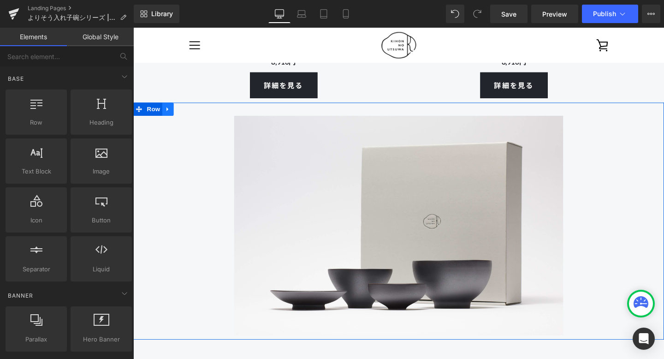
click at [171, 115] on icon at bounding box center [170, 113] width 6 height 7
click at [192, 114] on icon at bounding box center [194, 113] width 6 height 7
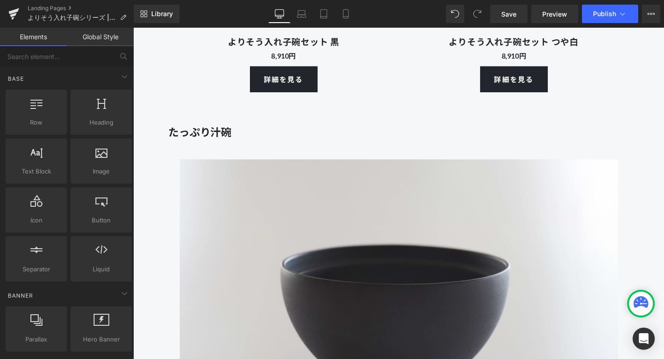
scroll to position [3834, 0]
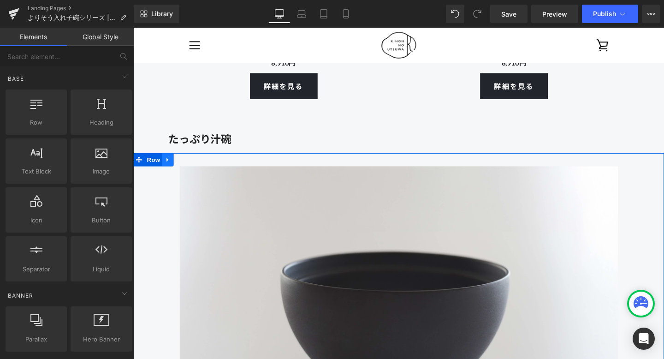
click at [169, 164] on icon at bounding box center [170, 166] width 6 height 7
click at [179, 167] on icon at bounding box center [182, 166] width 6 height 6
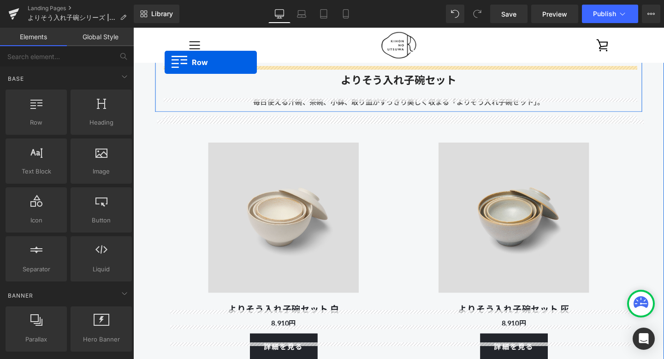
scroll to position [3258, 0]
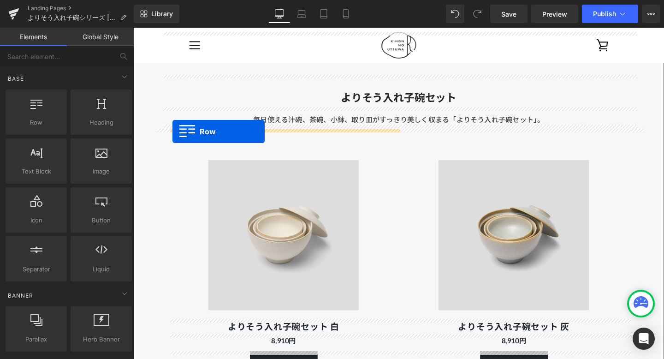
drag, startPoint x: 137, startPoint y: 165, endPoint x: 174, endPoint y: 137, distance: 46.9
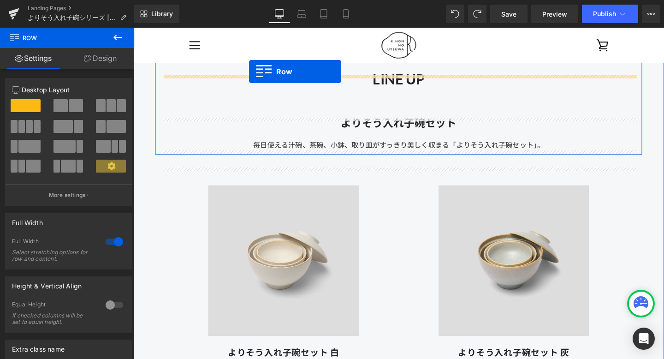
scroll to position [3216, 0]
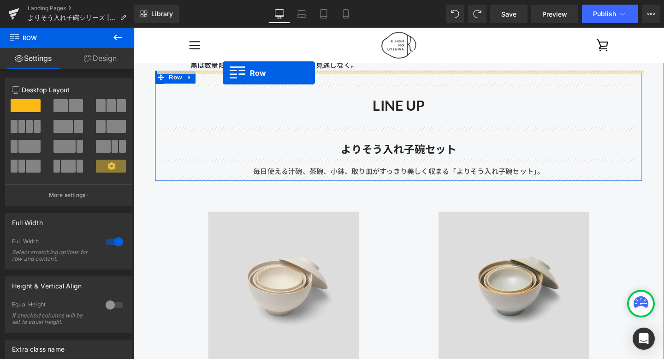
drag, startPoint x: 140, startPoint y: 218, endPoint x: 227, endPoint y: 76, distance: 166.7
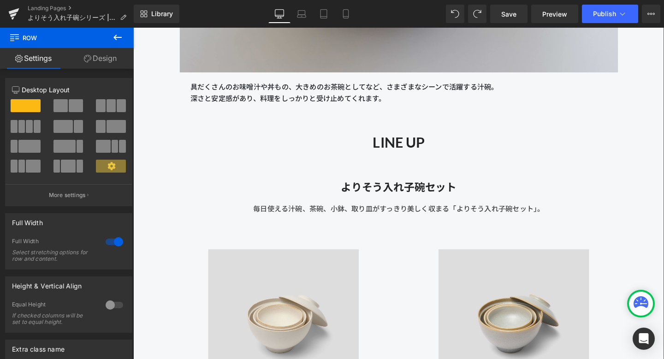
scroll to position [3546, 0]
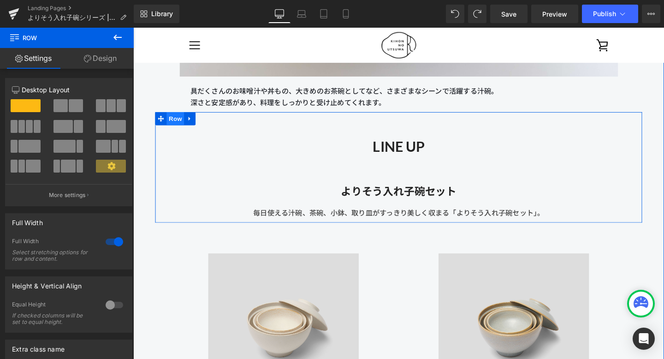
click at [180, 122] on span "Row" at bounding box center [177, 123] width 18 height 14
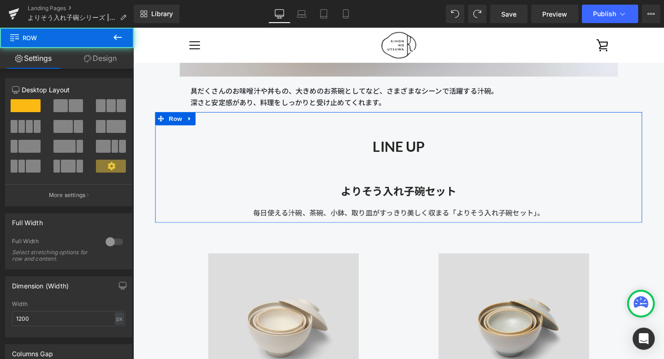
click at [110, 239] on div at bounding box center [114, 241] width 22 height 15
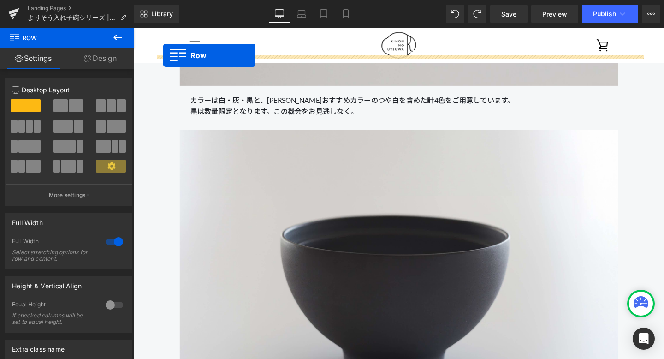
scroll to position [3139, 0]
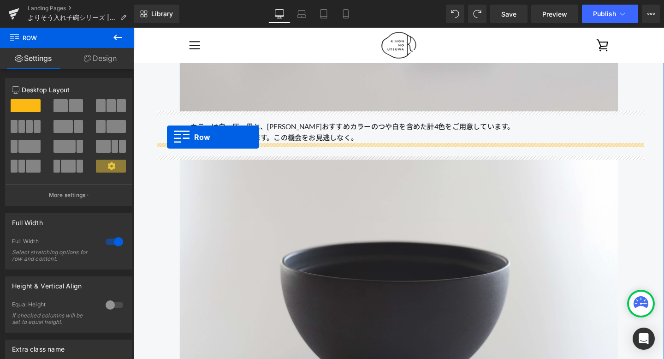
drag, startPoint x: 141, startPoint y: 234, endPoint x: 169, endPoint y: 143, distance: 95.6
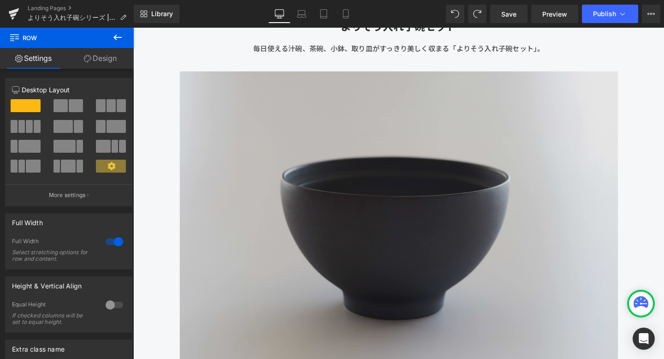
scroll to position [3422, 0]
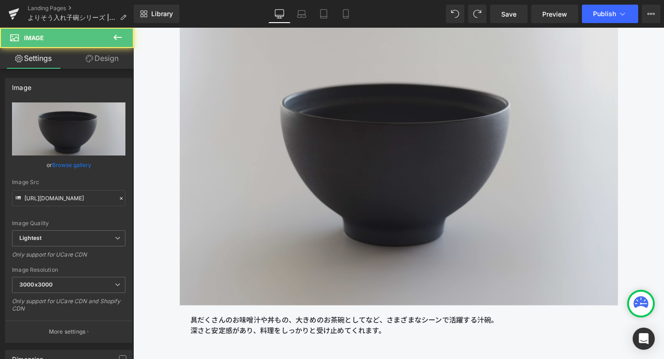
click at [253, 173] on img at bounding box center [412, 157] width 461 height 323
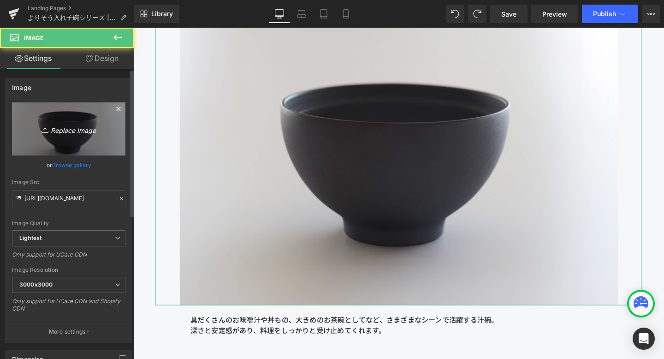
click at [87, 141] on link "Replace Image" at bounding box center [69, 128] width 114 height 53
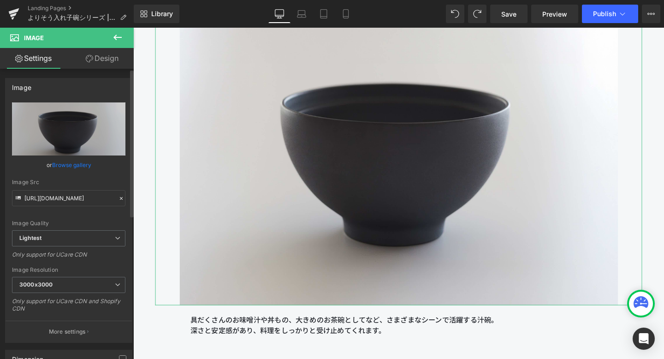
click at [85, 167] on link "Browse gallery" at bounding box center [71, 165] width 39 height 16
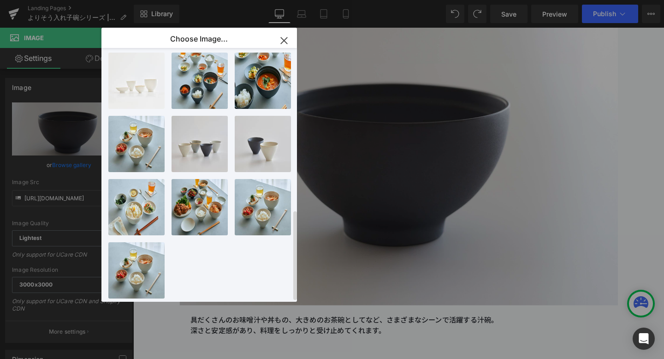
scroll to position [0, 0]
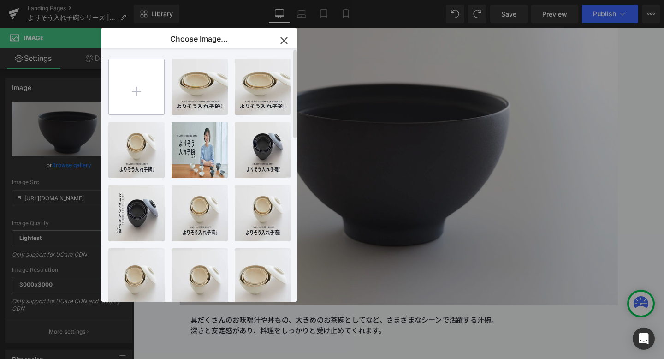
click at [130, 102] on input "file" at bounding box center [136, 86] width 55 height 55
type input "C:\fakepath\250806_きほんのうつわ45231 (1).jpg"
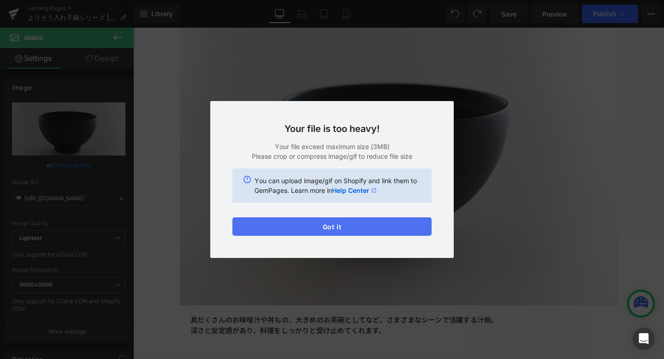
click at [254, 232] on button "Got it" at bounding box center [332, 226] width 199 height 18
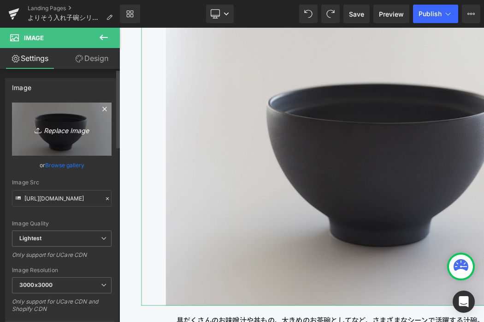
click at [30, 148] on link "Replace Image" at bounding box center [62, 128] width 100 height 53
click at [78, 112] on link "Replace Image" at bounding box center [62, 128] width 100 height 53
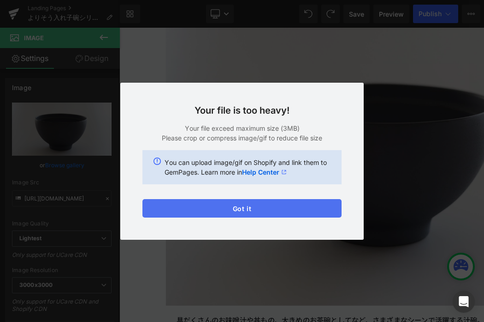
drag, startPoint x: 174, startPoint y: 206, endPoint x: 18, endPoint y: 197, distance: 157.2
click at [174, 206] on button "Got it" at bounding box center [242, 208] width 199 height 18
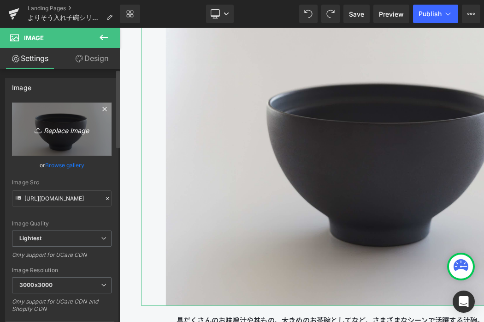
click at [68, 138] on link "Replace Image" at bounding box center [62, 128] width 100 height 53
click at [47, 132] on icon "Replace Image" at bounding box center [62, 129] width 74 height 12
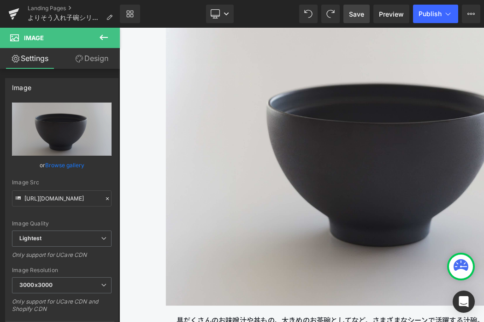
click at [359, 10] on span "Save" at bounding box center [356, 14] width 15 height 10
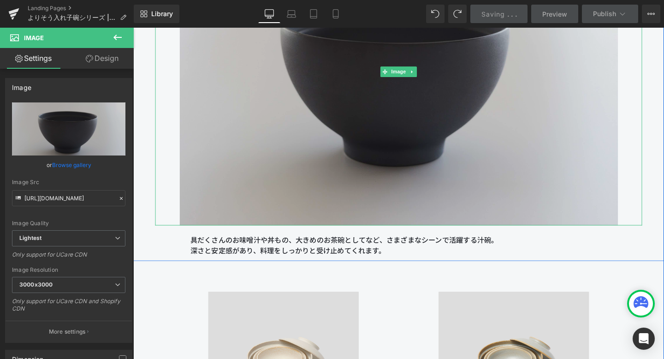
scroll to position [3547, 0]
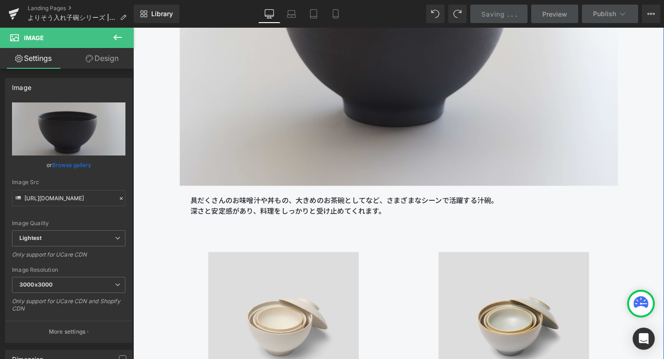
click at [397, 220] on p "深さと安定感があり、料理をしっかりと受け止めてくれます。" at bounding box center [412, 221] width 438 height 12
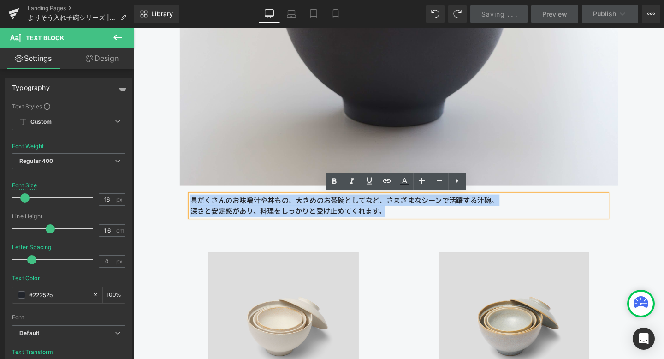
drag, startPoint x: 416, startPoint y: 222, endPoint x: 190, endPoint y: 202, distance: 227.0
click at [190, 202] on div "Image 具だくさんのお味噌汁や丼もの、大きめのお茶碗としてなど、さまざまなシーンで活躍する汁碗。 深さと安定感があり、料理をしっかりと受け止めてくれます。…" at bounding box center [412, 48] width 512 height 355
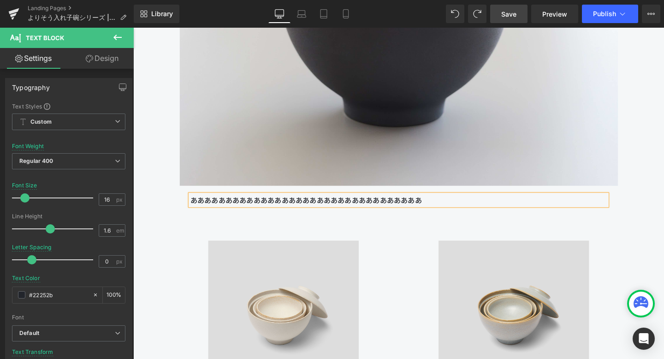
click at [514, 13] on span "Save" at bounding box center [509, 14] width 15 height 10
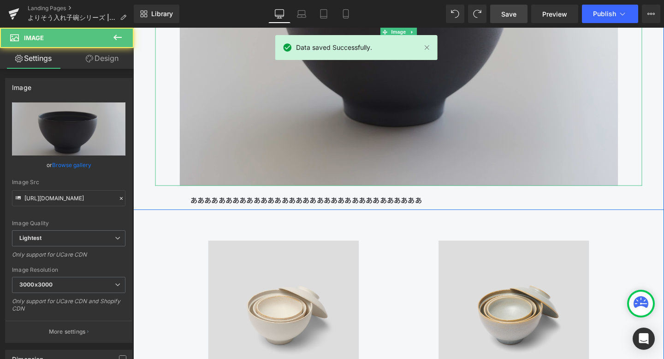
click at [231, 118] on img at bounding box center [412, 32] width 461 height 323
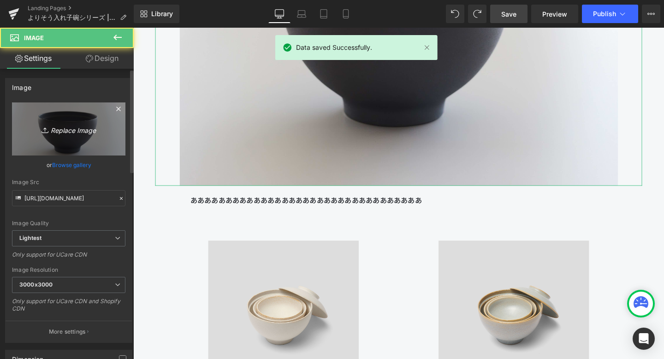
click at [77, 150] on link "Replace Image" at bounding box center [69, 128] width 114 height 53
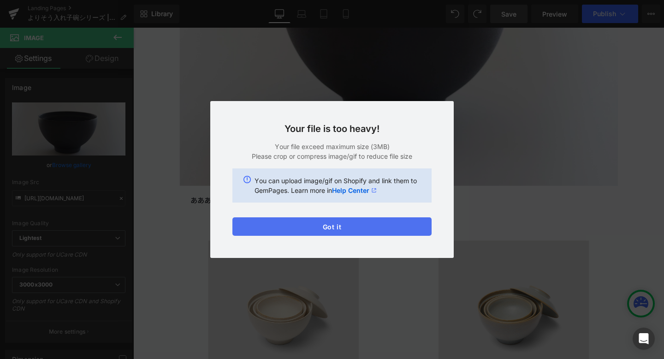
click at [288, 227] on button "Got it" at bounding box center [332, 226] width 199 height 18
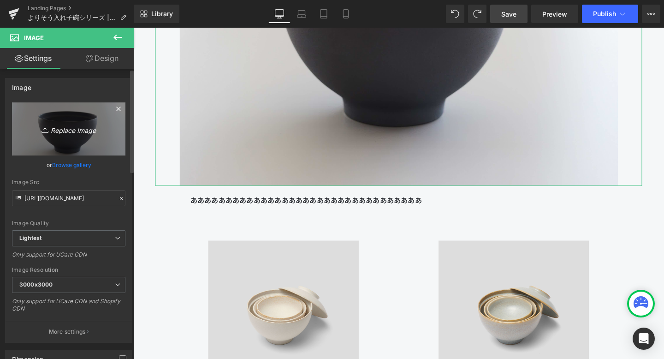
click at [68, 139] on link "Replace Image" at bounding box center [69, 128] width 114 height 53
type input "C:\fakepath\きほんのうつわ45224.jpg"
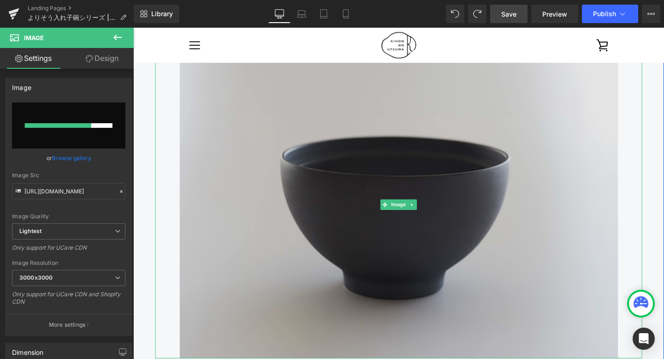
scroll to position [3359, 0]
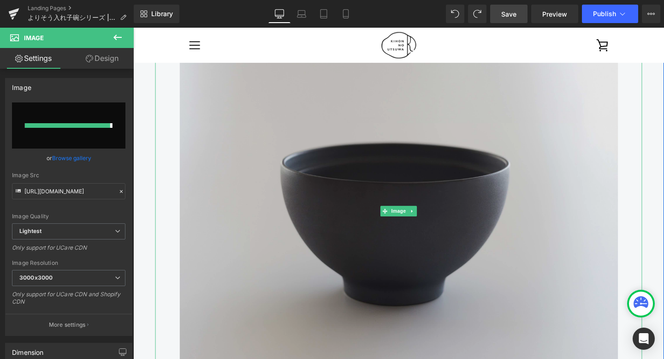
type input "https://ucarecdn.com/2aff7694-90d1-48af-8b3d-070956fc05b6/-/format/auto/-/previ…"
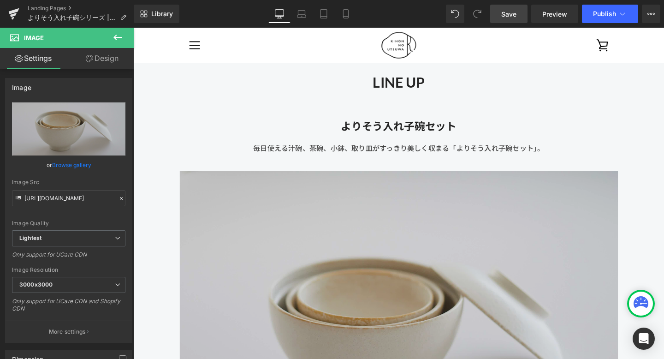
scroll to position [3232, 0]
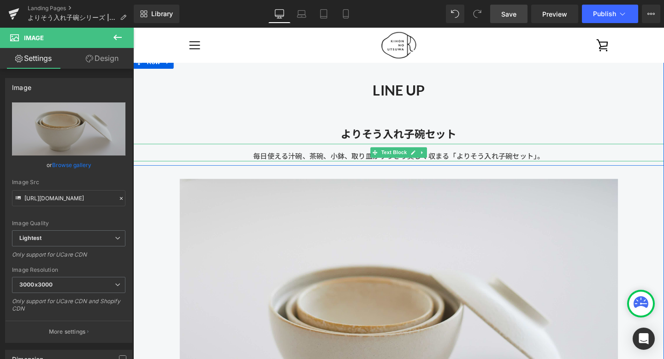
click at [574, 157] on div "毎日使える汁碗、茶碗、小鉢、取り皿がすっきり美しく収まる「よりそう入れ子碗セット」。" at bounding box center [412, 158] width 558 height 18
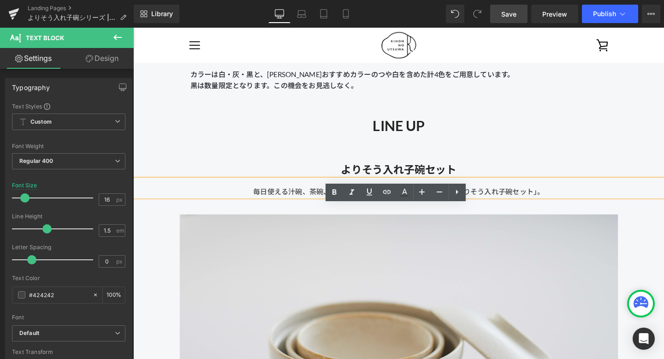
scroll to position [3154, 0]
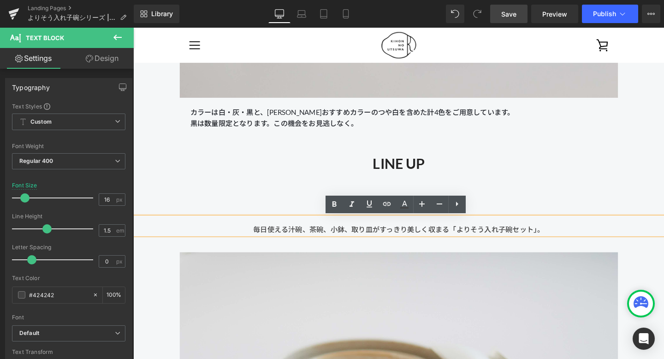
click at [371, 191] on div "LINE UP Heading よりそう入れ子碗セット Heading 毎日使える汁碗、茶碗、小鉢、取り皿がすっきり美しく収まる「よりそう入れ子碗セット」。 …" at bounding box center [412, 196] width 558 height 97
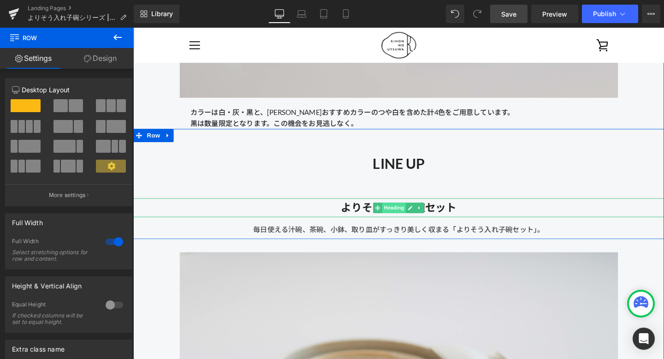
click at [403, 216] on span "Heading" at bounding box center [407, 217] width 25 height 11
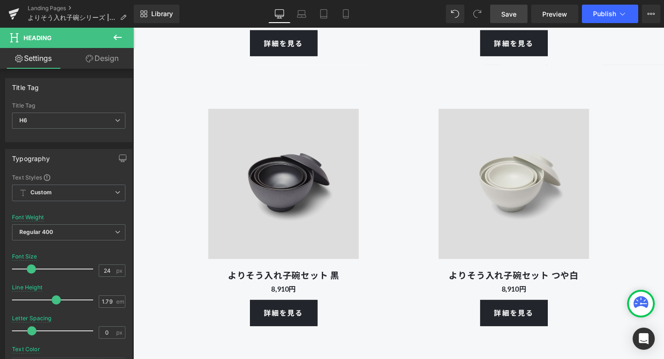
scroll to position [4080, 0]
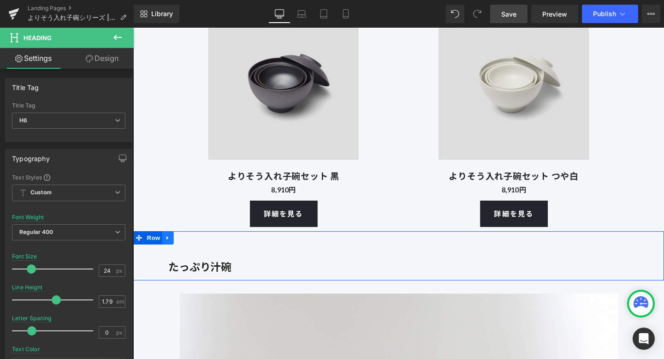
click at [170, 251] on icon at bounding box center [170, 248] width 6 height 7
click at [180, 248] on icon at bounding box center [182, 248] width 6 height 6
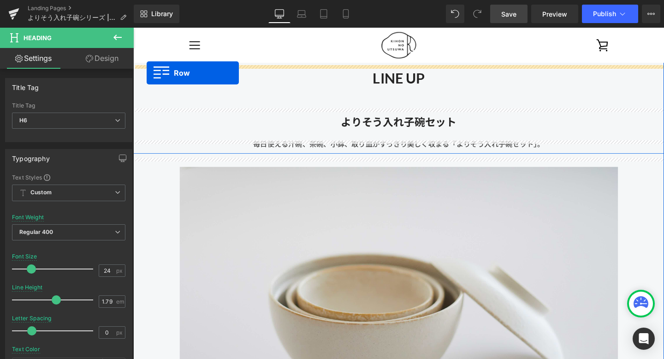
scroll to position [3235, 0]
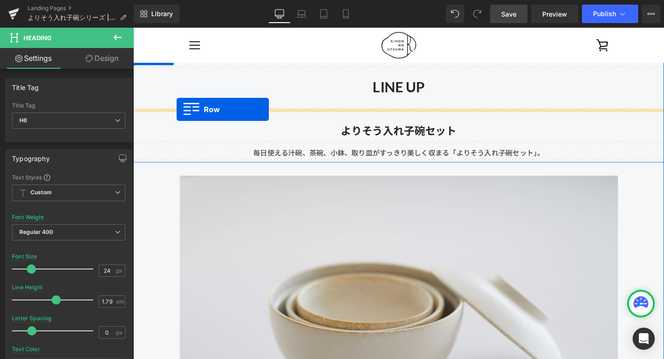
drag, startPoint x: 137, startPoint y: 161, endPoint x: 179, endPoint y: 114, distance: 63.7
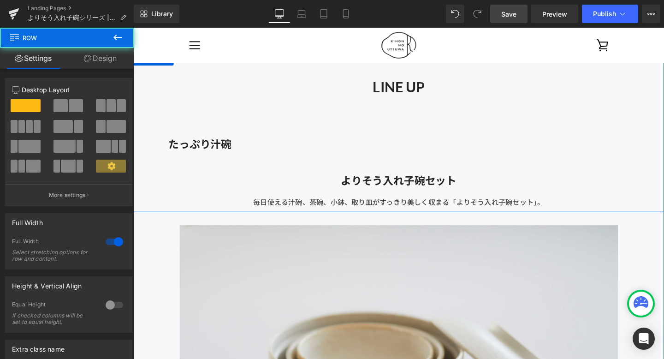
click at [174, 169] on div "LINE UP Heading たっぷり汁碗 Heading Row よりそう入れ子碗セット Heading 毎日使える汁碗、茶碗、小鉢、取り皿がすっきり美し…" at bounding box center [412, 141] width 558 height 149
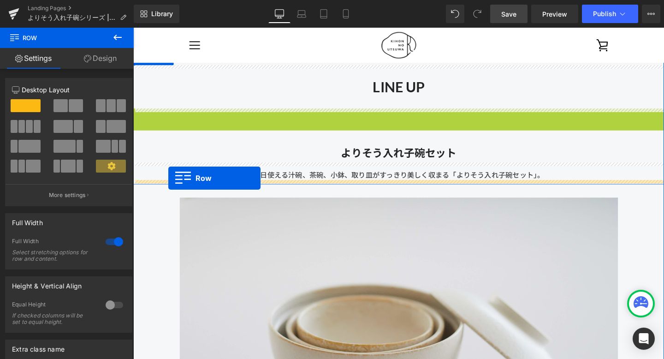
drag, startPoint x: 137, startPoint y: 119, endPoint x: 170, endPoint y: 185, distance: 74.9
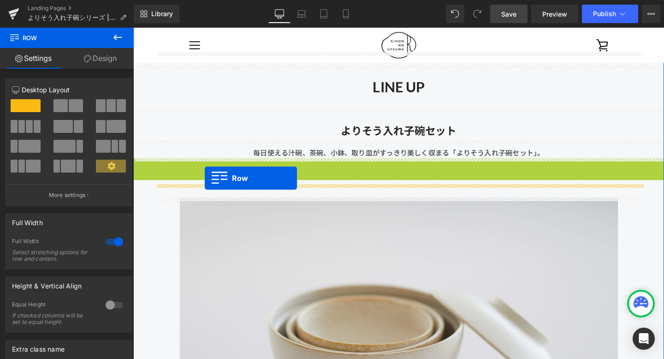
drag, startPoint x: 138, startPoint y: 172, endPoint x: 209, endPoint y: 185, distance: 71.5
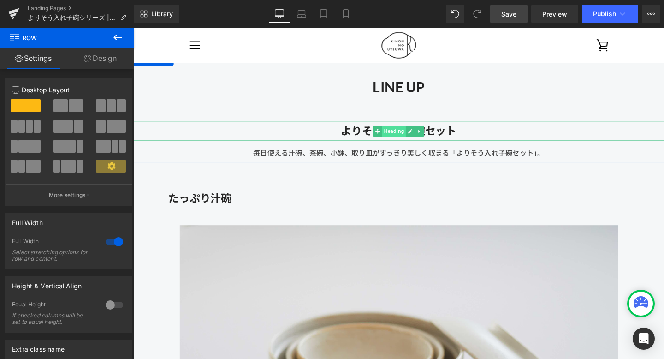
click at [408, 132] on span "Heading" at bounding box center [407, 136] width 25 height 11
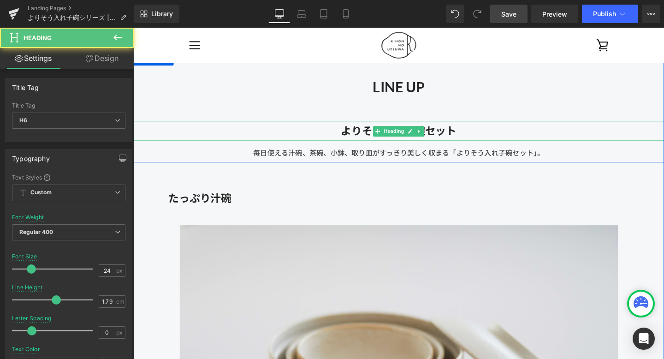
click at [484, 131] on h6 "よりそう入れ子碗セット" at bounding box center [412, 136] width 558 height 20
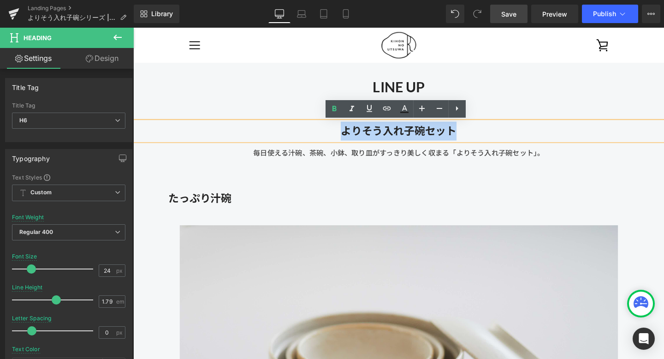
drag, startPoint x: 477, startPoint y: 135, endPoint x: 335, endPoint y: 133, distance: 141.7
click at [335, 133] on h6 "よりそう入れ子碗セット" at bounding box center [412, 136] width 558 height 20
copy strong "よりそう入れ子碗セット"
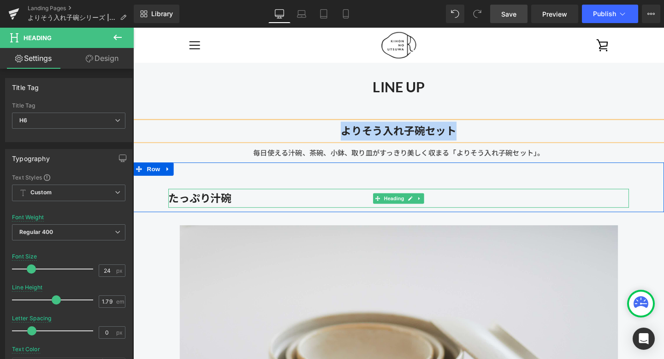
click at [232, 201] on strong "たっぷり汁碗" at bounding box center [203, 206] width 66 height 13
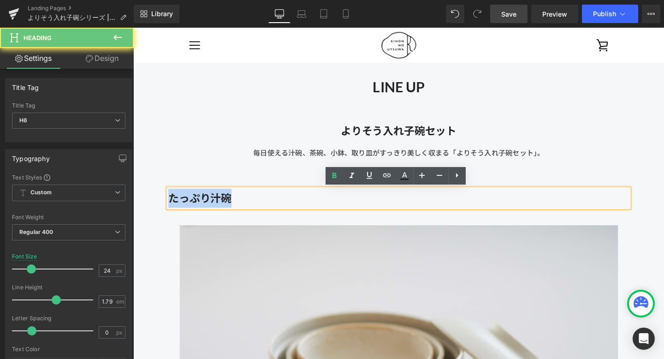
drag, startPoint x: 251, startPoint y: 205, endPoint x: 163, endPoint y: 205, distance: 88.1
click at [163, 205] on div "たっぷり汁碗 Heading" at bounding box center [412, 200] width 512 height 34
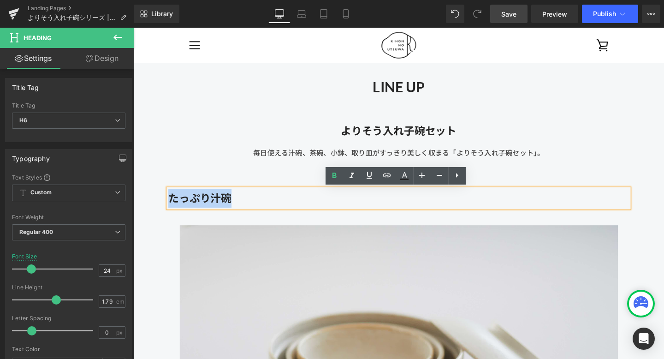
paste div
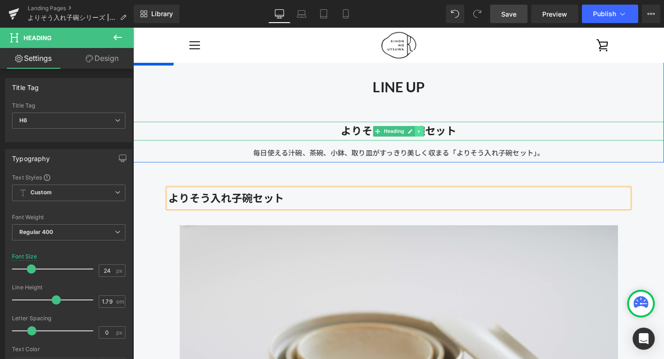
click at [436, 135] on icon at bounding box center [434, 137] width 5 height 6
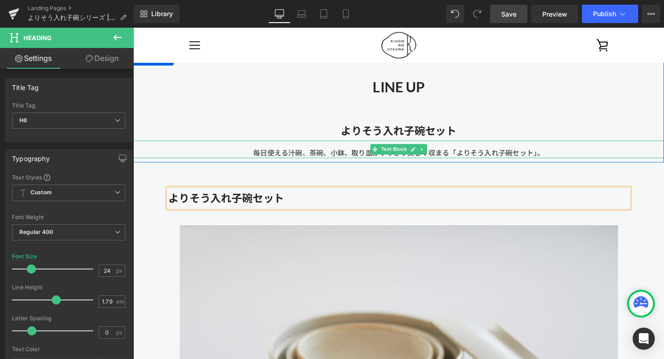
click at [520, 161] on div "毎日使える汁碗、茶碗、小鉢、取り皿がすっきり美しく収まる「よりそう入れ子碗セット」。" at bounding box center [412, 155] width 558 height 18
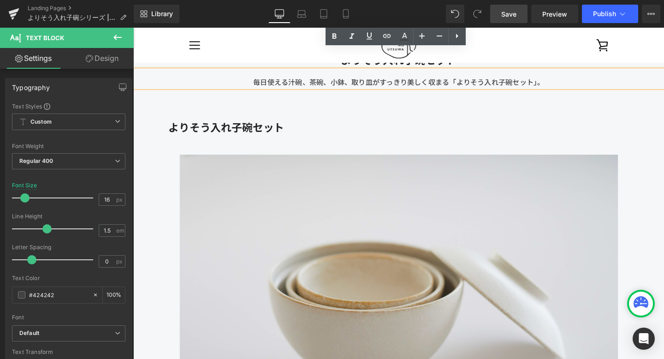
scroll to position [3204, 0]
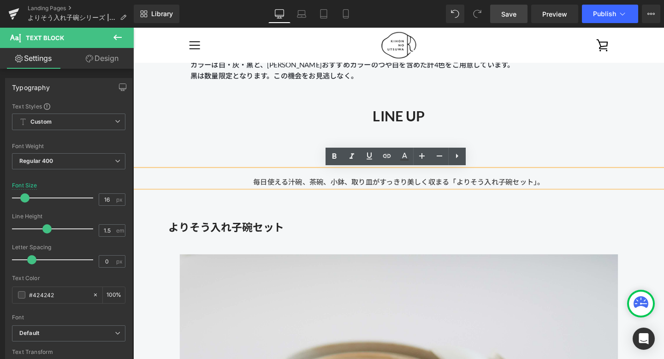
click at [569, 186] on div "毎日使える汁碗、茶碗、小鉢、取り皿がすっきり美しく収まる「よりそう入れ子碗セット」。" at bounding box center [412, 186] width 558 height 18
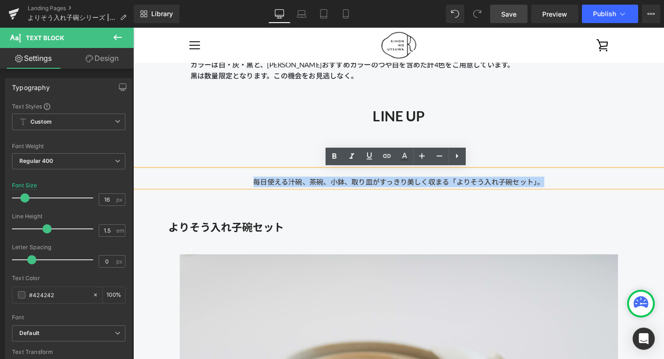
drag, startPoint x: 581, startPoint y: 190, endPoint x: 256, endPoint y: 191, distance: 325.3
click at [255, 191] on div "毎日使える汁碗、茶碗、小鉢、取り皿がすっきり美しく収まる「よりそう入れ子碗セット」。" at bounding box center [412, 186] width 558 height 18
copy div "毎日使える汁碗、茶碗、小鉢、取り皿がすっきり美しく収まる「よりそう入れ子碗セット」。"
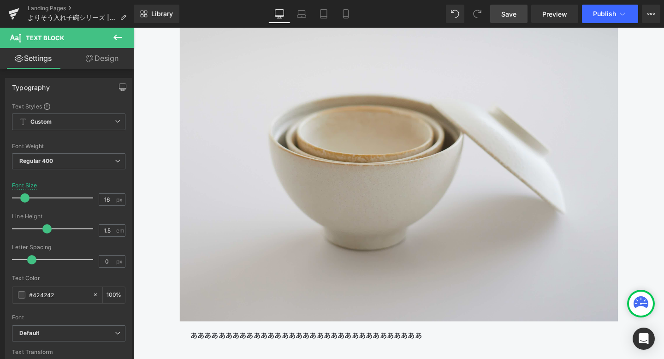
scroll to position [3581, 0]
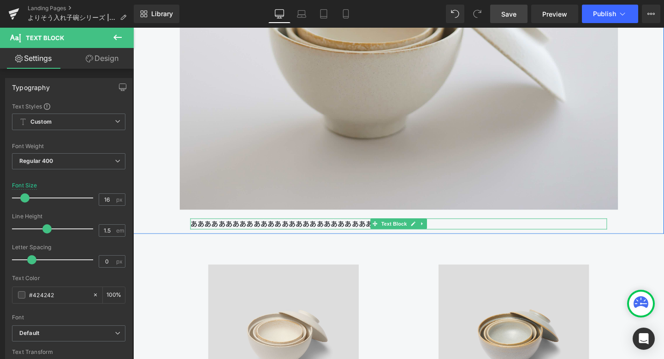
click at [378, 230] on p "あああああああああああああああああああああああああああああああああ" at bounding box center [412, 234] width 438 height 12
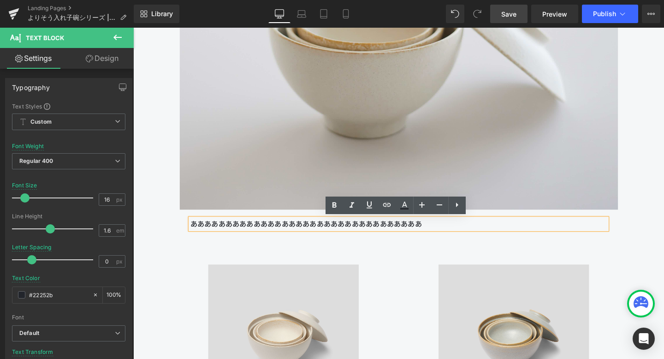
drag, startPoint x: 460, startPoint y: 229, endPoint x: 191, endPoint y: 231, distance: 269.0
click at [193, 231] on div "あああああああああああああああああああああああああああああああああ" at bounding box center [412, 234] width 438 height 12
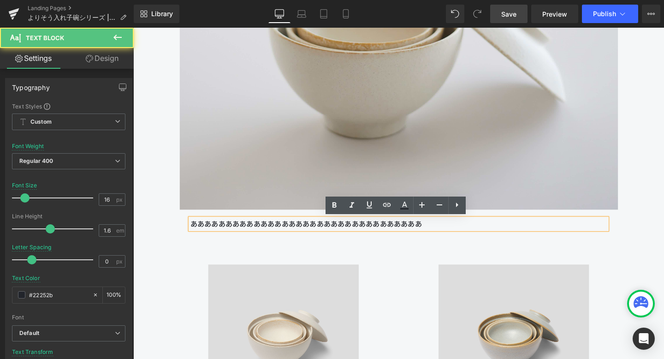
drag, startPoint x: 193, startPoint y: 233, endPoint x: 427, endPoint y: 227, distance: 234.5
click at [427, 228] on p "あああああああああああああああああああああああああああああああああ" at bounding box center [412, 234] width 438 height 12
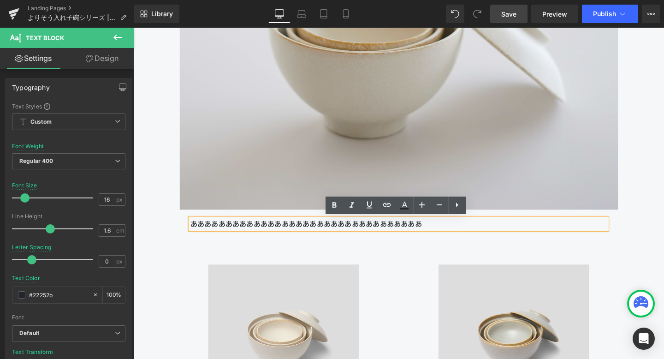
click at [442, 234] on p "あああああああああああああああああああああああああああああああああ" at bounding box center [412, 234] width 438 height 12
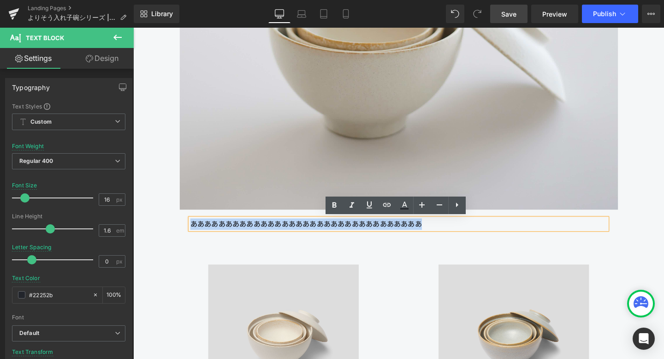
drag, startPoint x: 453, startPoint y: 234, endPoint x: 194, endPoint y: 232, distance: 258.9
click at [194, 232] on p "あああああああああああああああああああああああああああああああああ" at bounding box center [412, 234] width 438 height 12
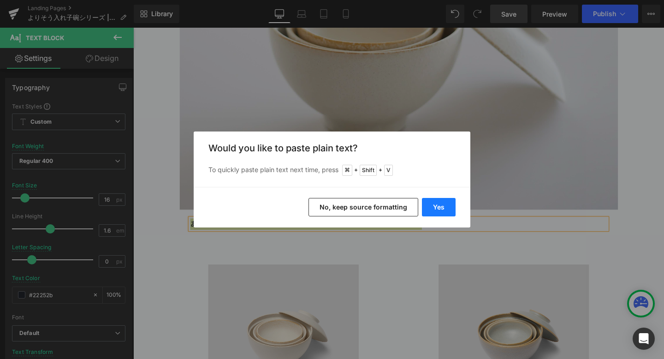
click at [432, 203] on button "Yes" at bounding box center [439, 207] width 34 height 18
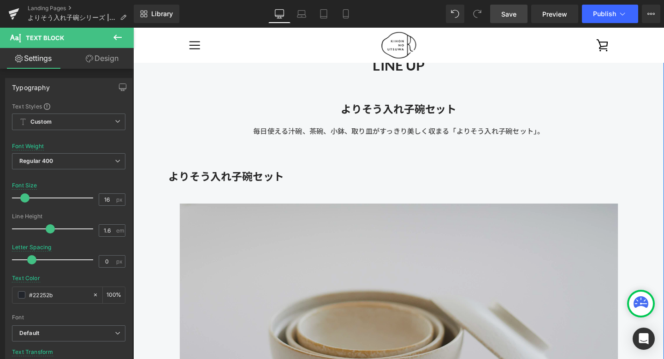
scroll to position [3228, 0]
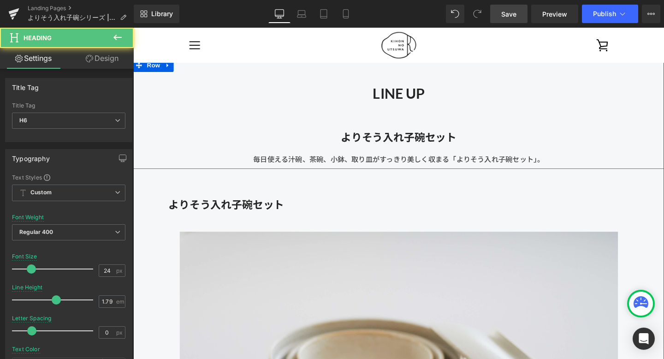
click at [338, 133] on div "よりそう入れ子碗セット Heading" at bounding box center [412, 143] width 558 height 20
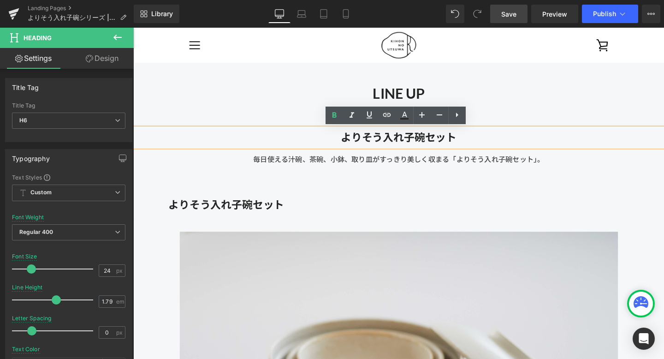
click at [280, 174] on div "LINE UP Heading よりそう入れ子碗セット Heading 毎日使える汁碗、茶碗、小鉢、取り皿がすっきり美しく収まる「よりそう入れ子碗セット」。 …" at bounding box center [412, 118] width 558 height 116
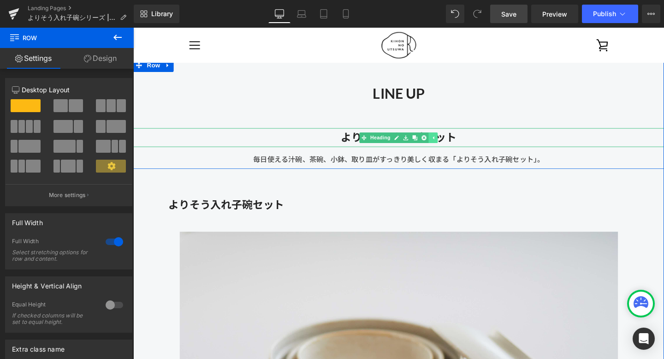
click at [448, 143] on icon at bounding box center [448, 143] width 1 height 3
click at [432, 145] on icon at bounding box center [434, 144] width 5 height 6
click at [440, 143] on icon at bounding box center [439, 143] width 5 height 5
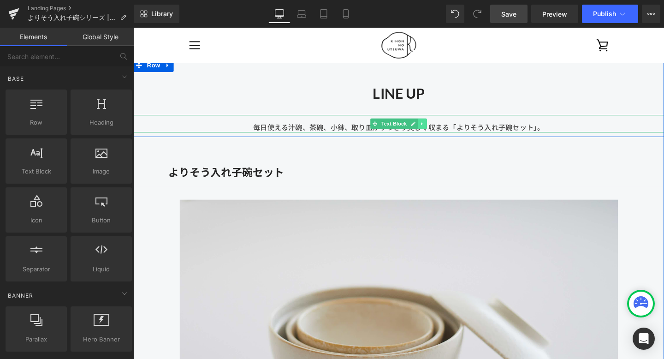
click at [438, 129] on icon at bounding box center [437, 129] width 5 height 6
click at [441, 130] on icon at bounding box center [442, 128] width 5 height 5
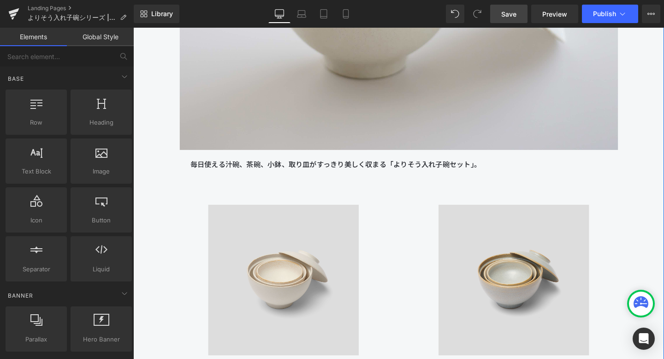
scroll to position [3602, 0]
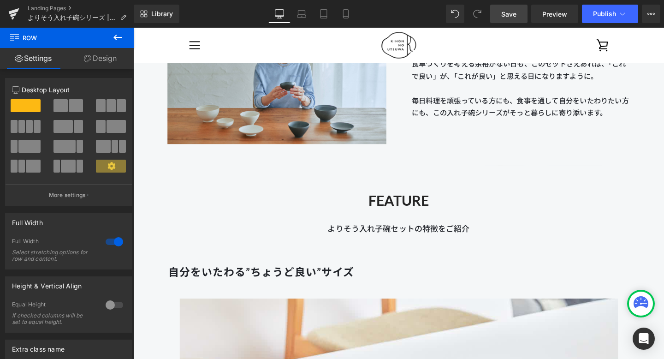
scroll to position [1363, 0]
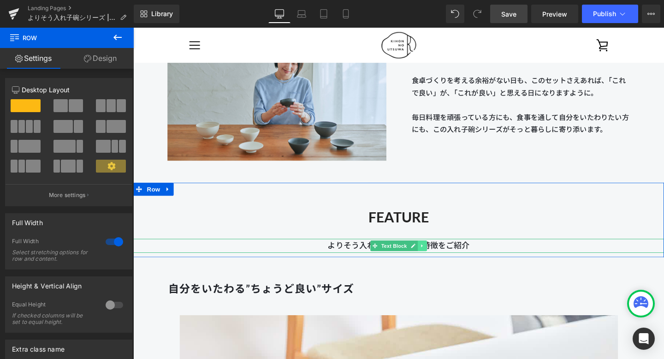
click at [434, 257] on link at bounding box center [438, 256] width 10 height 11
click at [431, 257] on icon at bounding box center [432, 257] width 5 height 5
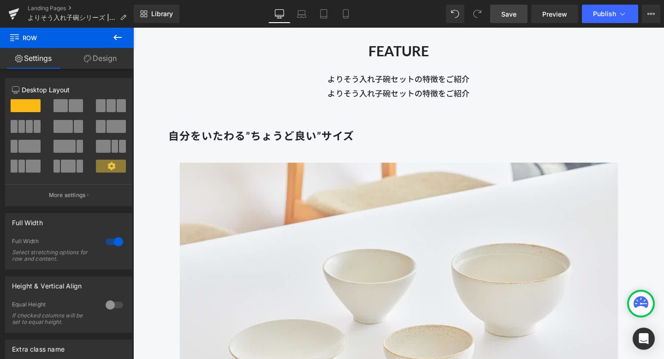
scroll to position [1562, 0]
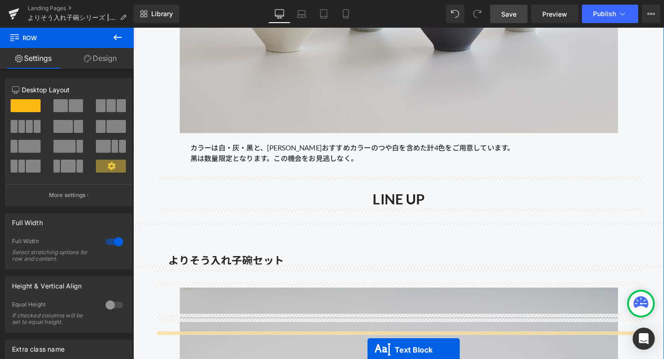
scroll to position [3205, 0]
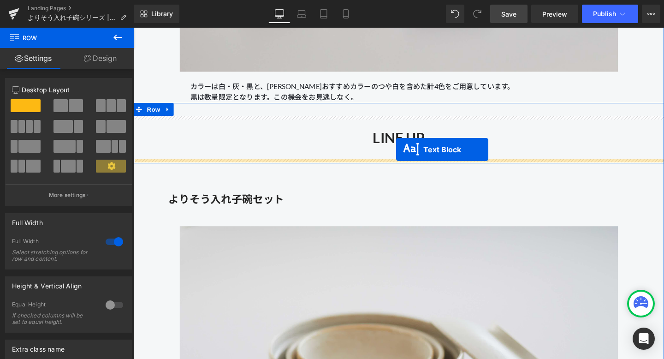
drag, startPoint x: 387, startPoint y: 71, endPoint x: 410, endPoint y: 156, distance: 88.3
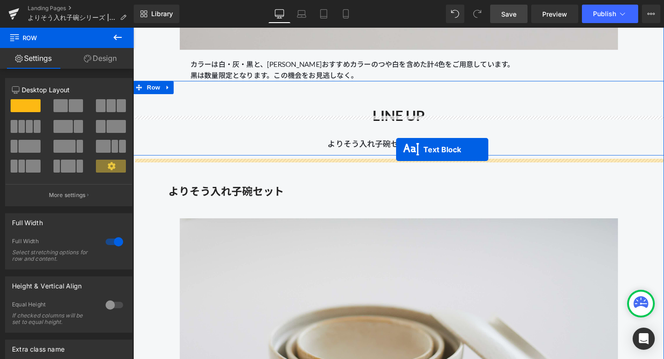
scroll to position [3182, 0]
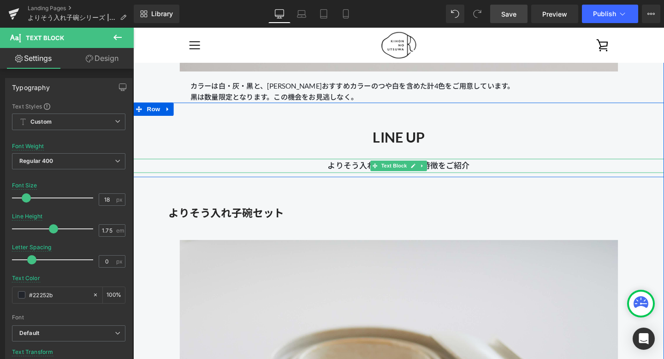
click at [501, 170] on p "よりそう入れ子碗セットの特徴をご紹介" at bounding box center [412, 173] width 558 height 15
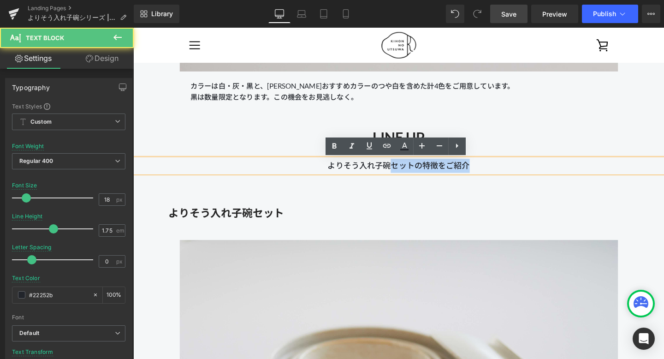
drag, startPoint x: 406, startPoint y: 173, endPoint x: 500, endPoint y: 173, distance: 93.2
click at [500, 173] on p "よりそう入れ子碗セットの特徴をご紹介" at bounding box center [412, 173] width 558 height 15
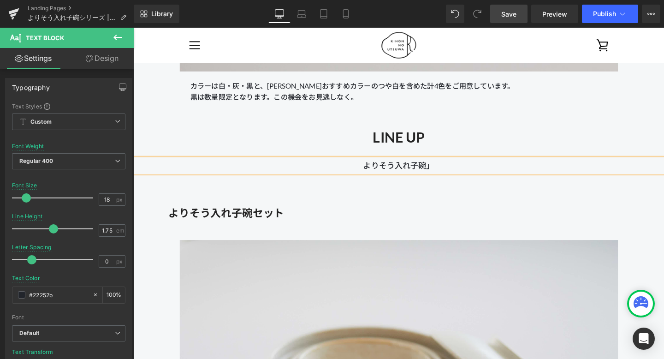
click at [376, 172] on p "よりそう入れ子碗」" at bounding box center [412, 173] width 558 height 15
click at [469, 171] on p "「よりそう入れ子碗」" at bounding box center [412, 173] width 558 height 15
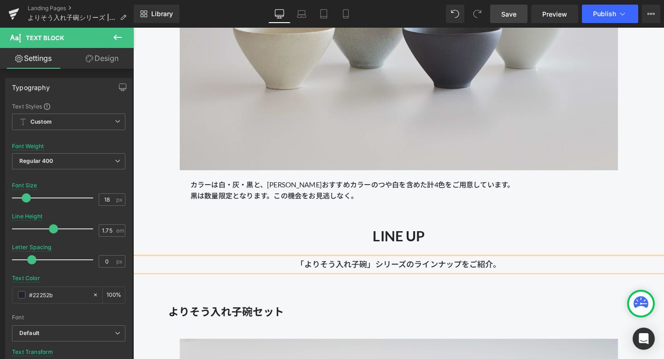
scroll to position [3171, 0]
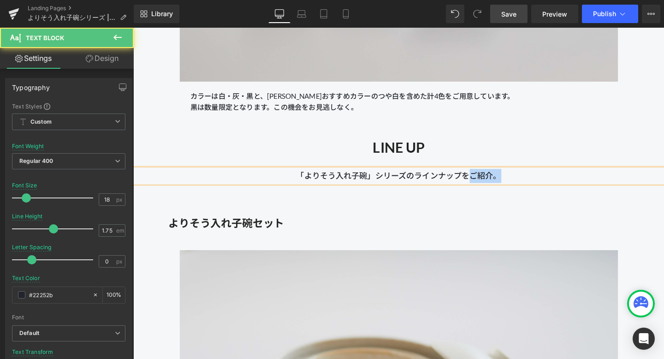
drag, startPoint x: 488, startPoint y: 183, endPoint x: 521, endPoint y: 183, distance: 33.7
click at [521, 183] on p "「よりそう入れ子碗」シリーズのラインナップをご紹介。" at bounding box center [412, 183] width 558 height 15
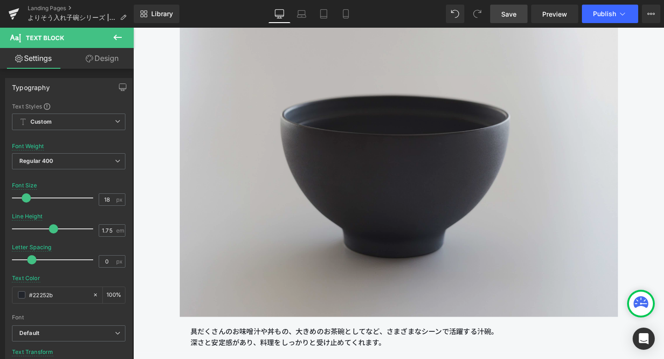
scroll to position [4405, 0]
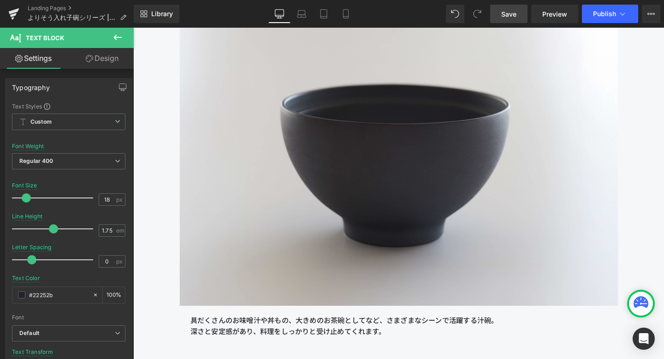
click at [503, 14] on span "Save" at bounding box center [509, 14] width 15 height 10
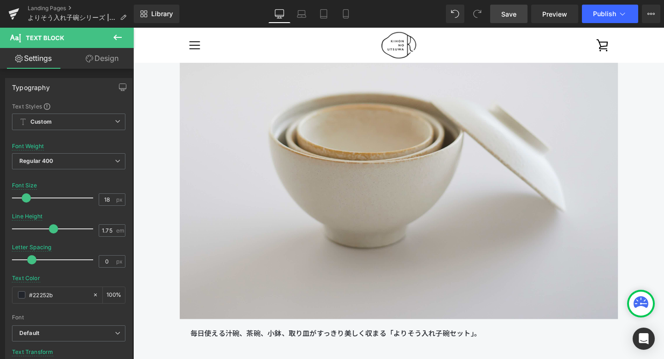
scroll to position [3427, 0]
click at [505, 13] on span "Save" at bounding box center [509, 14] width 15 height 10
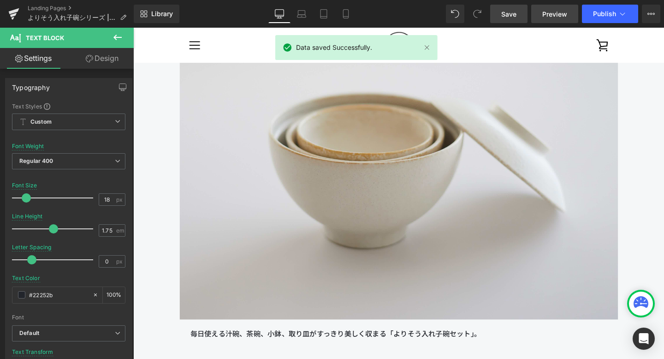
click at [551, 13] on span "Preview" at bounding box center [555, 14] width 25 height 10
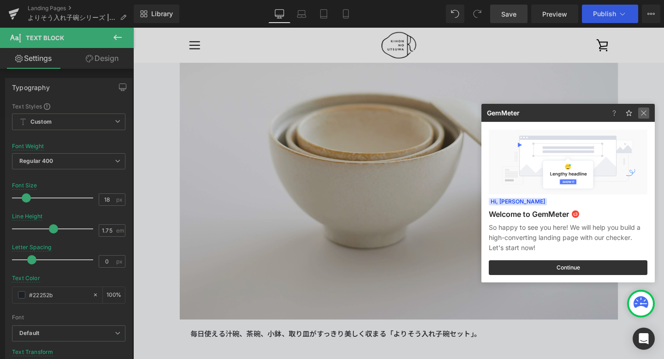
click at [646, 111] on img at bounding box center [644, 113] width 11 height 11
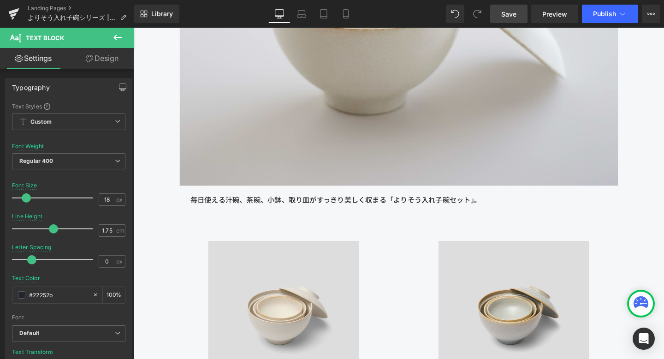
scroll to position [3571, 0]
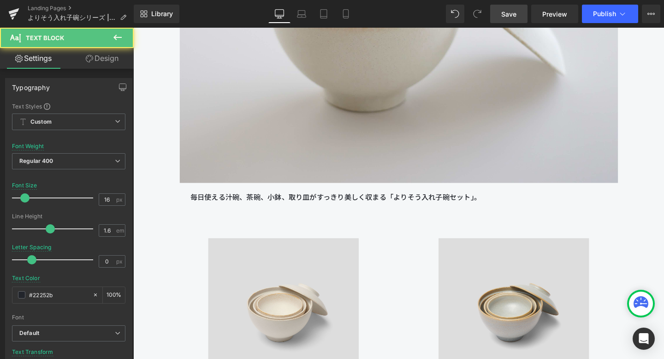
click at [328, 209] on div "毎日使える汁碗、茶碗、小鉢、取り皿がすっきり美しく収まる「よりそう入れ子碗セット」。 Text Block" at bounding box center [412, 206] width 438 height 12
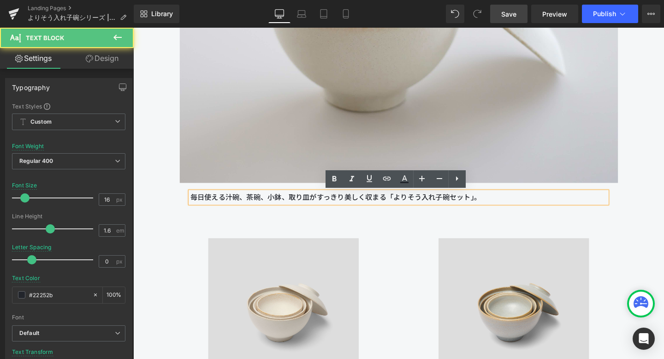
click at [510, 206] on p "毎日使える汁碗、茶碗、小鉢、取り皿がすっきり美しく収まる「よりそう入れ子碗セット」。" at bounding box center [412, 206] width 438 height 12
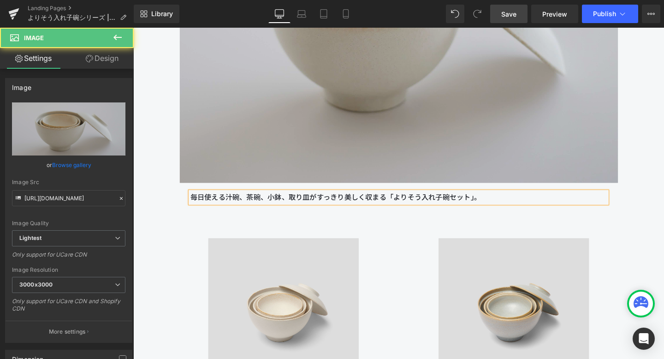
click at [567, 167] on img at bounding box center [412, 26] width 461 height 329
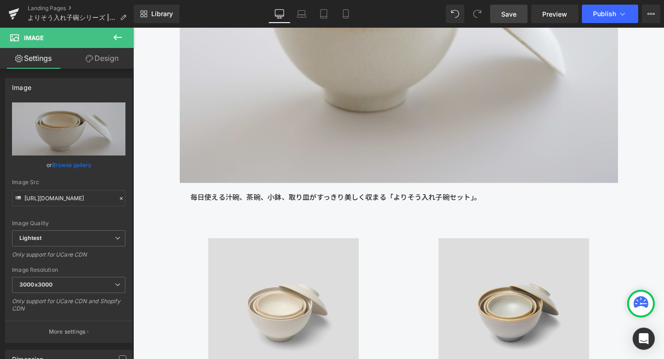
click at [514, 13] on span "Save" at bounding box center [509, 14] width 15 height 10
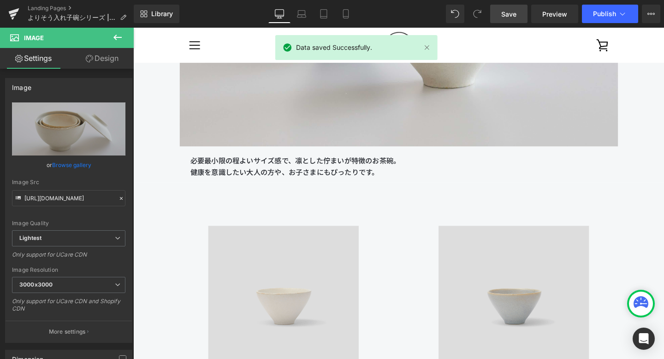
scroll to position [5539, 0]
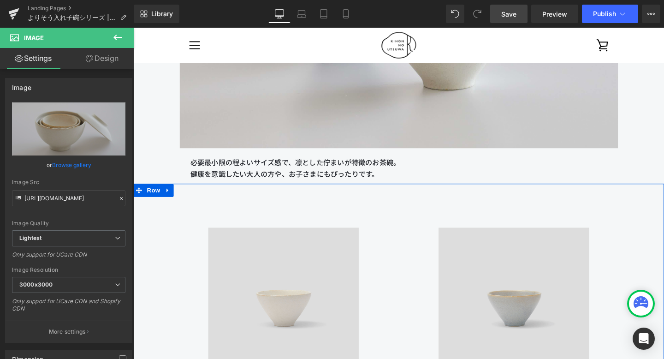
click at [427, 215] on div "Image しっくり茶碗 灰 Heading 2,530円 Text Block 詳細を見る Button" at bounding box center [533, 336] width 242 height 261
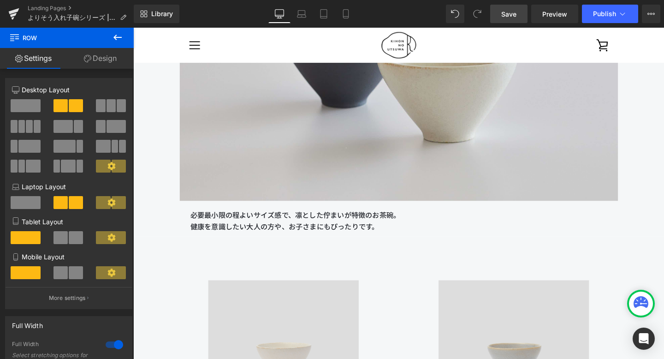
scroll to position [5466, 0]
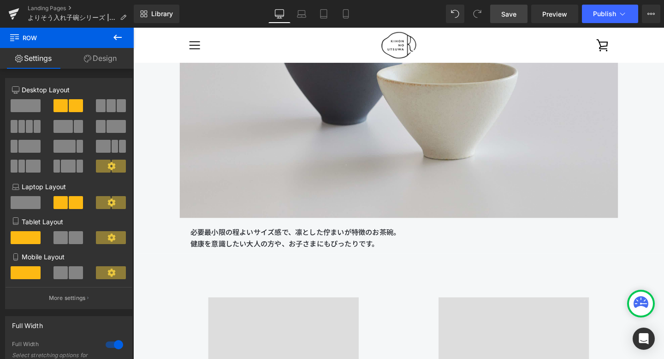
click at [503, 17] on span "Save" at bounding box center [509, 14] width 15 height 10
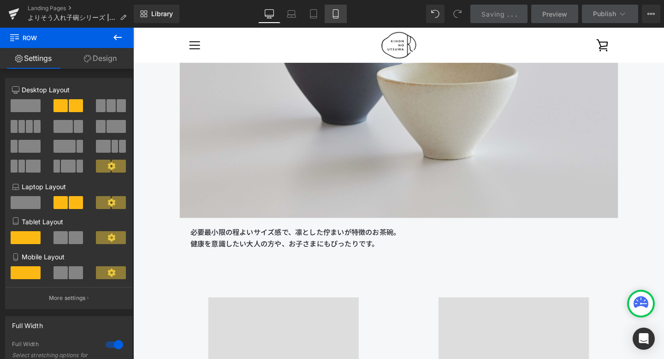
click at [340, 17] on icon at bounding box center [335, 13] width 9 height 9
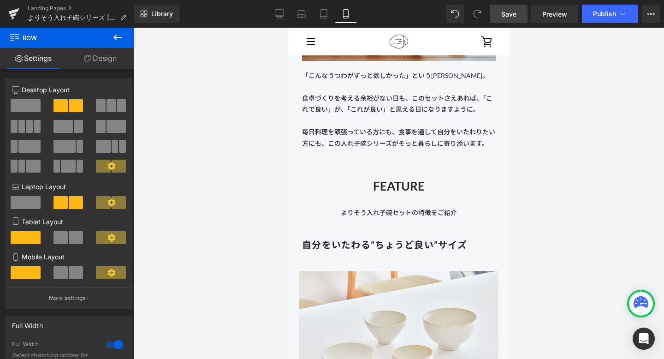
scroll to position [1215, 0]
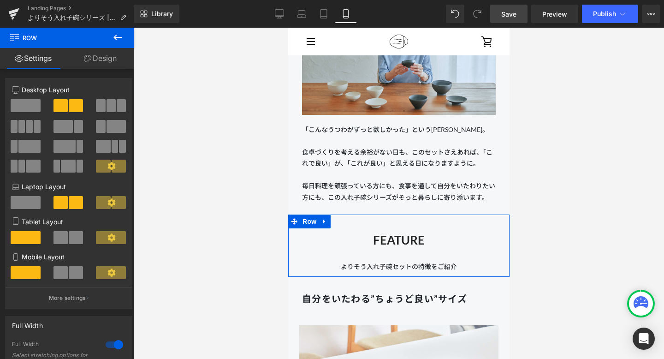
click at [373, 256] on div "FEATURE Heading よりそう入れ子碗セットの特徴をご紹介 Text Block" at bounding box center [398, 246] width 221 height 54
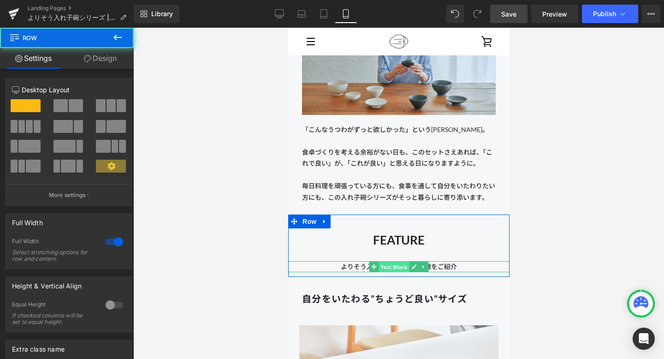
click at [382, 265] on span "Text Block" at bounding box center [393, 267] width 30 height 11
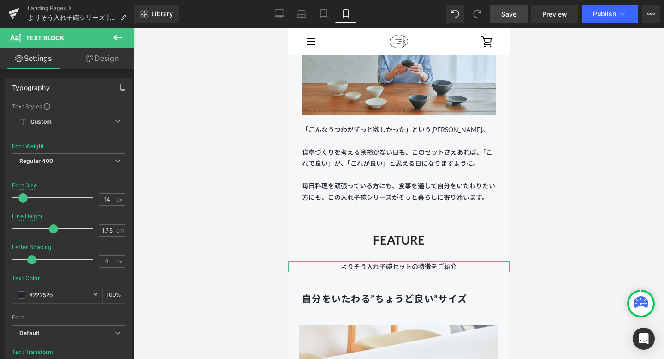
click at [101, 59] on link "Design" at bounding box center [102, 58] width 67 height 21
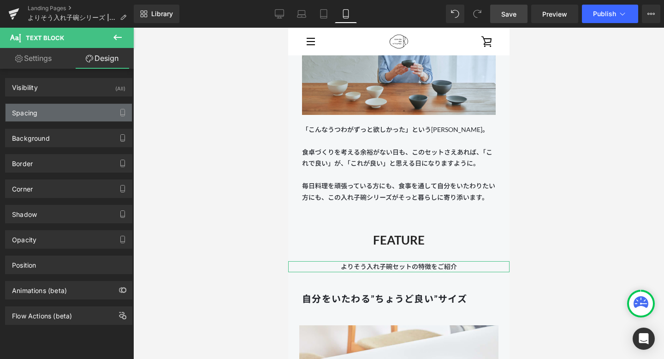
click at [79, 108] on div "Spacing" at bounding box center [69, 113] width 126 height 18
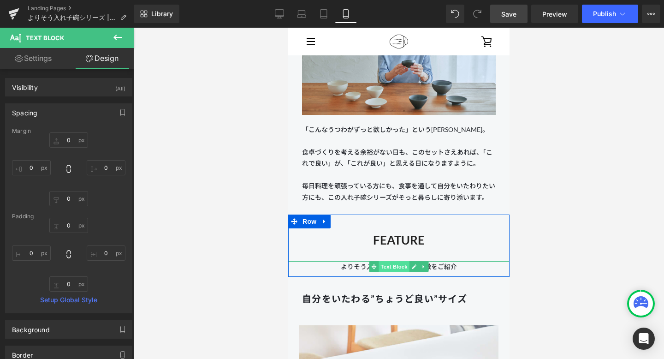
click at [393, 264] on span "Text Block" at bounding box center [393, 266] width 30 height 11
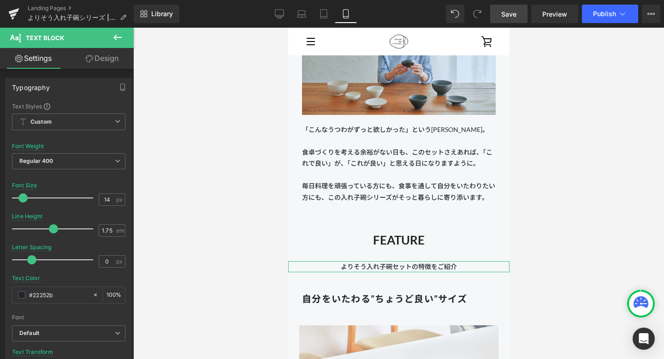
click at [99, 60] on link "Design" at bounding box center [102, 58] width 67 height 21
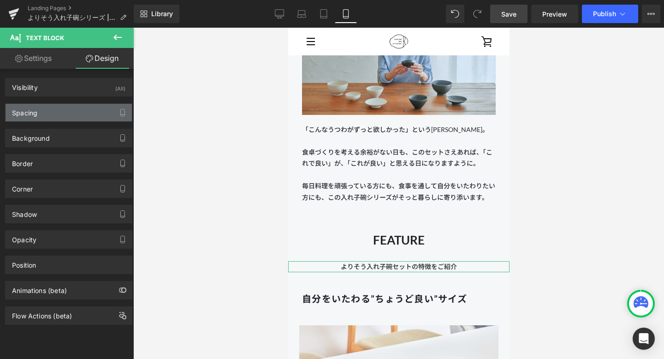
click at [74, 108] on div "Spacing" at bounding box center [69, 113] width 126 height 18
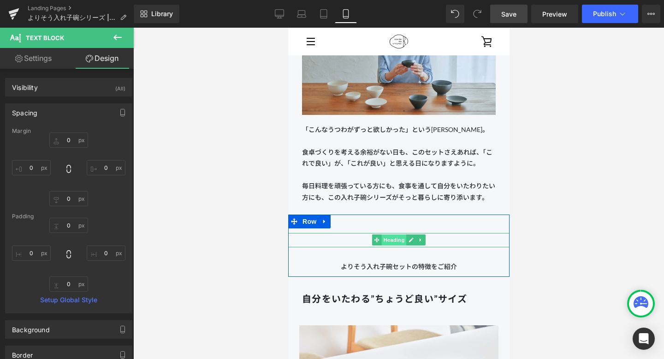
click at [397, 241] on span "Heading" at bounding box center [394, 239] width 25 height 11
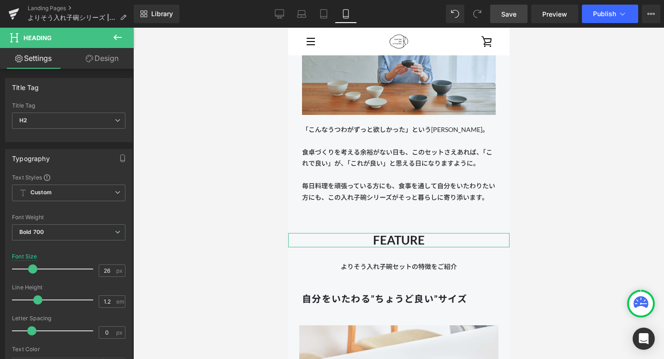
click at [101, 62] on link "Design" at bounding box center [102, 58] width 67 height 21
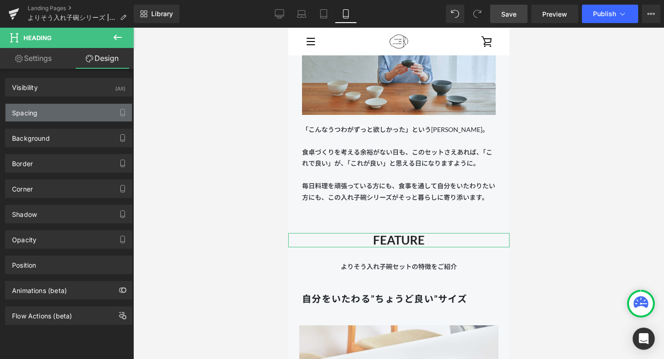
type input "30"
type input "0"
type input "30"
type input "0"
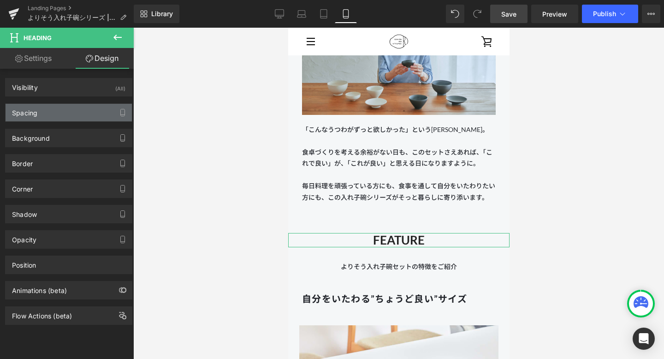
type input "0"
click at [76, 114] on div "Spacing" at bounding box center [69, 113] width 126 height 18
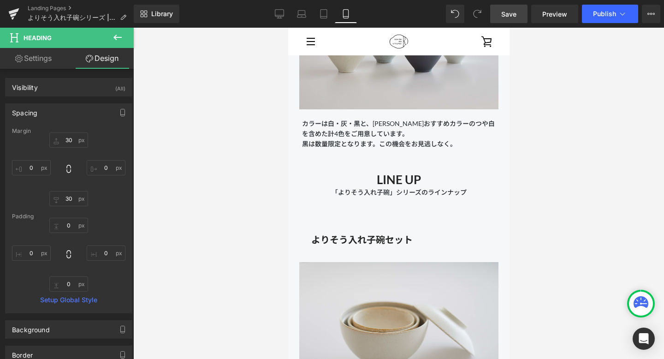
scroll to position [2280, 0]
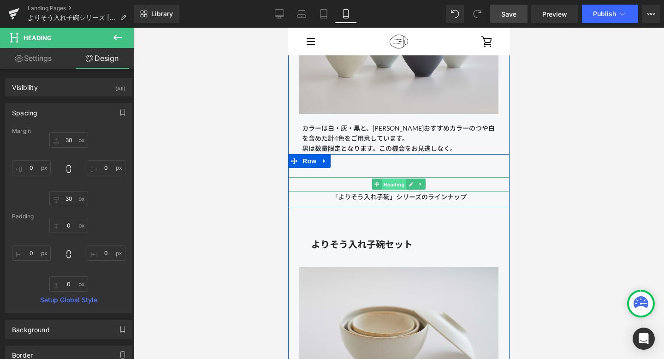
click at [396, 183] on span "Heading" at bounding box center [394, 184] width 25 height 11
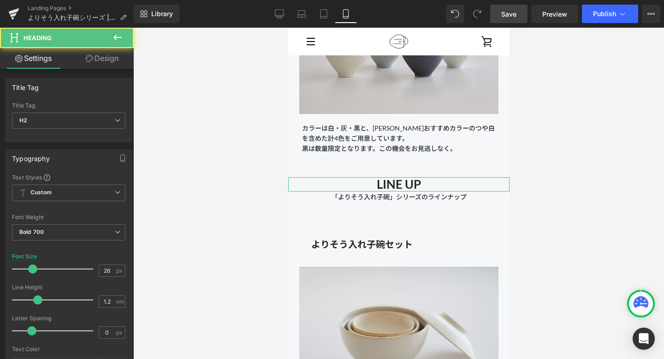
click at [115, 58] on link "Design" at bounding box center [102, 58] width 67 height 21
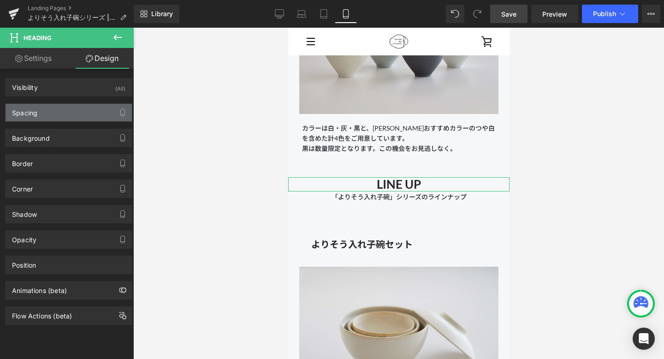
click at [82, 104] on div "Spacing" at bounding box center [69, 113] width 126 height 18
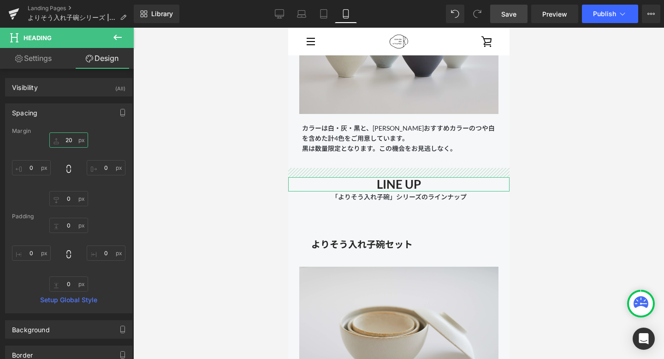
click at [73, 138] on input "20" at bounding box center [68, 139] width 39 height 15
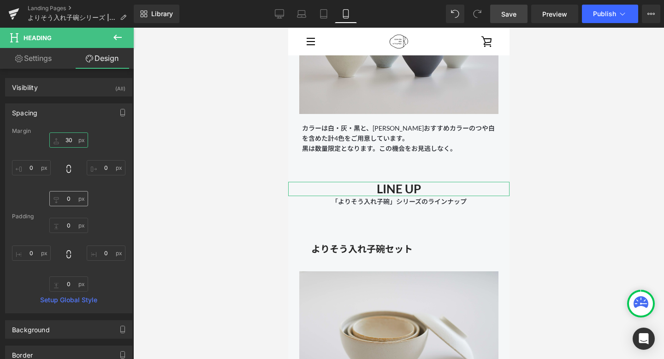
type input "30"
click at [72, 198] on input "0" at bounding box center [68, 198] width 39 height 15
type input "30"
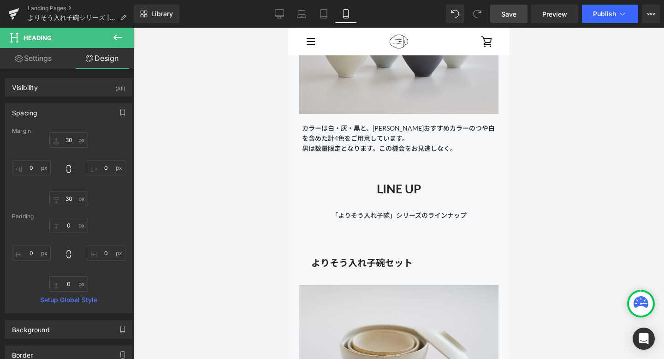
click at [545, 193] on div at bounding box center [398, 193] width 531 height 331
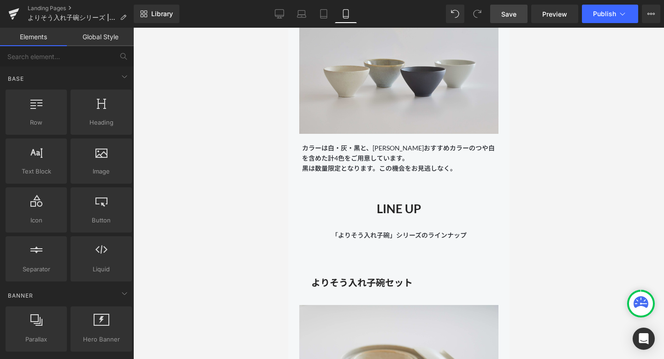
scroll to position [2316, 0]
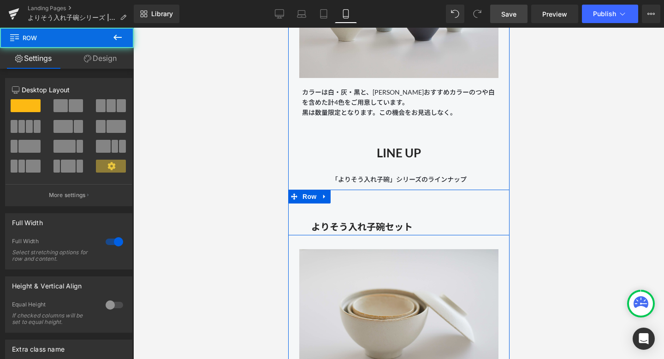
click at [358, 206] on div "よりそう入れ子碗セット Heading" at bounding box center [398, 220] width 175 height 30
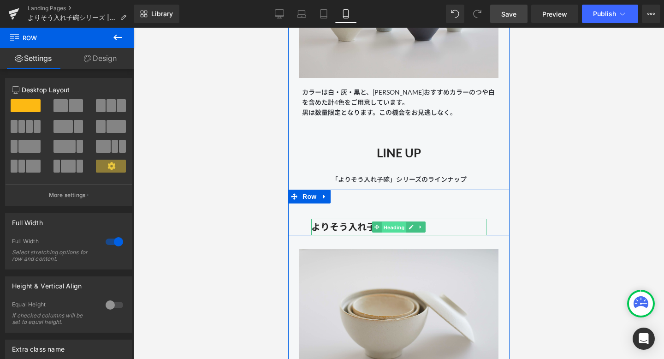
click at [394, 227] on span "Heading" at bounding box center [394, 227] width 25 height 11
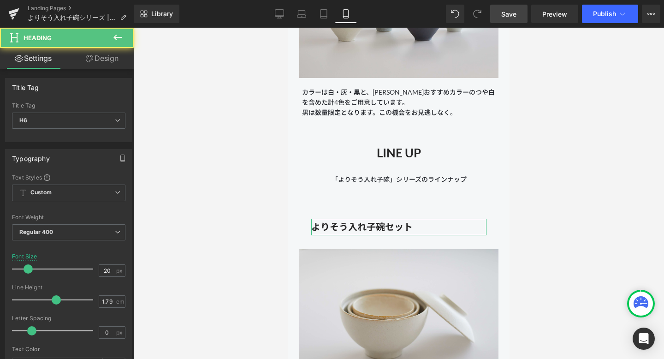
click at [114, 58] on link "Design" at bounding box center [102, 58] width 67 height 21
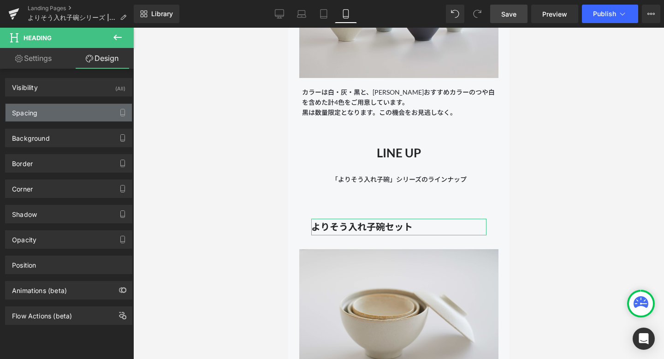
click at [76, 110] on div "Spacing" at bounding box center [69, 113] width 126 height 18
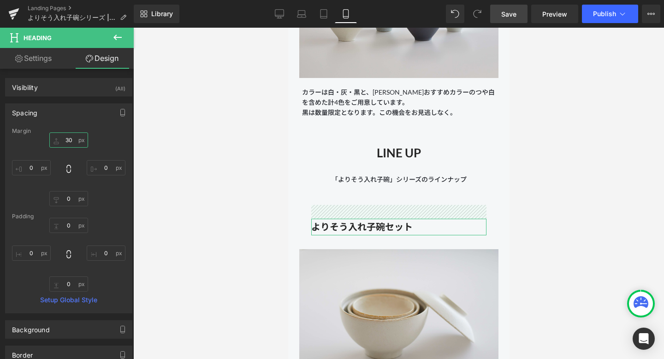
click at [68, 138] on input "30" at bounding box center [68, 139] width 39 height 15
click at [66, 139] on input "30" at bounding box center [68, 139] width 39 height 15
type input "0"
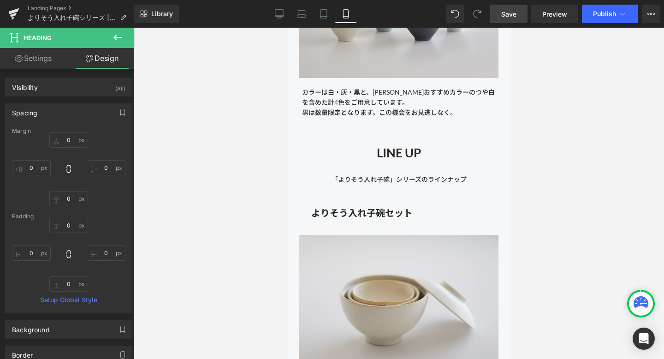
click at [196, 170] on div at bounding box center [398, 193] width 531 height 331
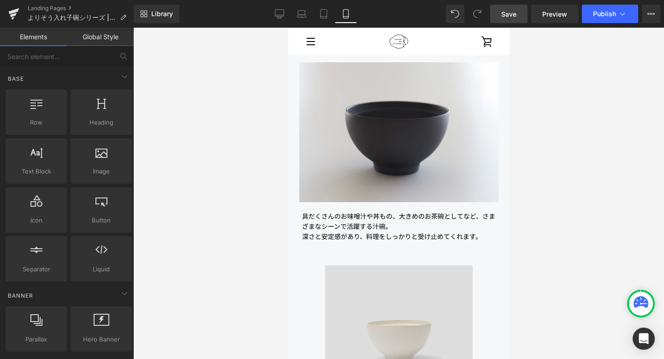
scroll to position [3667, 0]
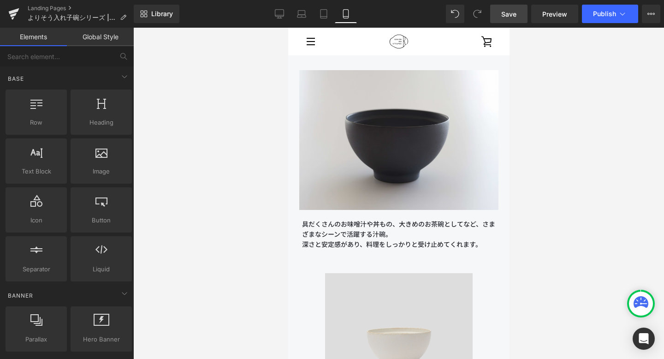
click at [504, 16] on span "Save" at bounding box center [509, 14] width 15 height 10
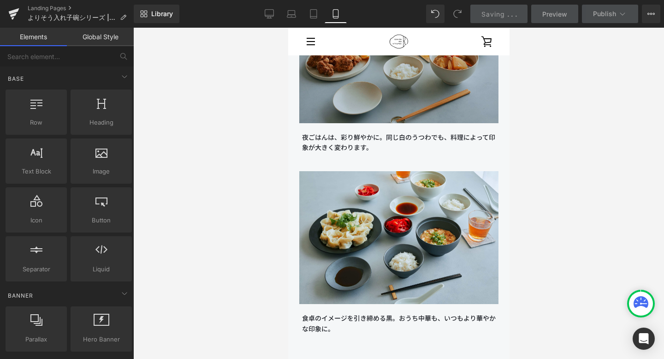
scroll to position [8889, 0]
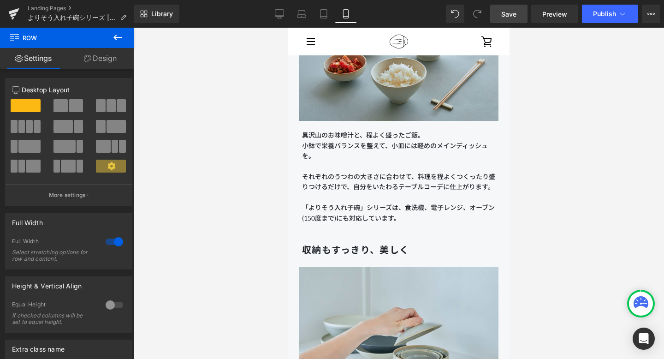
scroll to position [1683, 0]
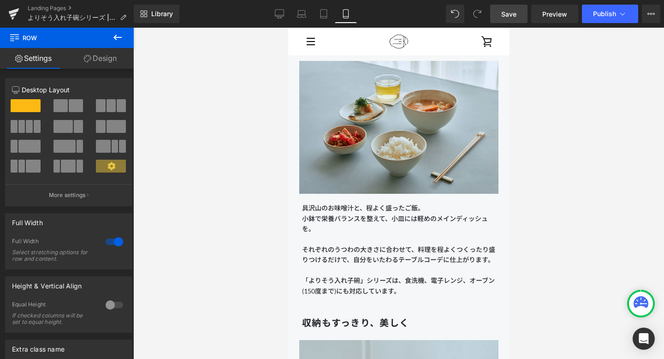
click at [504, 14] on span "Save" at bounding box center [509, 14] width 15 height 10
click at [285, 20] on link "Desktop" at bounding box center [280, 14] width 22 height 18
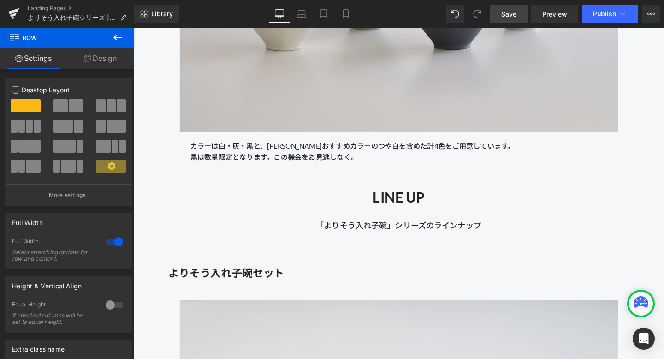
scroll to position [3635, 0]
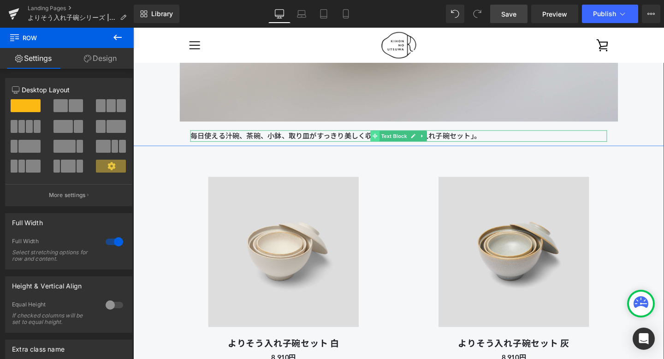
click at [386, 136] on span at bounding box center [388, 141] width 10 height 11
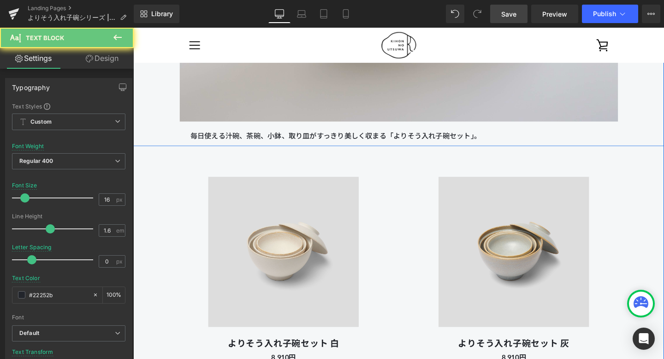
click at [505, 143] on p "毎日使える汁碗、茶碗、小鉢、取り皿がすっきり美しく収まる「よりそう入れ子碗セット」。" at bounding box center [412, 142] width 438 height 12
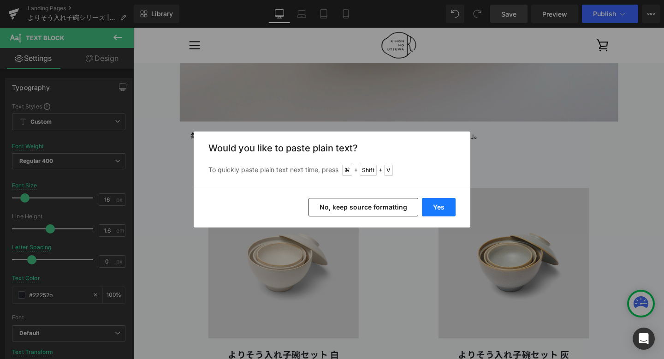
click at [442, 207] on button "Yes" at bounding box center [439, 207] width 34 height 18
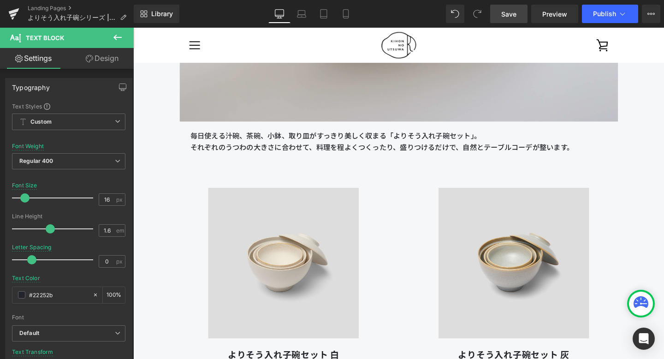
click at [510, 7] on link "Save" at bounding box center [508, 14] width 37 height 18
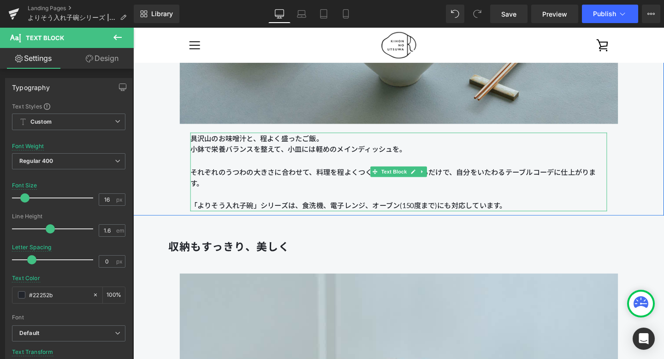
scroll to position [2230, 0]
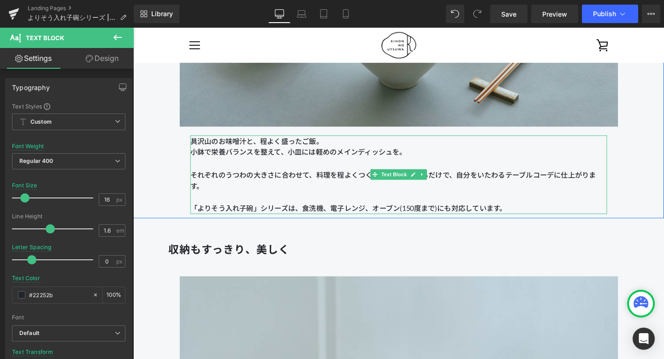
click at [304, 190] on p "それぞれのうつわの大きさに合わせて、料理を程よくつくったり盛りつけるだけで、自分をいたわるテーブルコーデに仕上がります。" at bounding box center [412, 188] width 438 height 24
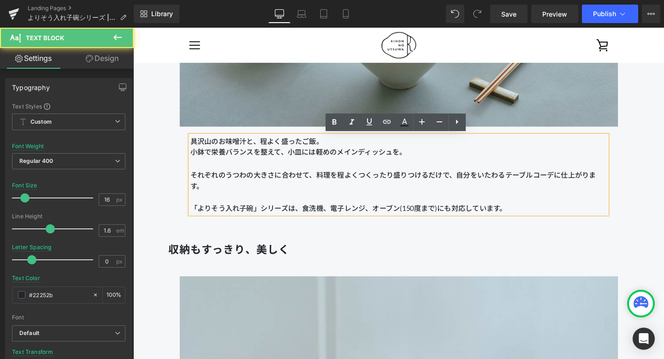
click at [305, 198] on p "それぞれのうつわの大きさに合わせて、料理を程よくつくったり盛りつけるだけで、自分をいたわるテーブルコーデに仕上がります。" at bounding box center [412, 188] width 438 height 24
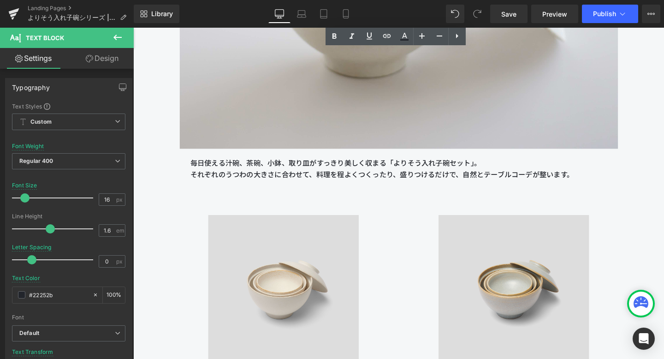
scroll to position [3607, 0]
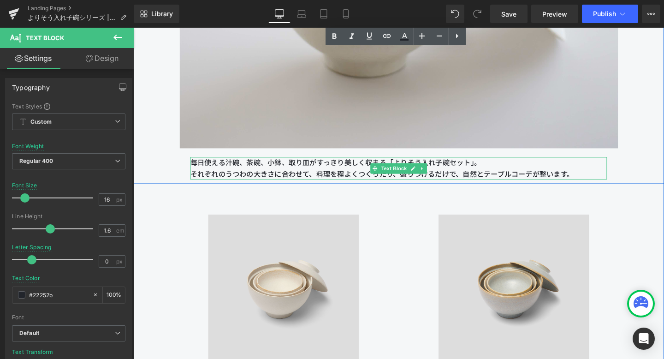
click at [496, 184] on p "毎日使える汁碗、茶碗、小鉢、取り皿がすっきり美しく収まる「よりそう入れ子碗セット」。 それぞれのうつわの大きさに合わせて、料理を程よくつくったり、盛りつけるだ…" at bounding box center [412, 176] width 438 height 24
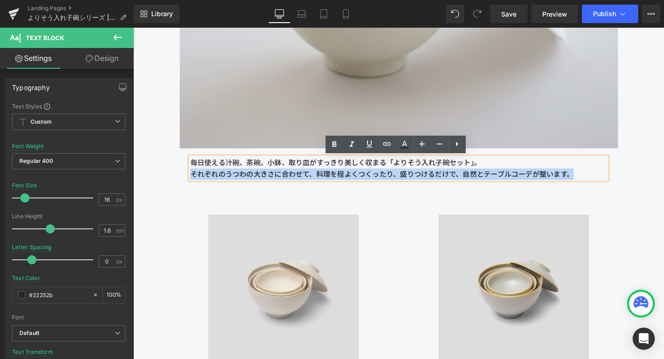
drag, startPoint x: 607, startPoint y: 177, endPoint x: 193, endPoint y: 182, distance: 414.4
click at [193, 182] on p "毎日使える汁碗、茶碗、小鉢、取り皿がすっきり美しく収まる「よりそう入れ子碗セット」。 それぞれのうつわの大きさに合わせて、料理を程よくつくったり、盛りつけるだ…" at bounding box center [412, 176] width 438 height 24
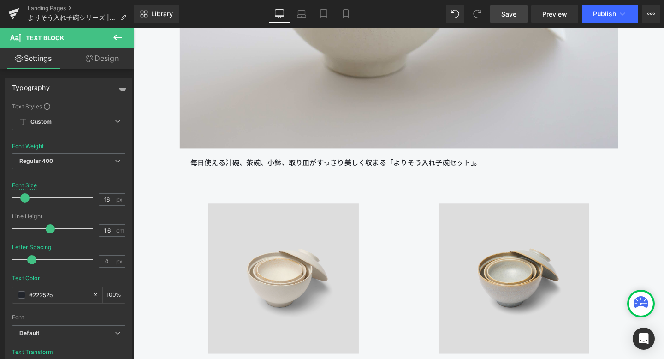
click at [511, 10] on span "Save" at bounding box center [509, 14] width 15 height 10
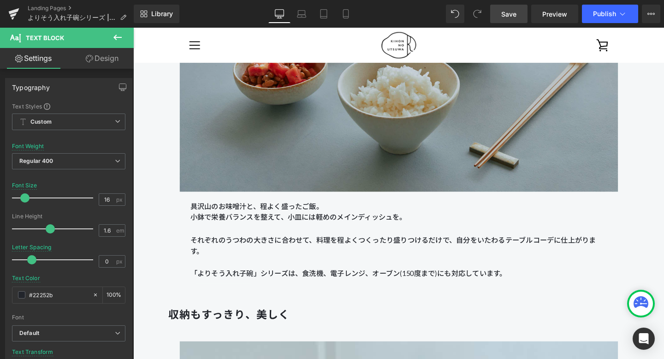
scroll to position [2136, 0]
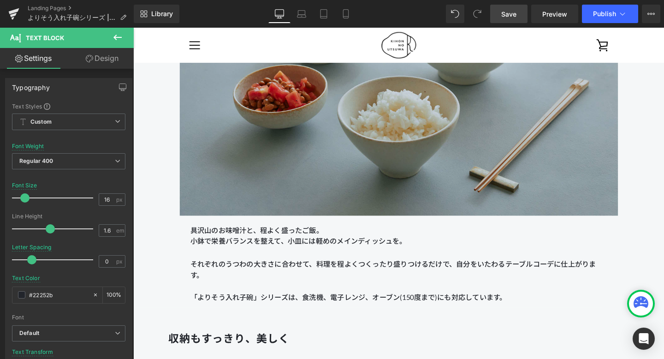
click at [495, 173] on img at bounding box center [412, 71] width 461 height 307
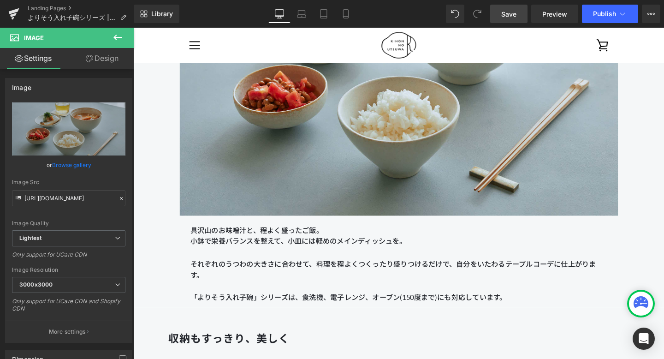
click at [502, 20] on link "Save" at bounding box center [508, 14] width 37 height 18
